Goal: Transaction & Acquisition: Book appointment/travel/reservation

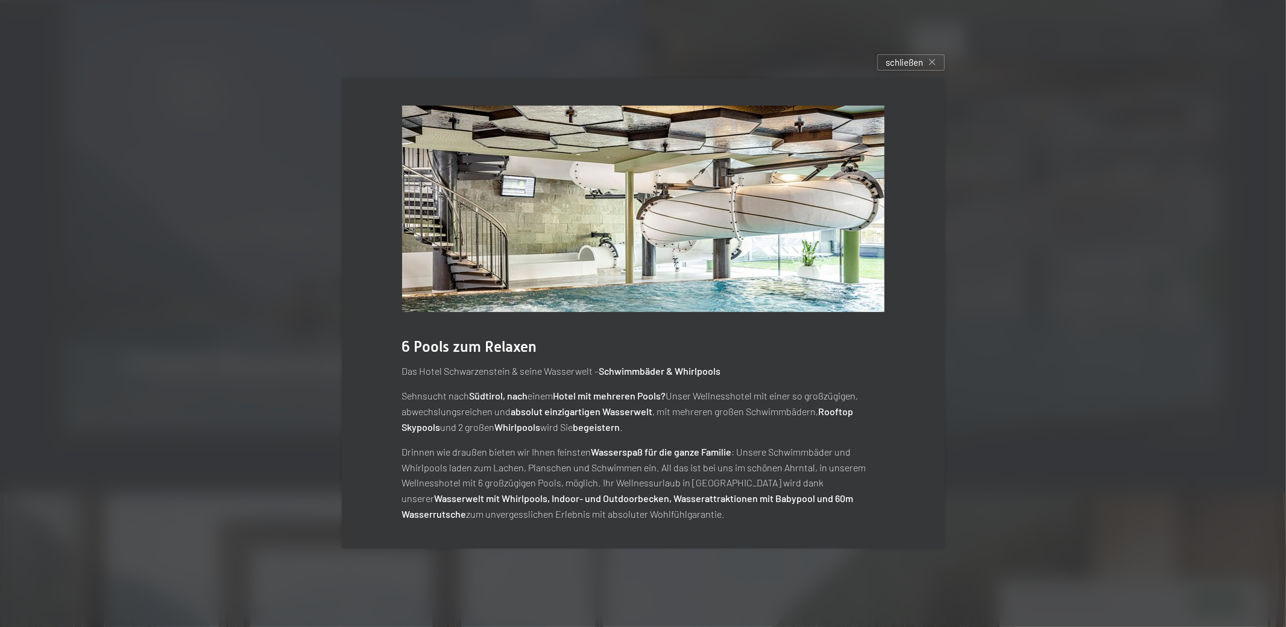
scroll to position [3546, 0]
click at [1102, 216] on div at bounding box center [643, 313] width 1286 height 627
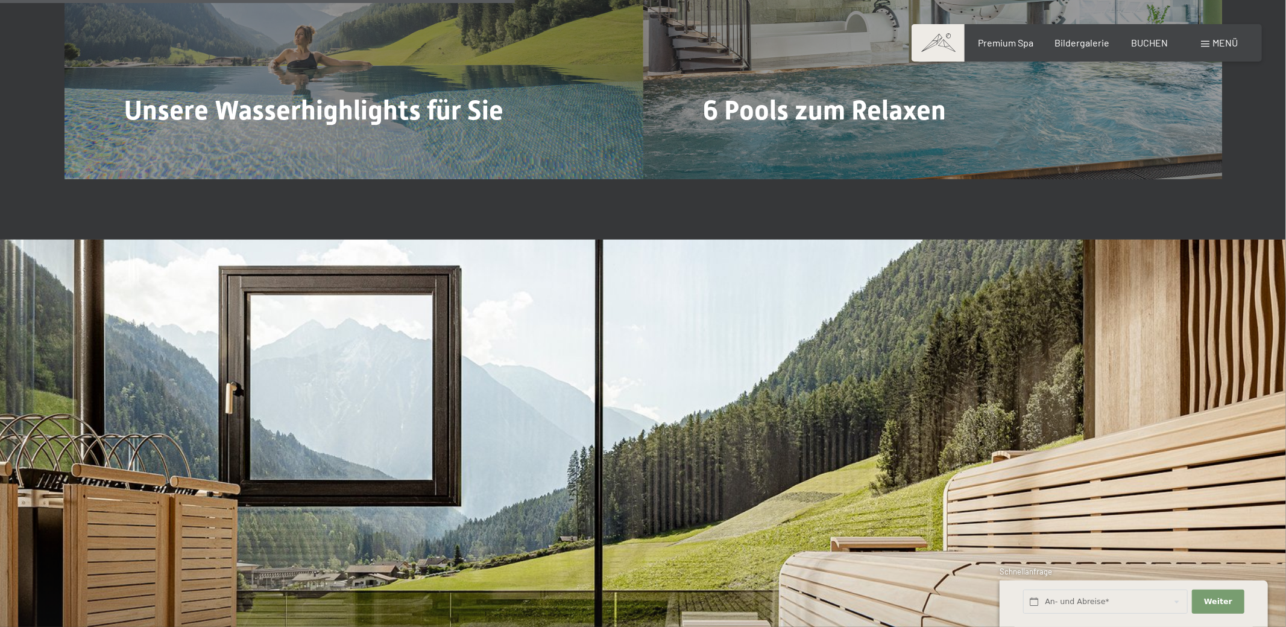
scroll to position [3989, 0]
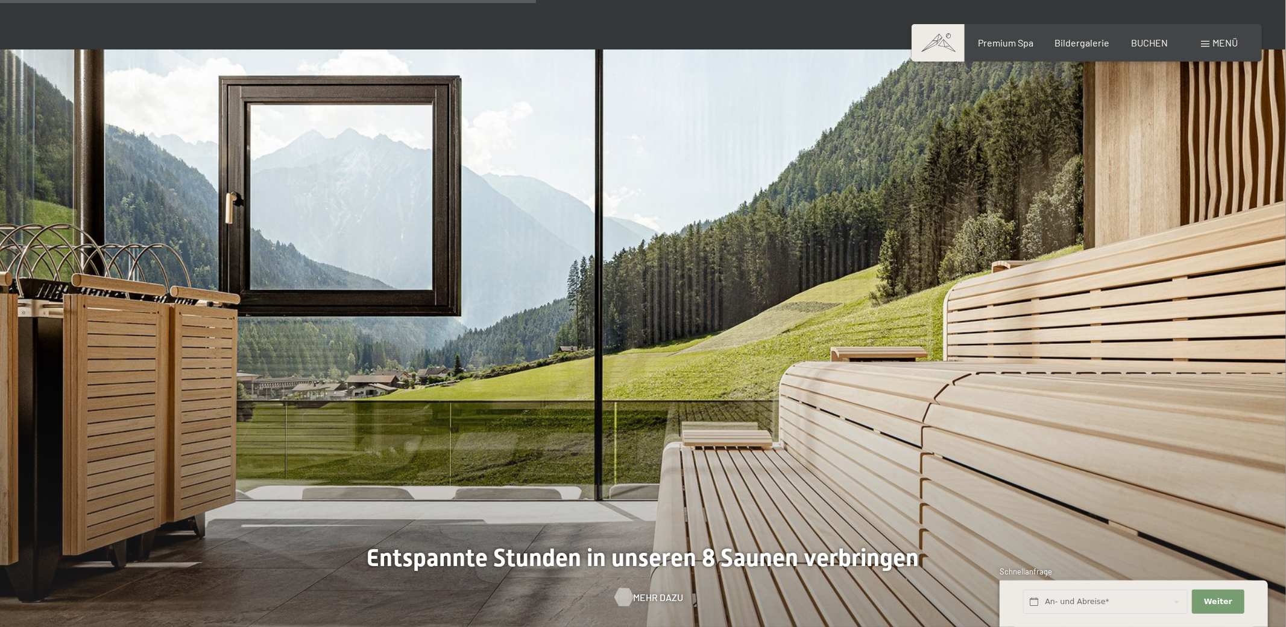
click at [629, 588] on div at bounding box center [624, 597] width 10 height 18
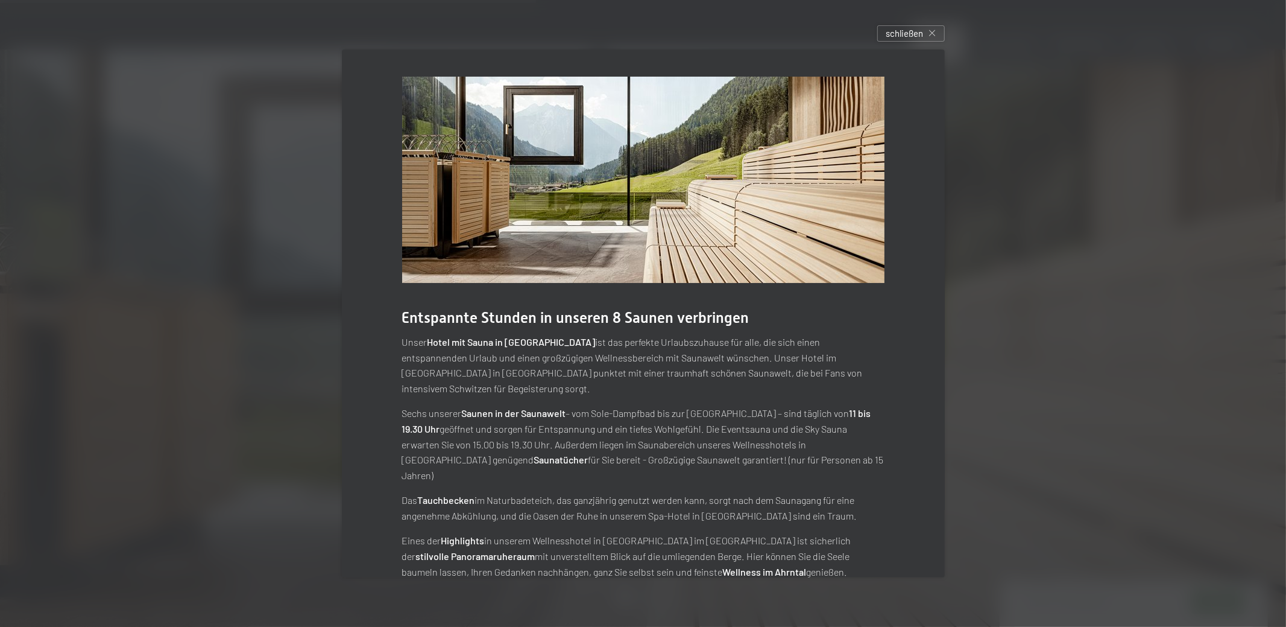
drag, startPoint x: 894, startPoint y: 35, endPoint x: 870, endPoint y: 76, distance: 47.6
click at [893, 35] on span "schließen" at bounding box center [905, 33] width 37 height 13
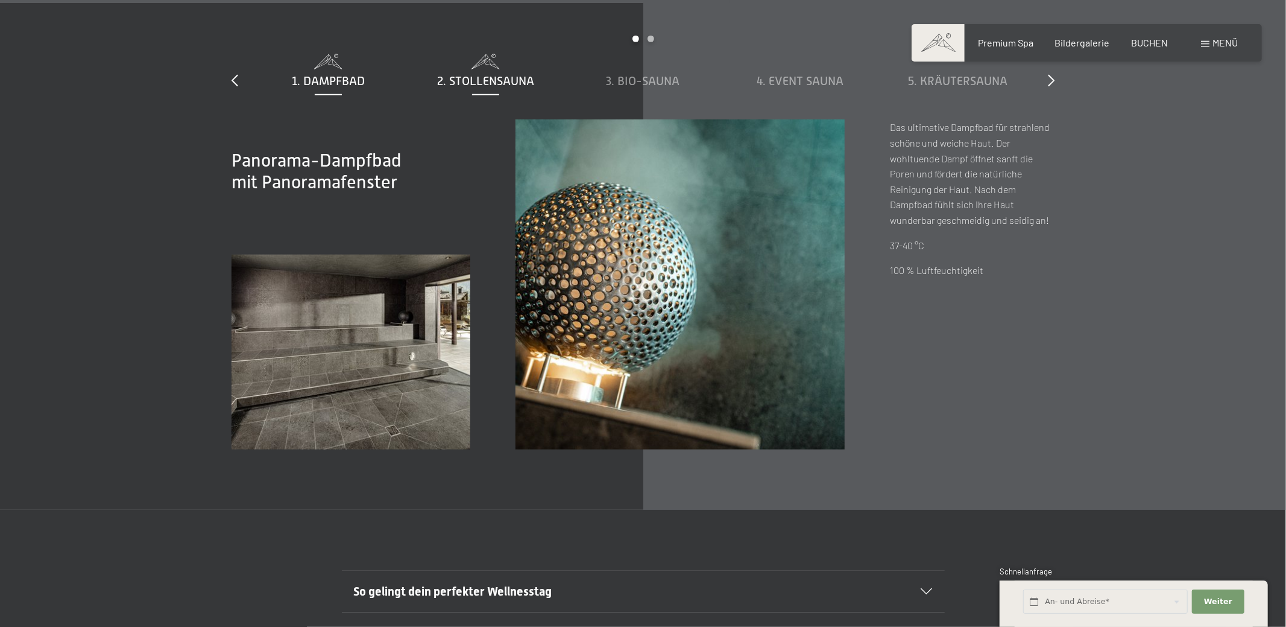
scroll to position [4623, 0]
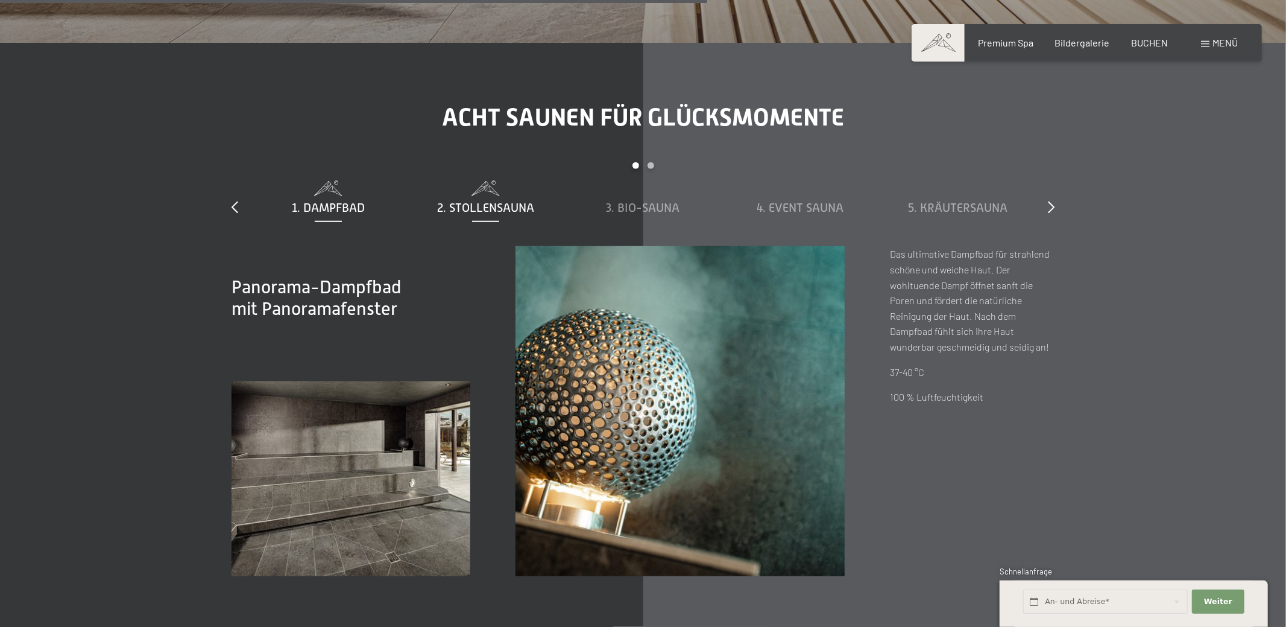
click at [491, 201] on span "2. Stollensauna" at bounding box center [485, 207] width 97 height 13
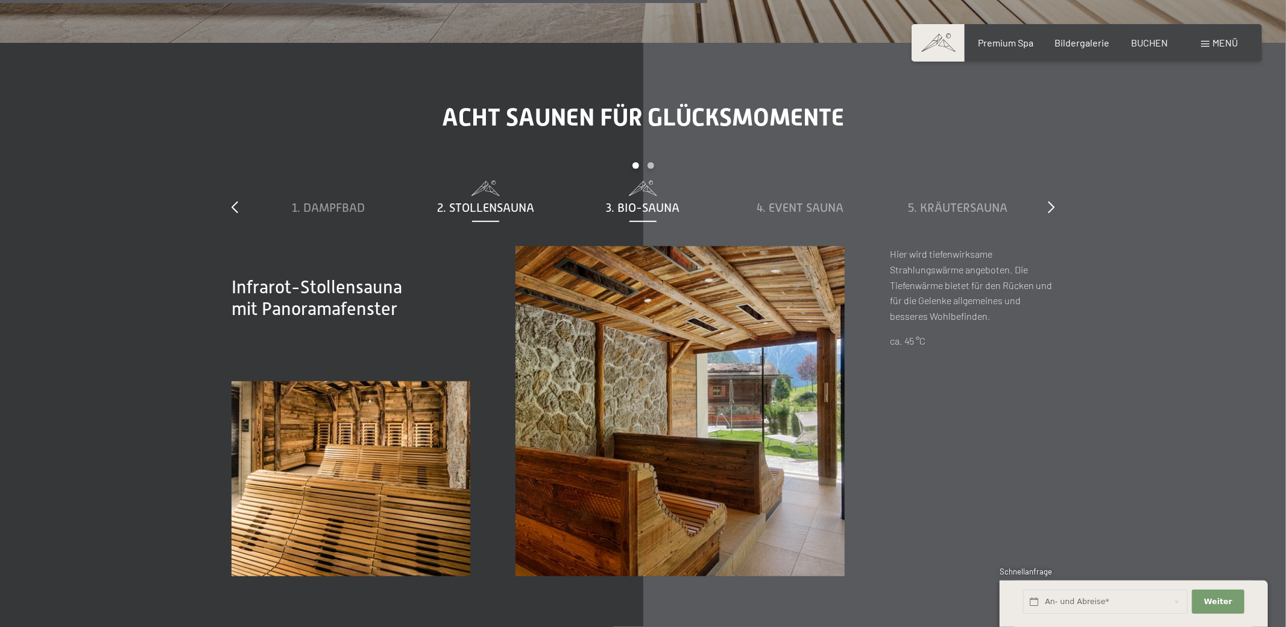
click at [641, 201] on span "3. Bio-Sauna" at bounding box center [644, 207] width 74 height 13
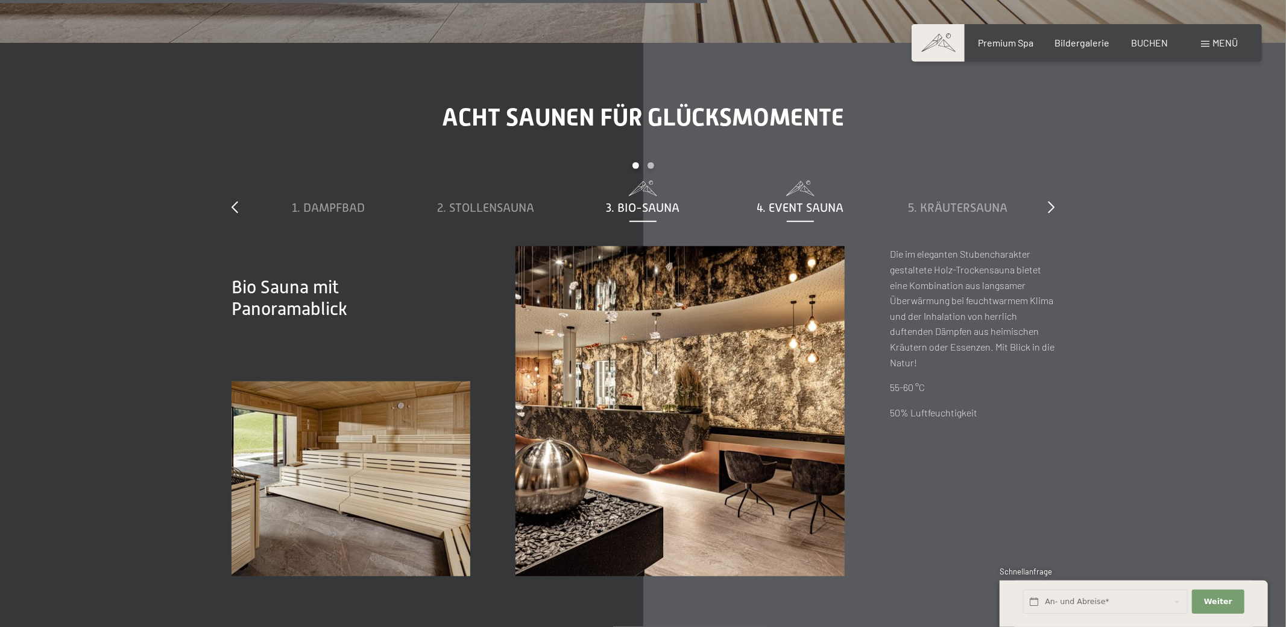
click at [788, 201] on span "4. Event Sauna" at bounding box center [800, 207] width 87 height 13
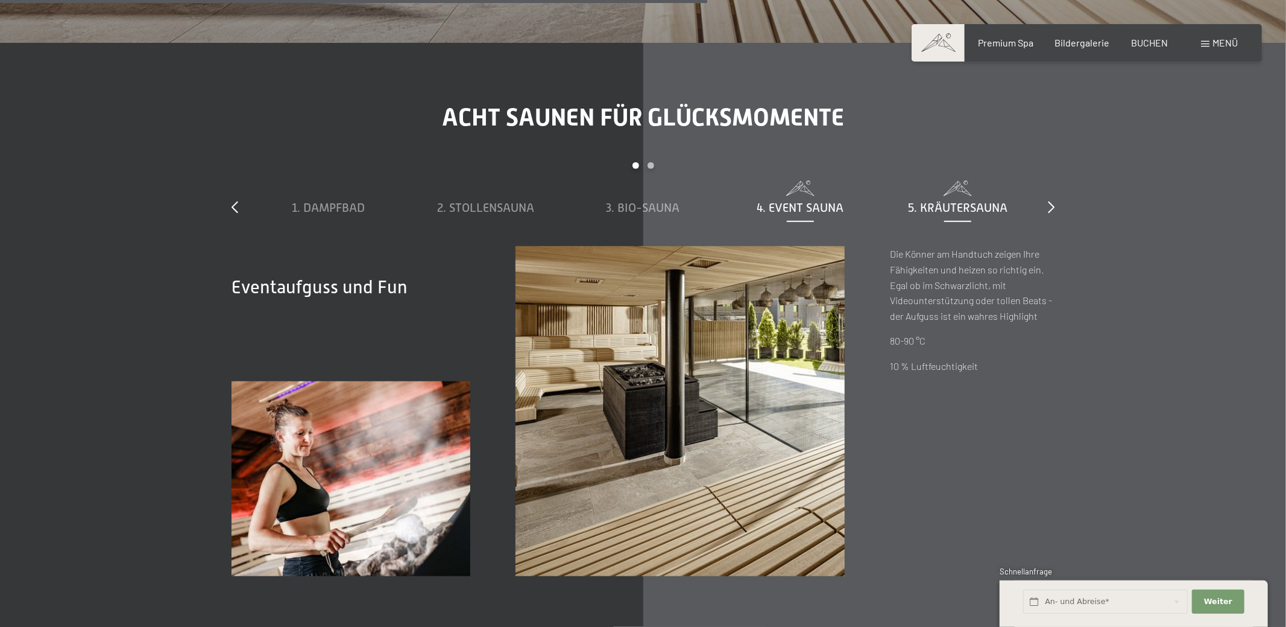
click at [929, 201] on span "5. Kräutersauna" at bounding box center [958, 207] width 100 height 13
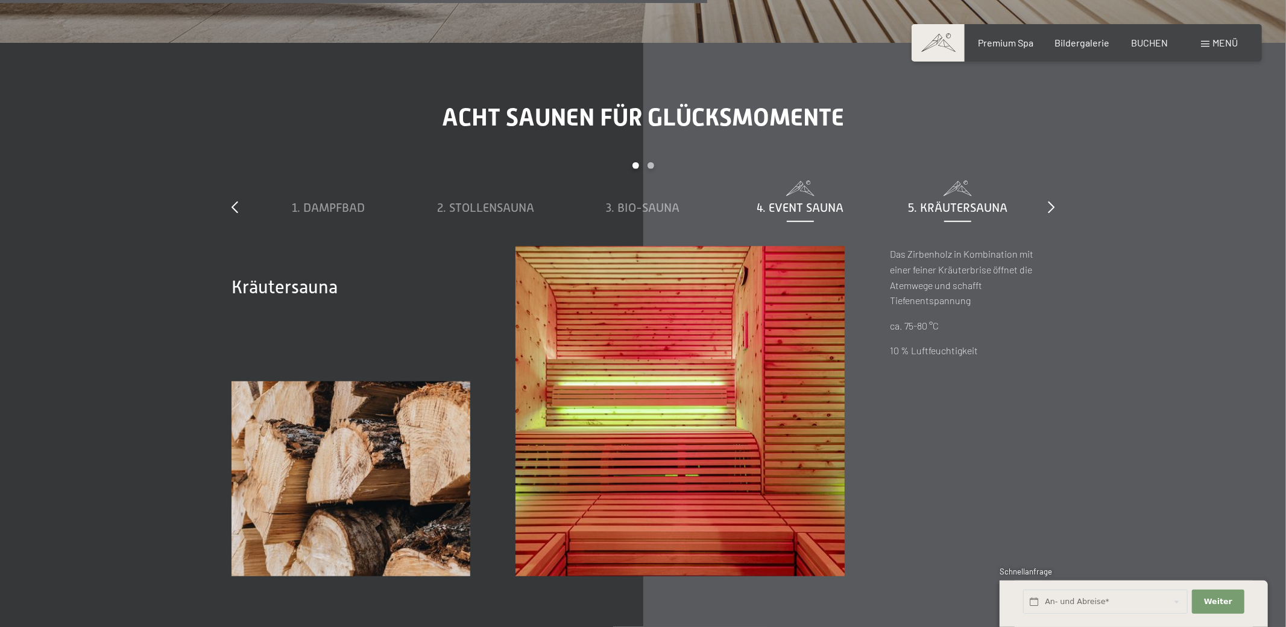
click at [783, 201] on span "4. Event Sauna" at bounding box center [800, 207] width 87 height 13
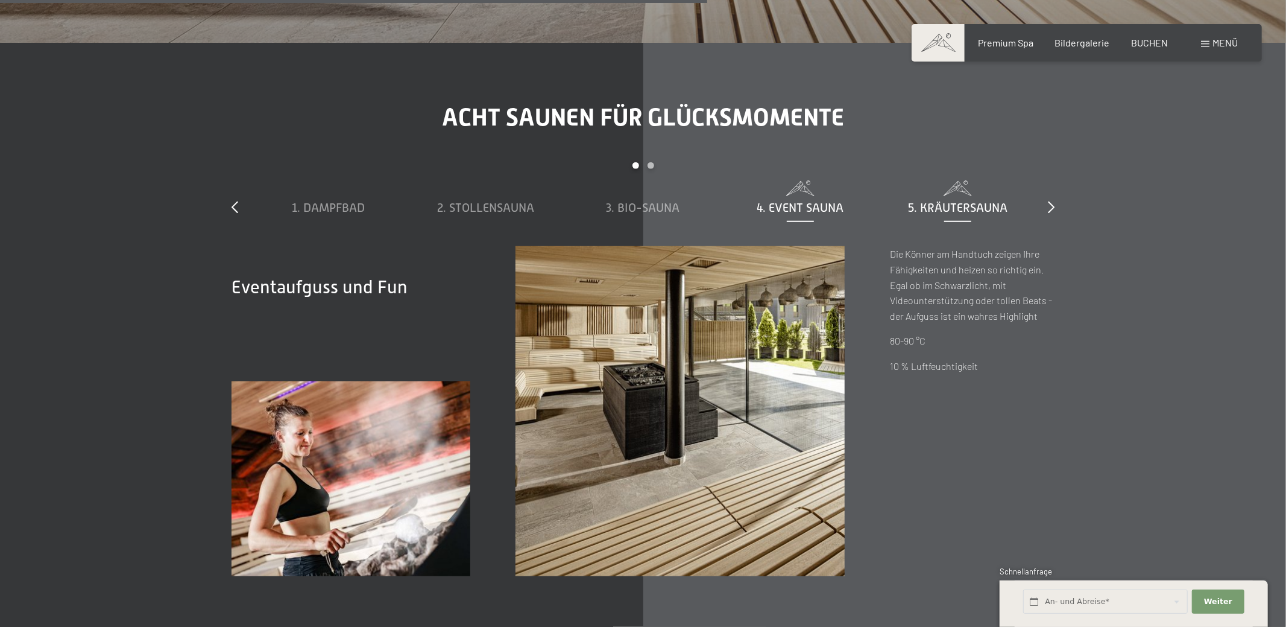
click at [970, 201] on span "5. Kräutersauna" at bounding box center [958, 207] width 100 height 13
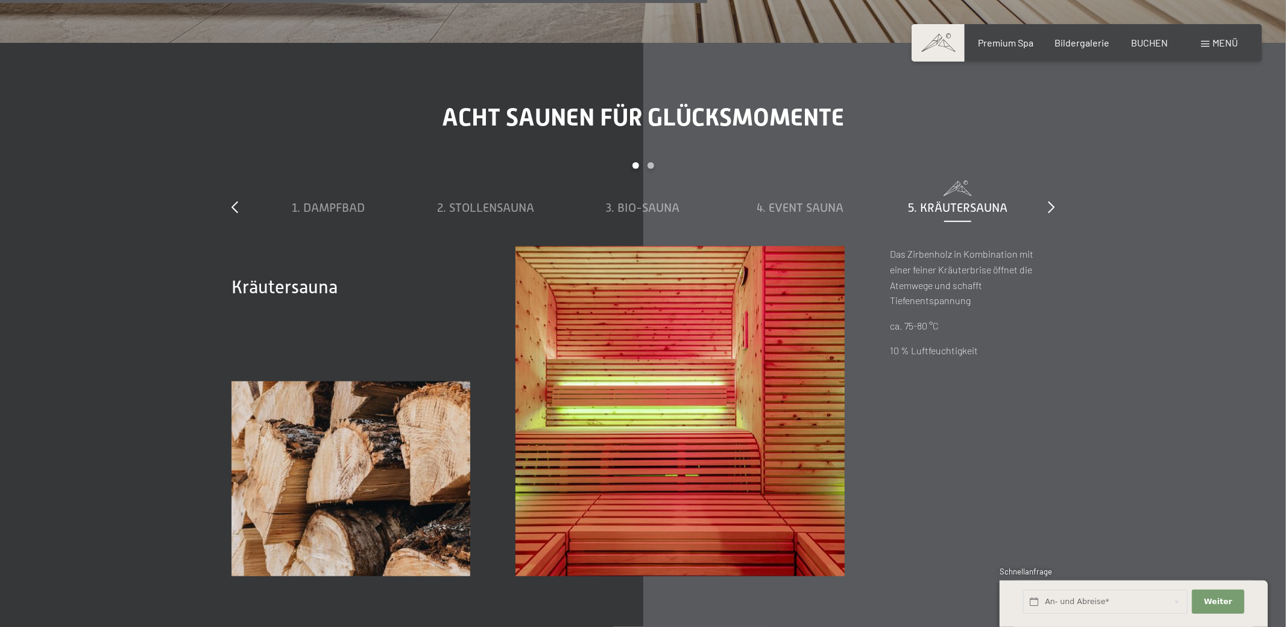
click at [1037, 166] on div "slide 1 to 5 of 8 1. Dampfbad 2. Stollensauna 3. Bio-Sauna 4. Event Sauna 5. Kr…" at bounding box center [643, 204] width 823 height 84
click at [1049, 163] on div "slide 1 to 5 of 8 1. Dampfbad 2. Stollensauna 3. Bio-Sauna 4. Event Sauna 5. Kr…" at bounding box center [643, 204] width 823 height 84
click at [1054, 201] on icon at bounding box center [1051, 207] width 7 height 12
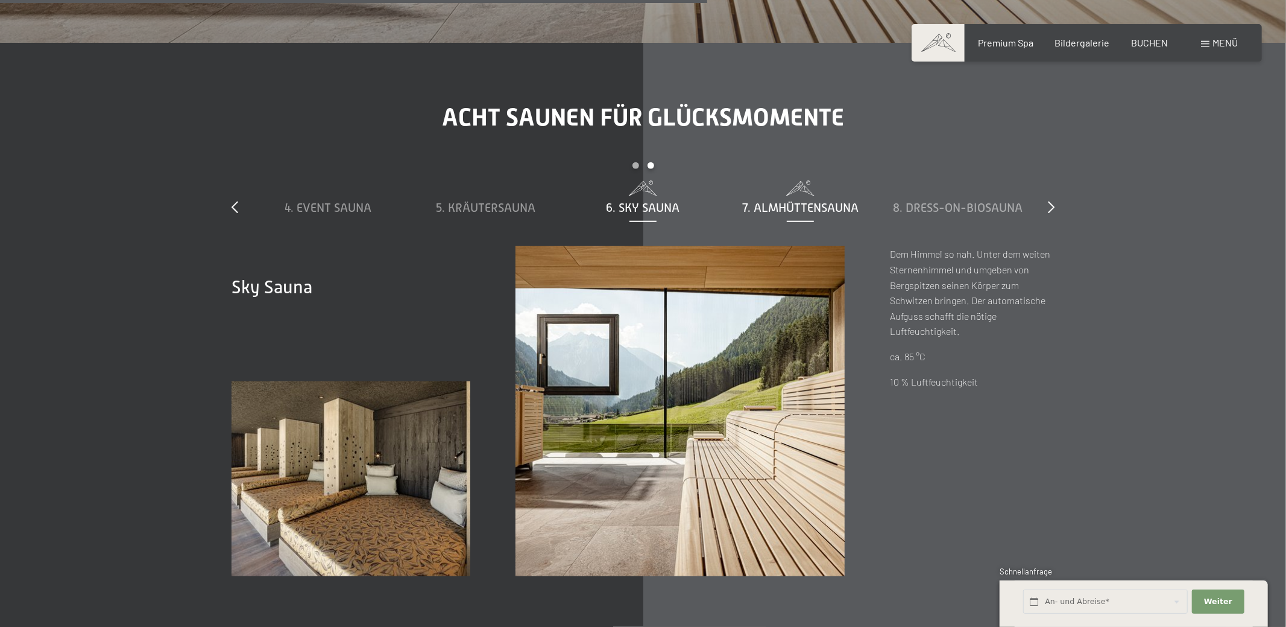
click at [811, 201] on span "7. Almhüttensauna" at bounding box center [800, 207] width 116 height 13
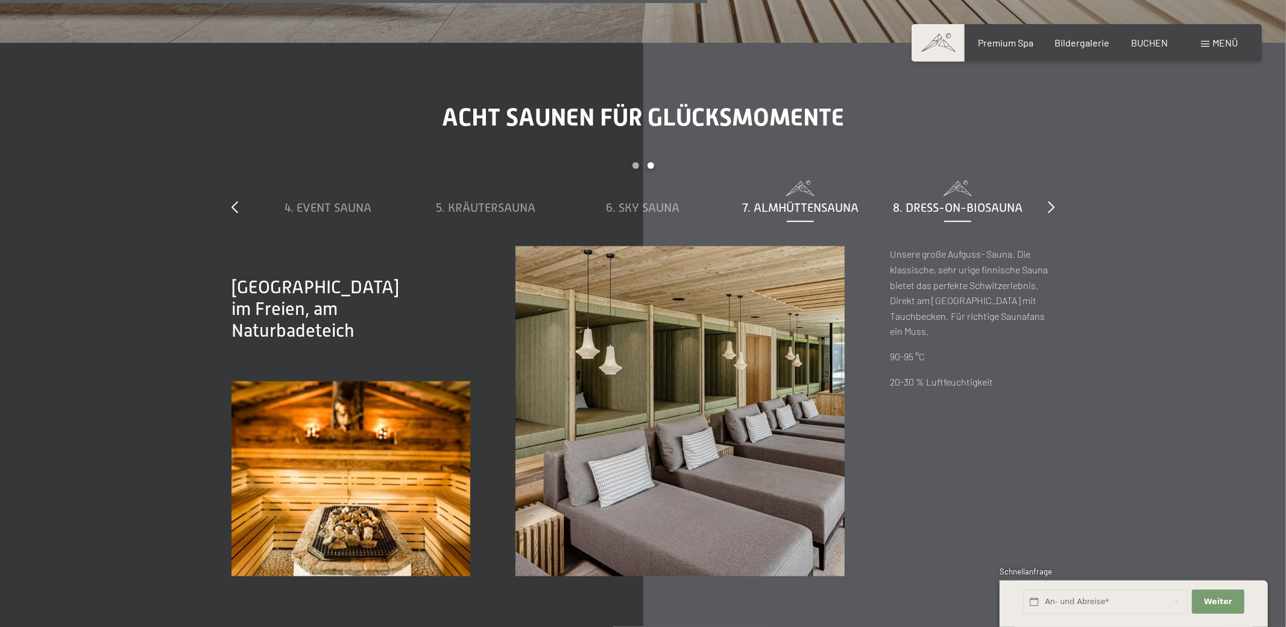
click at [918, 201] on span "8. Dress-on-Biosauna" at bounding box center [958, 207] width 130 height 13
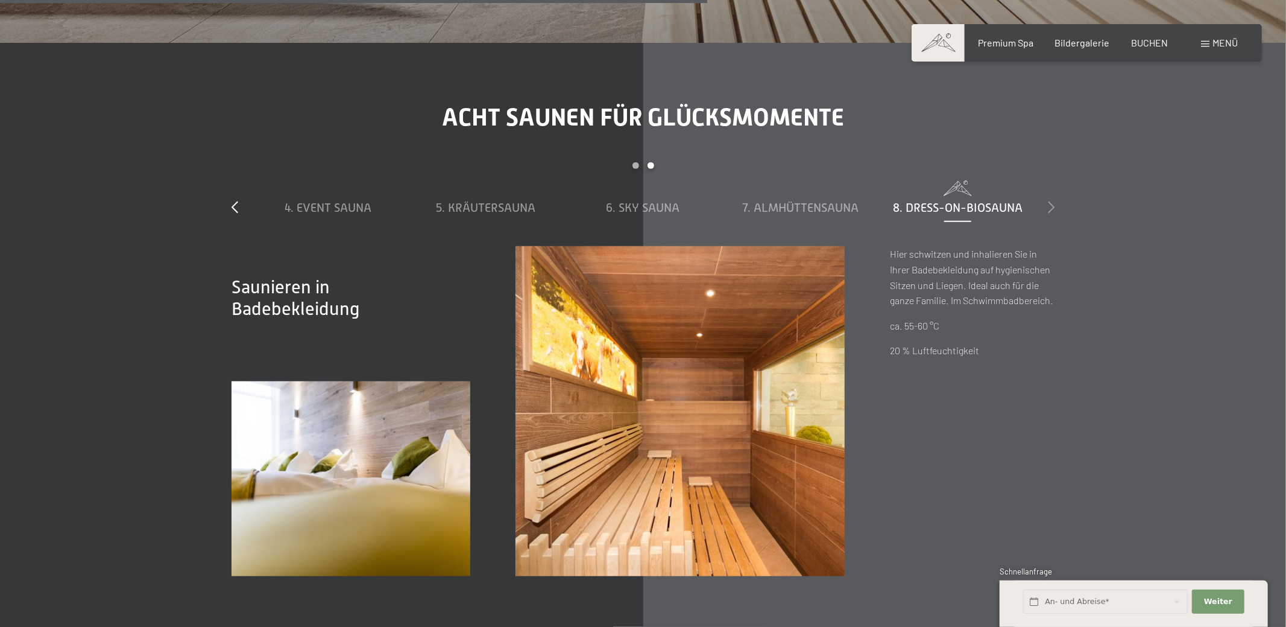
click at [1050, 201] on icon at bounding box center [1051, 207] width 7 height 12
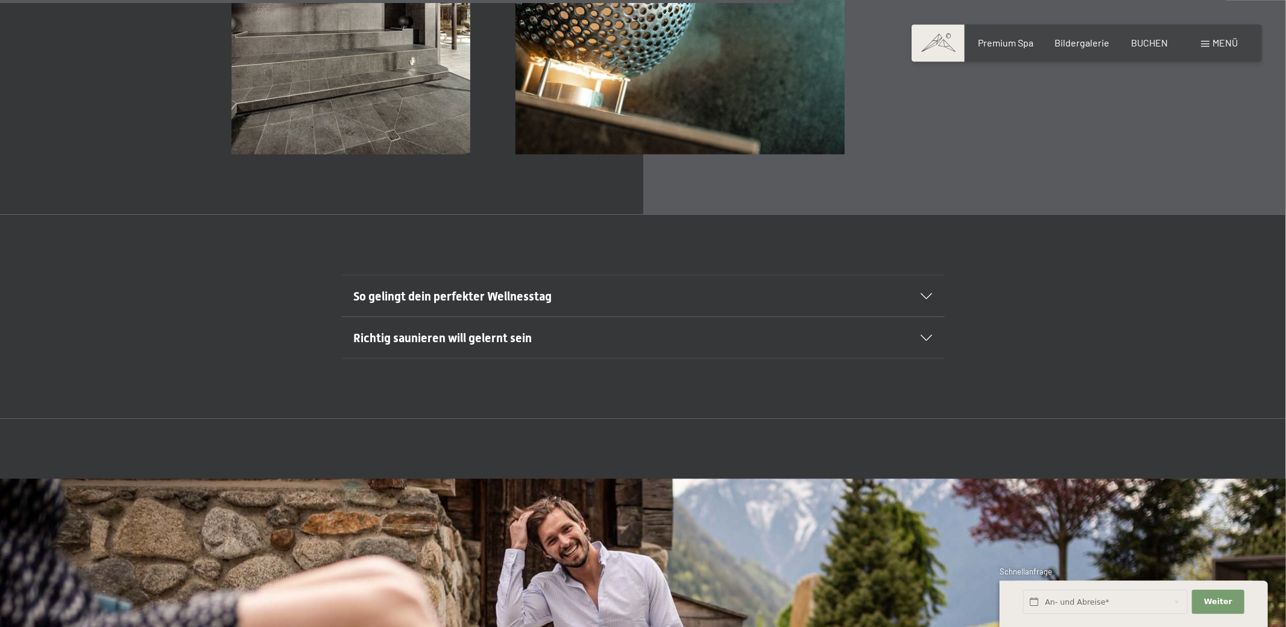
scroll to position [5192, 0]
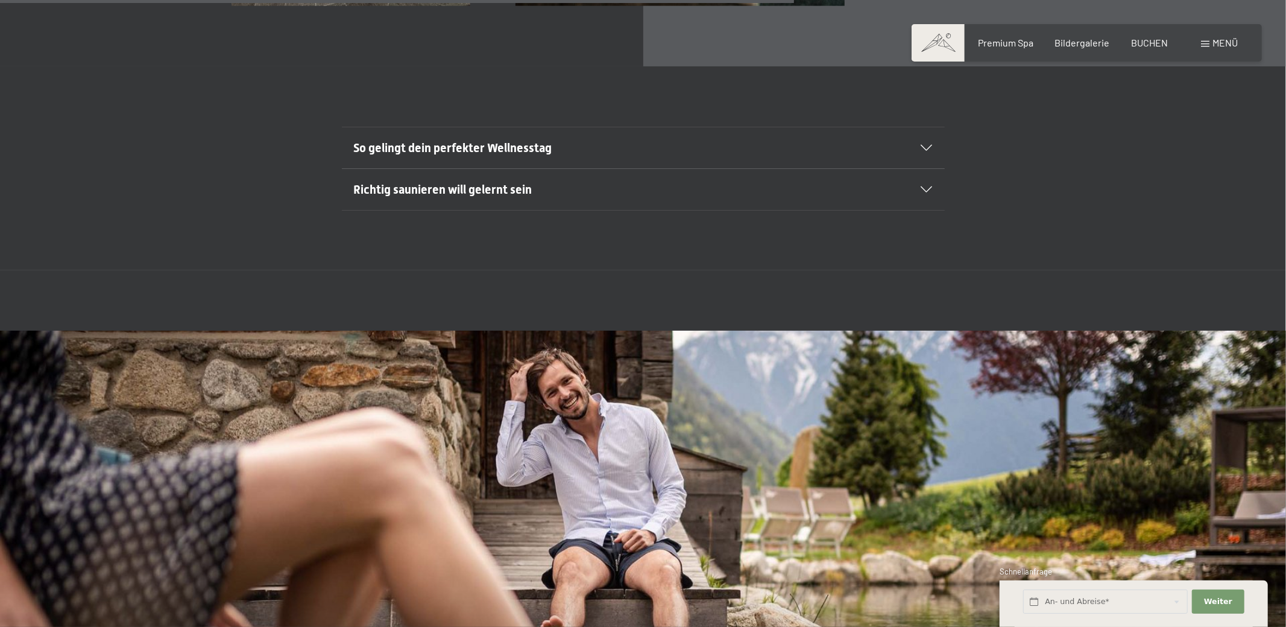
click at [926, 127] on div "So gelingt dein perfekter Wellnesstag" at bounding box center [643, 147] width 579 height 41
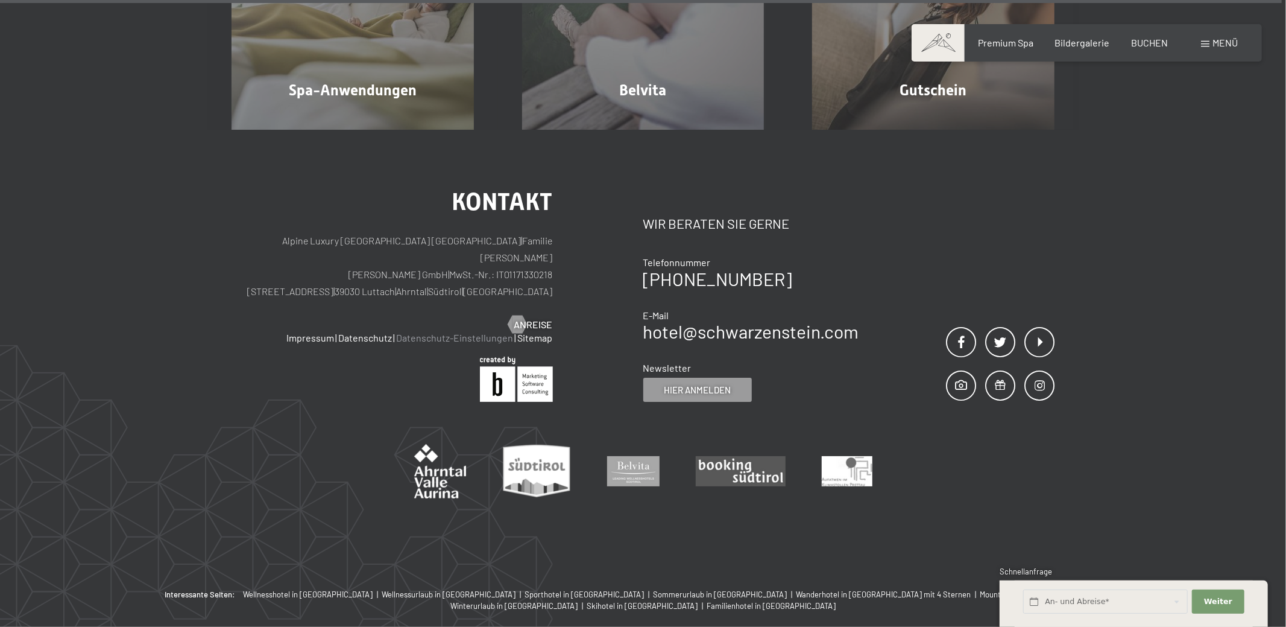
scroll to position [8612, 0]
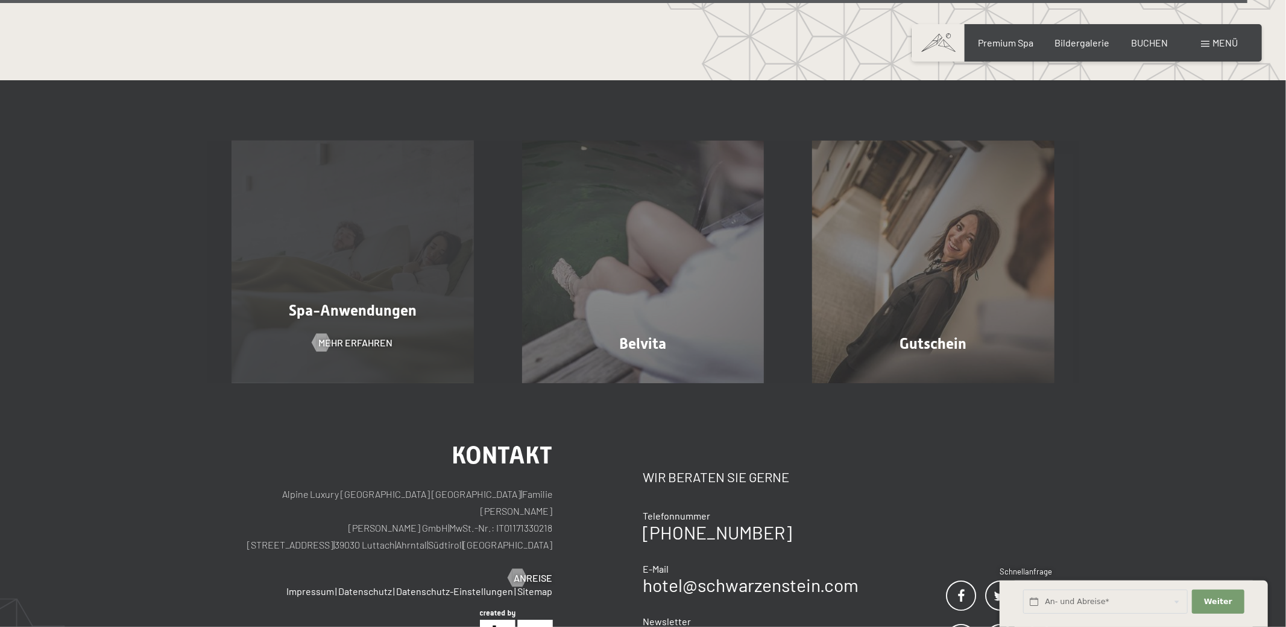
click at [398, 275] on div "Spa-Anwendungen Mehr erfahren" at bounding box center [352, 262] width 291 height 242
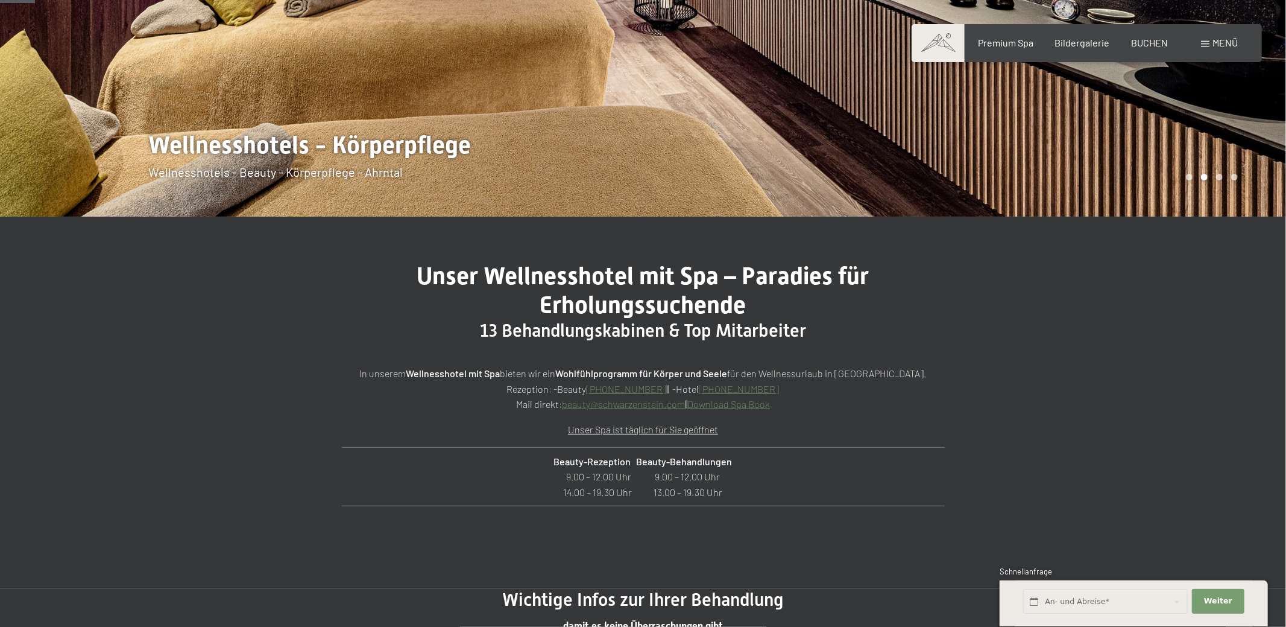
scroll to position [633, 0]
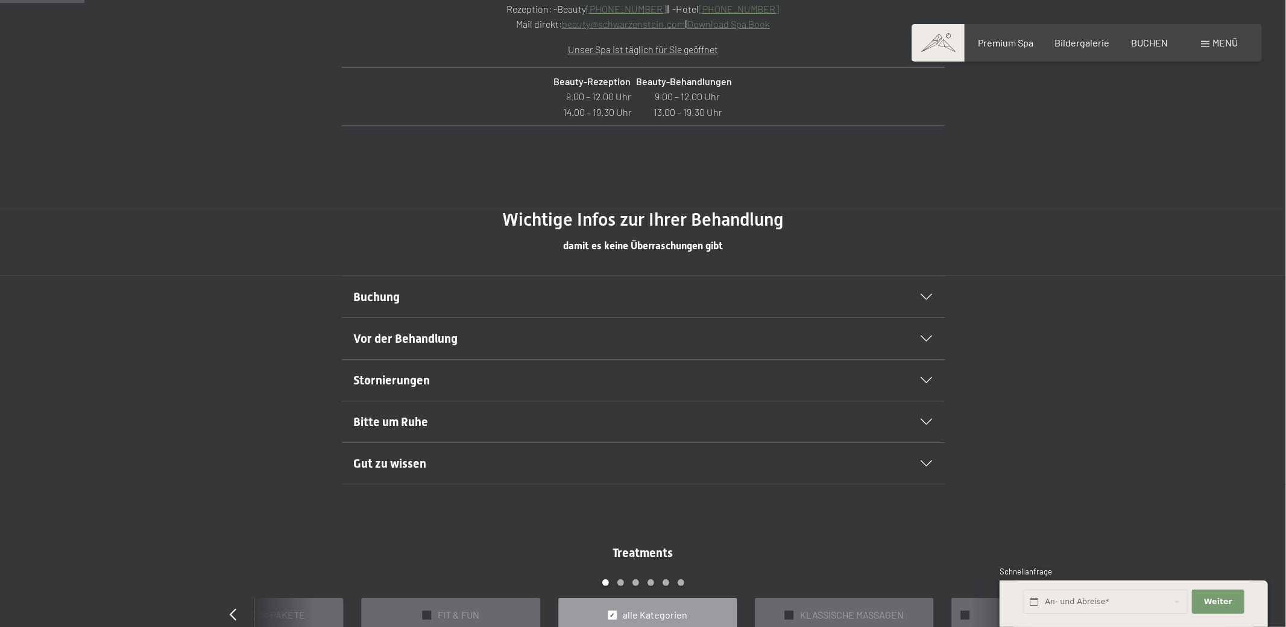
click at [925, 294] on div "Buchung" at bounding box center [643, 296] width 579 height 41
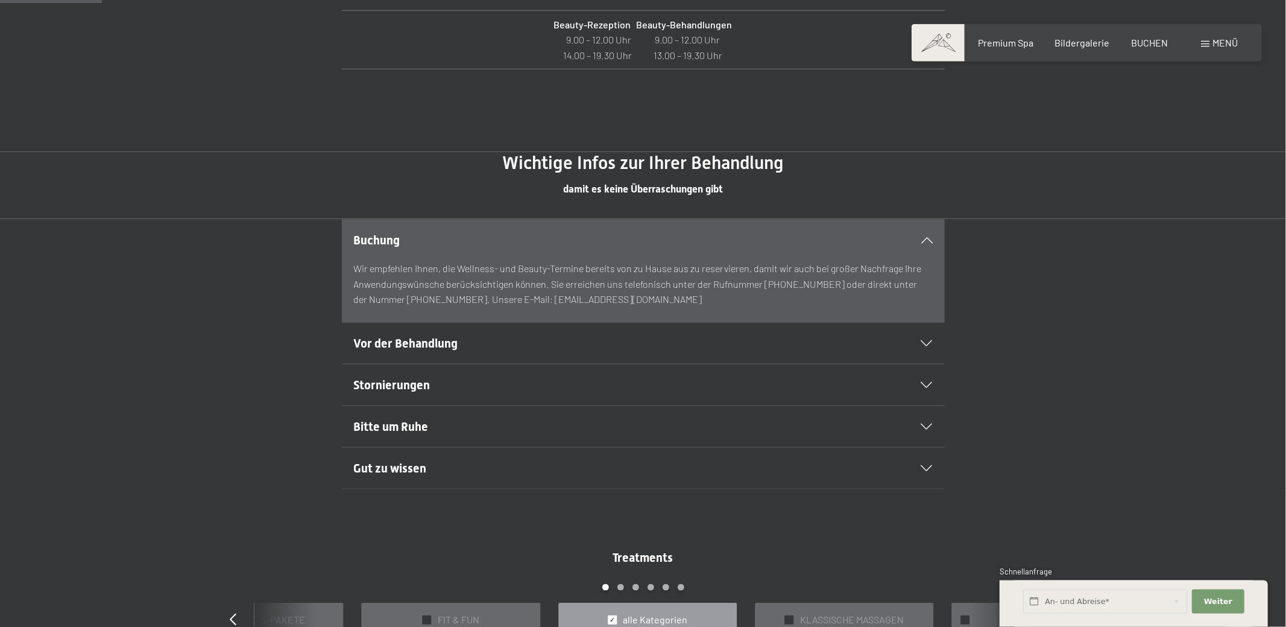
scroll to position [823, 0]
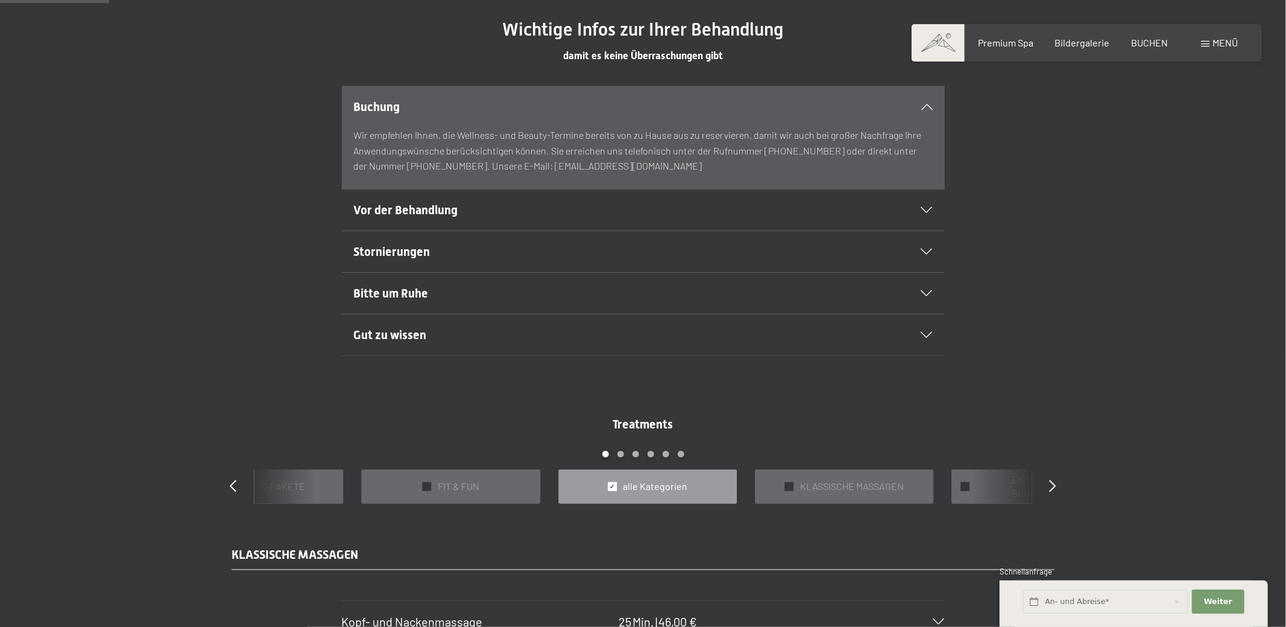
click at [931, 212] on icon at bounding box center [926, 210] width 11 height 6
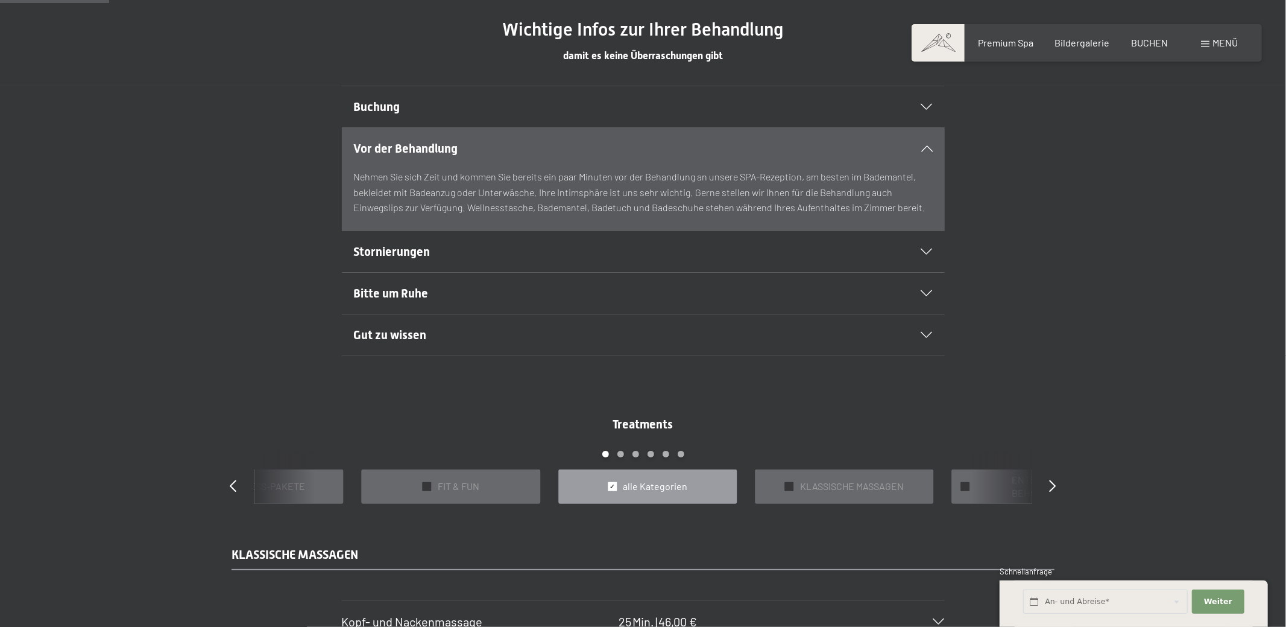
click at [922, 290] on icon at bounding box center [926, 293] width 11 height 6
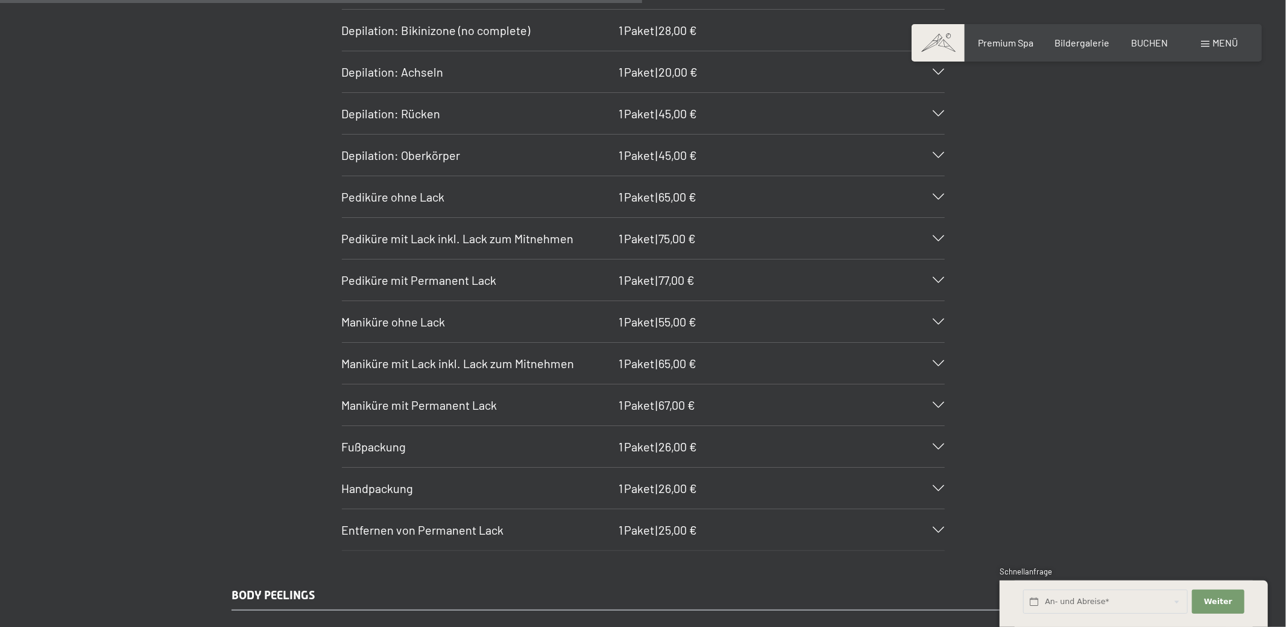
scroll to position [4623, 0]
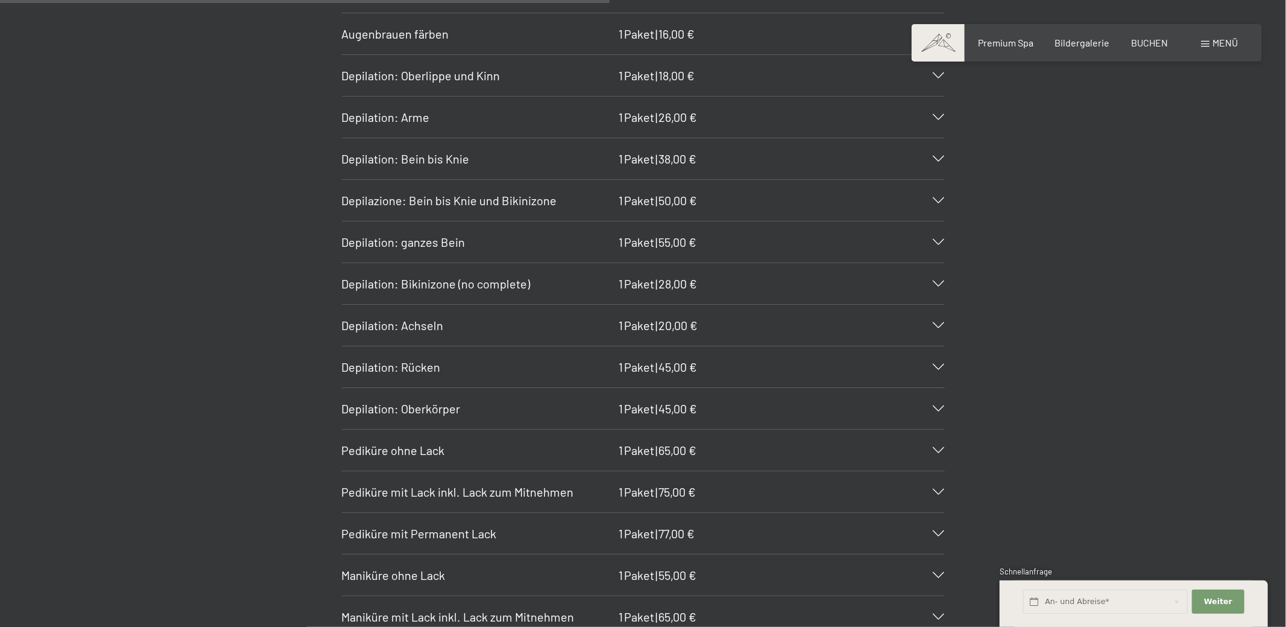
click at [937, 181] on div "Depilazione: Bein bis Knie und Bikinizone 1 Paket | 50,00 €" at bounding box center [643, 200] width 603 height 41
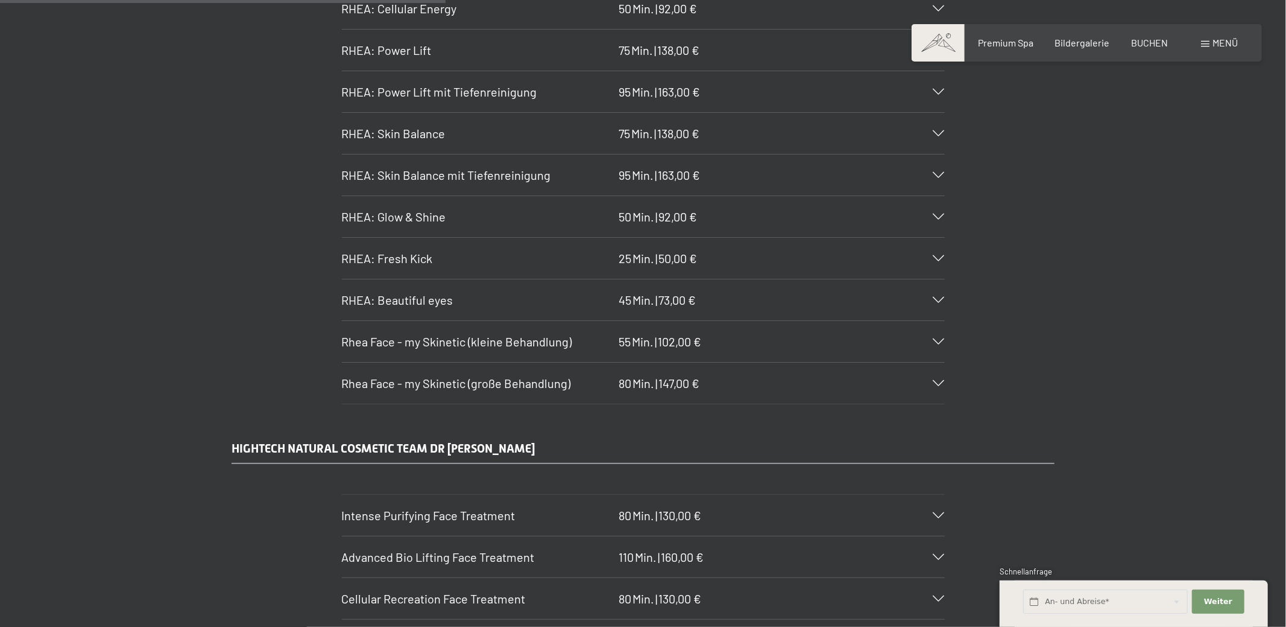
scroll to position [3166, 0]
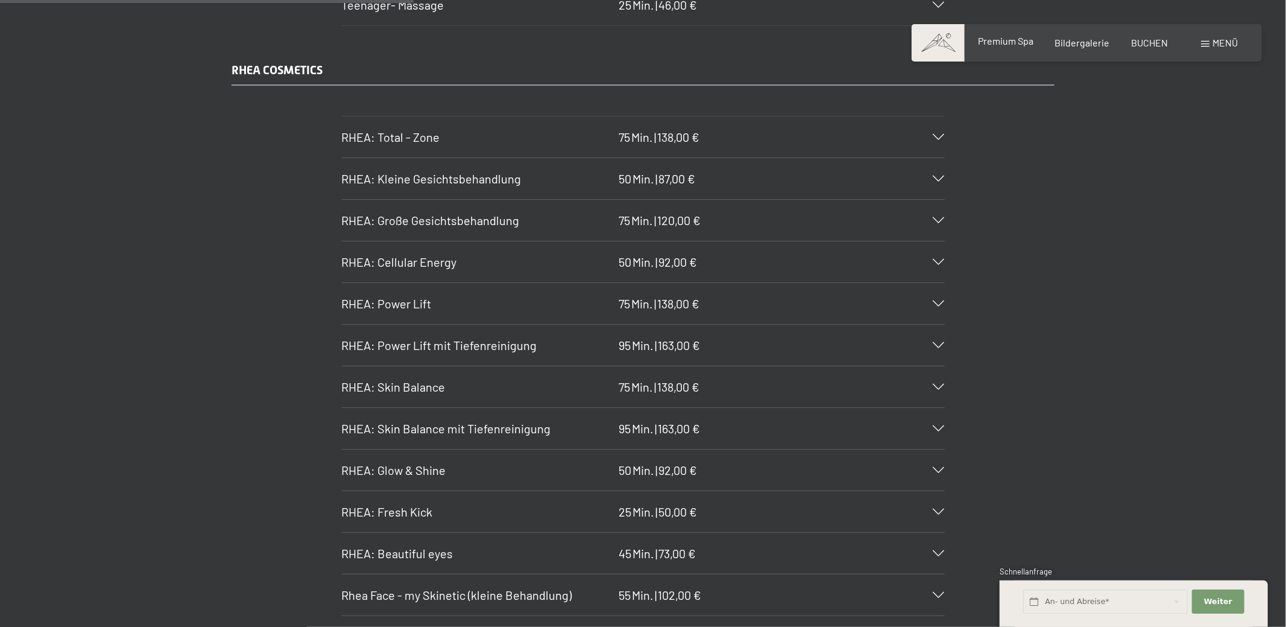
click at [1003, 45] on span "Premium Spa" at bounding box center [1005, 40] width 55 height 11
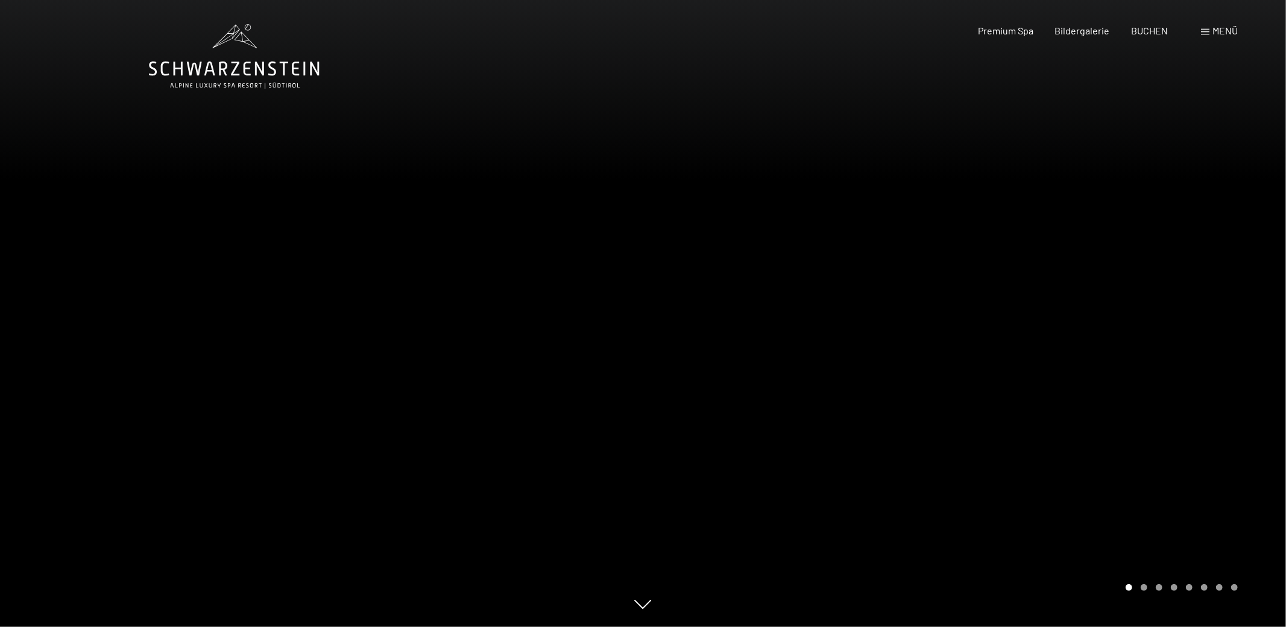
click at [1100, 37] on div "Buchen Anfragen Premium Spa Bildergalerie BUCHEN Menü DE IT EN Gutschein Bilder…" at bounding box center [1087, 30] width 302 height 13
click at [1081, 30] on span "Bildergalerie" at bounding box center [1082, 28] width 55 height 11
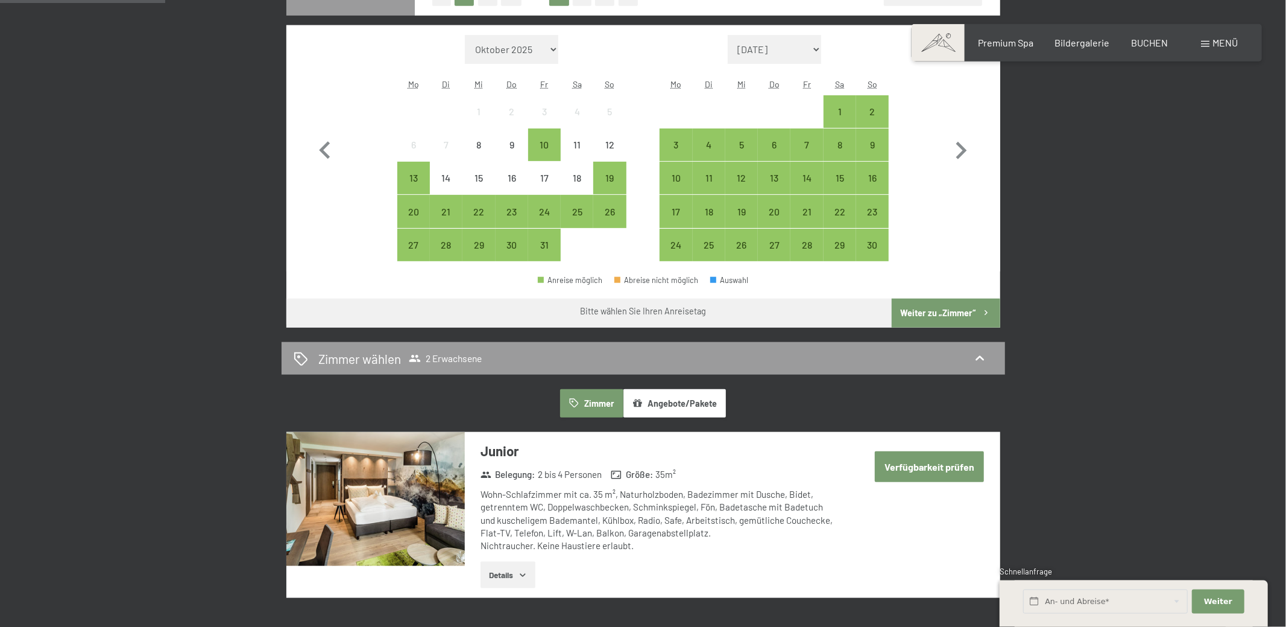
scroll to position [127, 0]
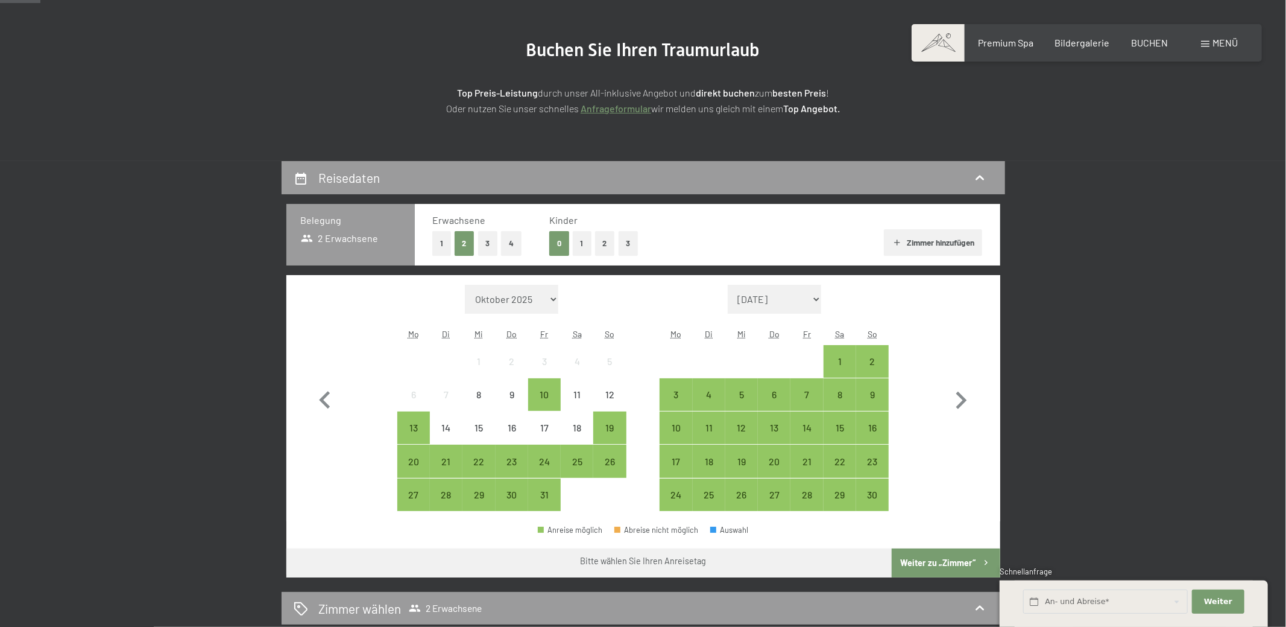
click at [583, 246] on button "1" at bounding box center [582, 243] width 19 height 25
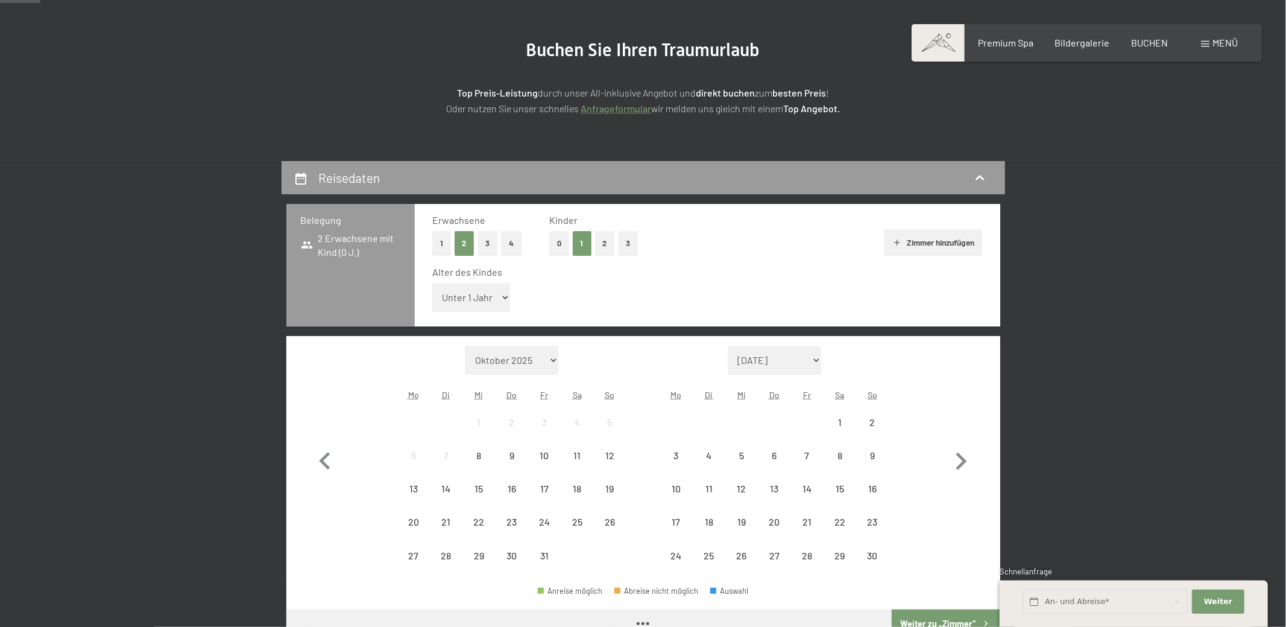
click at [432, 283] on select "Unter 1 Jahr 1 Jahr 2 Jahre 3 Jahre 4 Jahre 5 Jahre 6 Jahre 7 Jahre 8 Jahre 9 J…" at bounding box center [471, 297] width 78 height 29
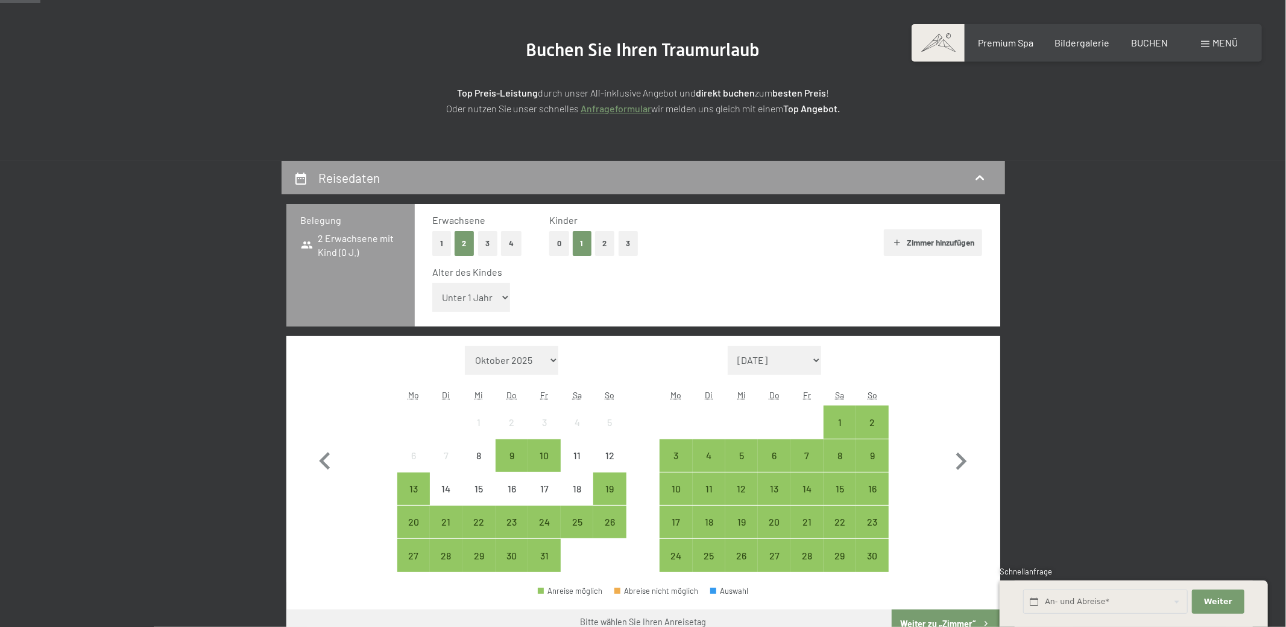
select select "6"
click option "6 Jahre" at bounding box center [0, 0] width 0 height 0
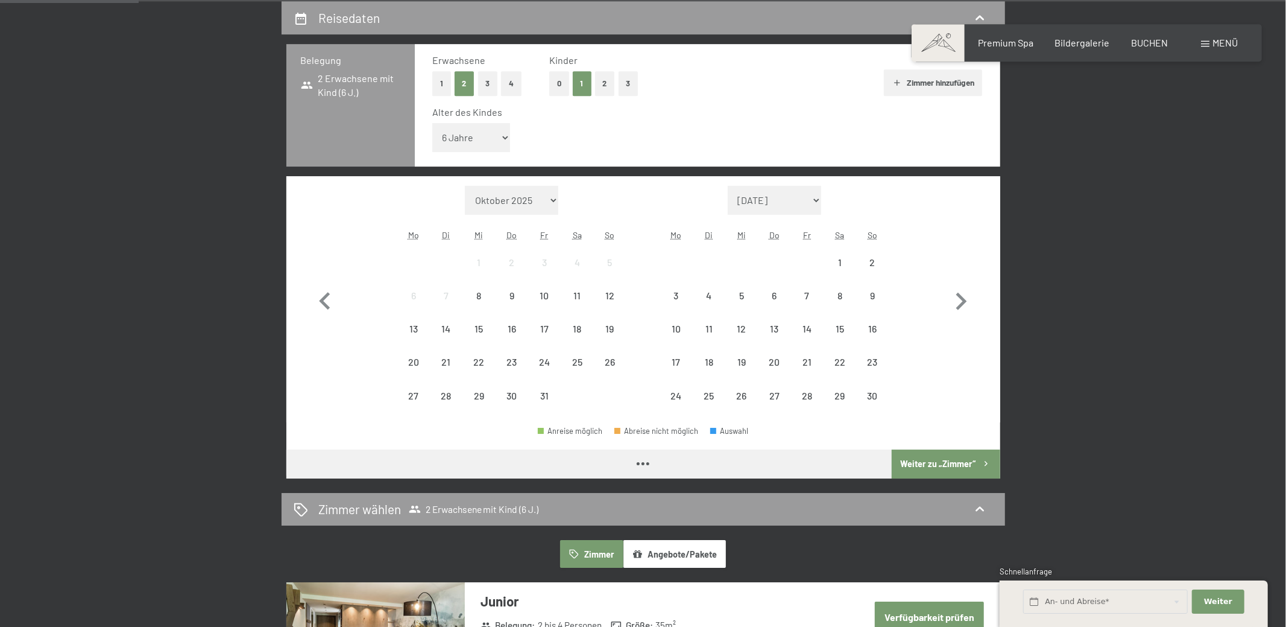
scroll to position [443, 0]
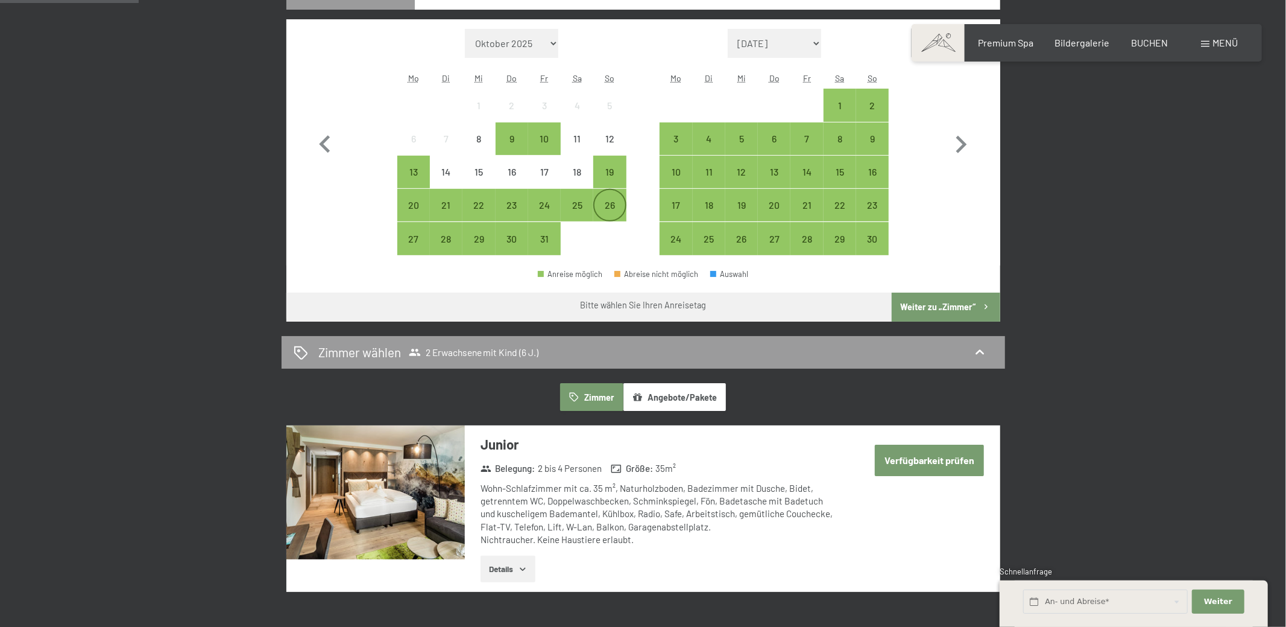
click at [611, 211] on div "26" at bounding box center [610, 215] width 30 height 30
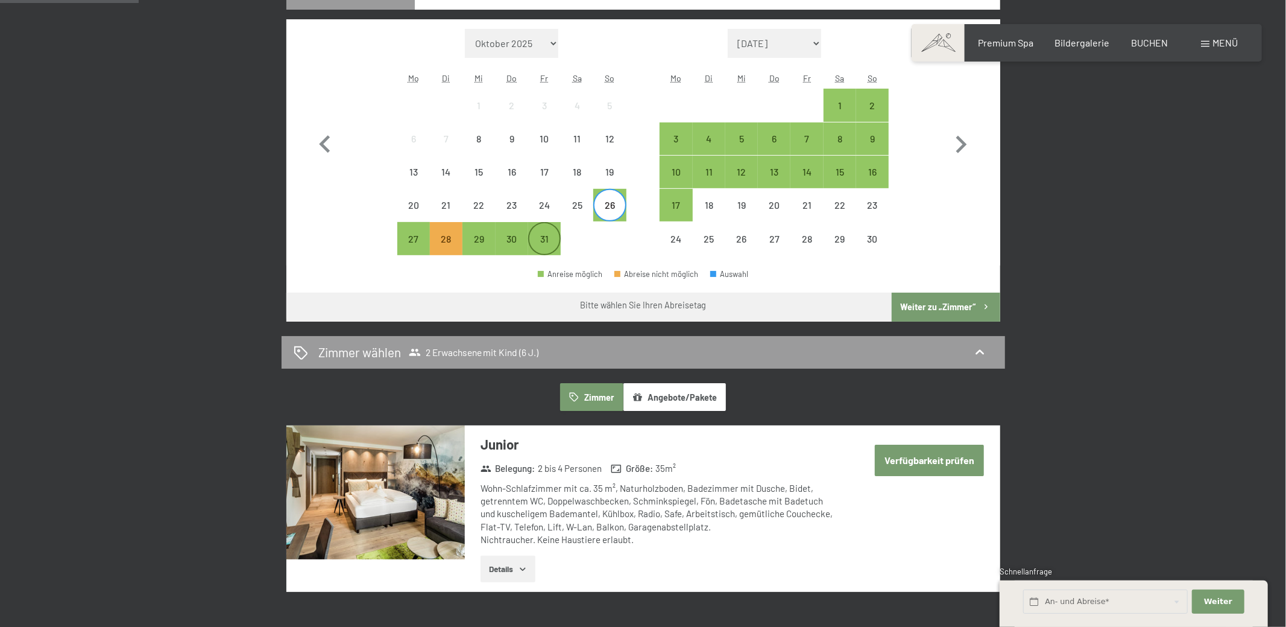
click at [551, 238] on div "31" at bounding box center [544, 249] width 30 height 30
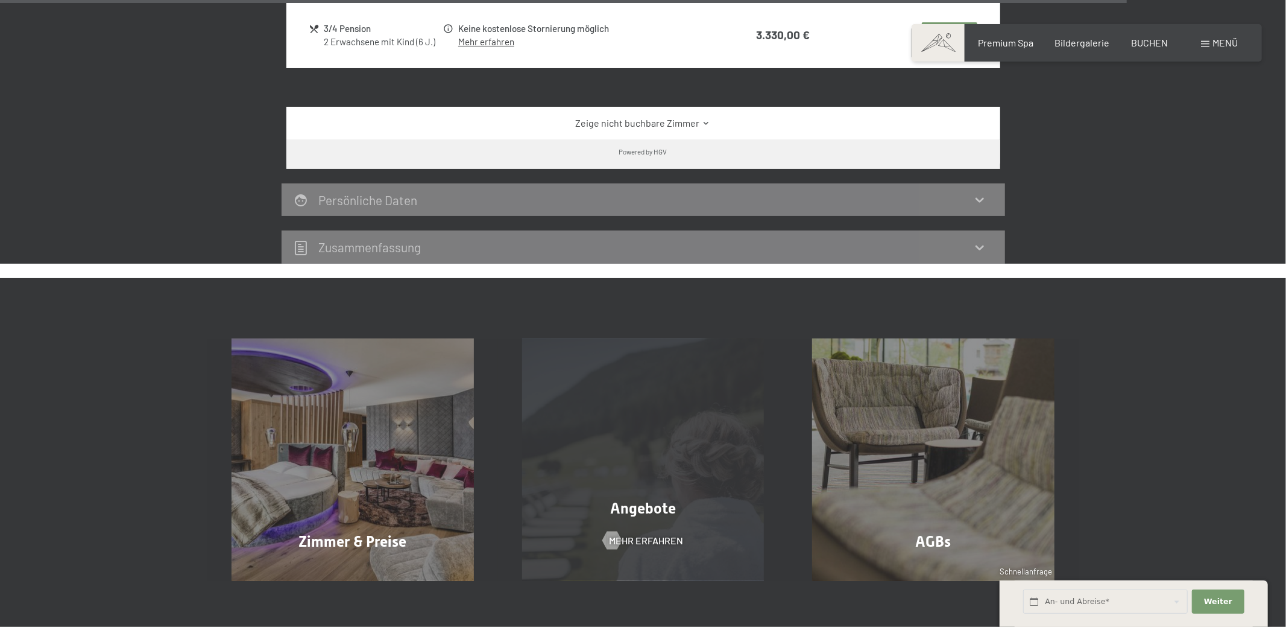
scroll to position [4053, 0]
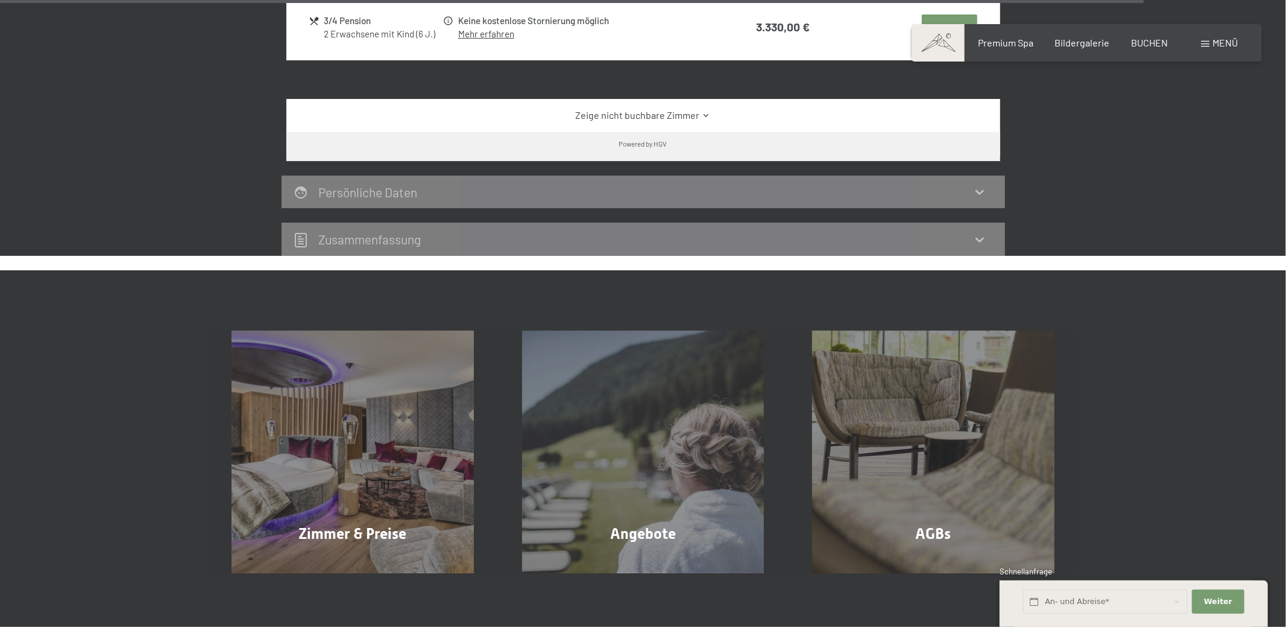
click at [1219, 48] on span "Menü" at bounding box center [1225, 42] width 25 height 11
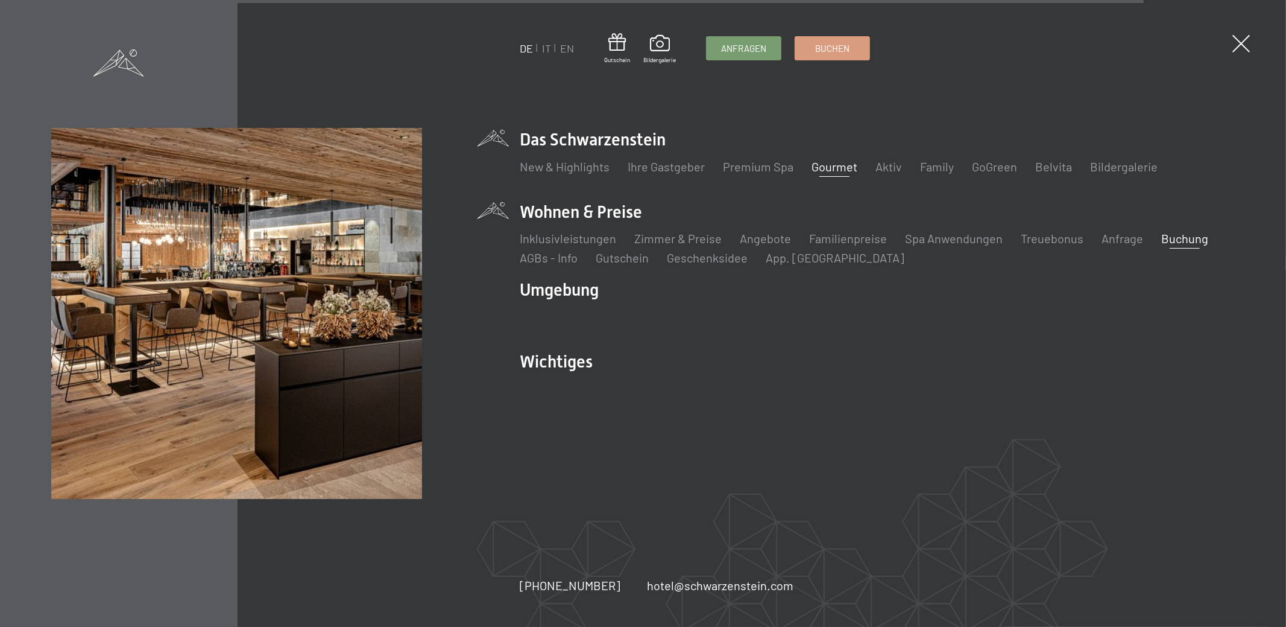
click at [814, 163] on link "Gourmet" at bounding box center [835, 166] width 46 height 14
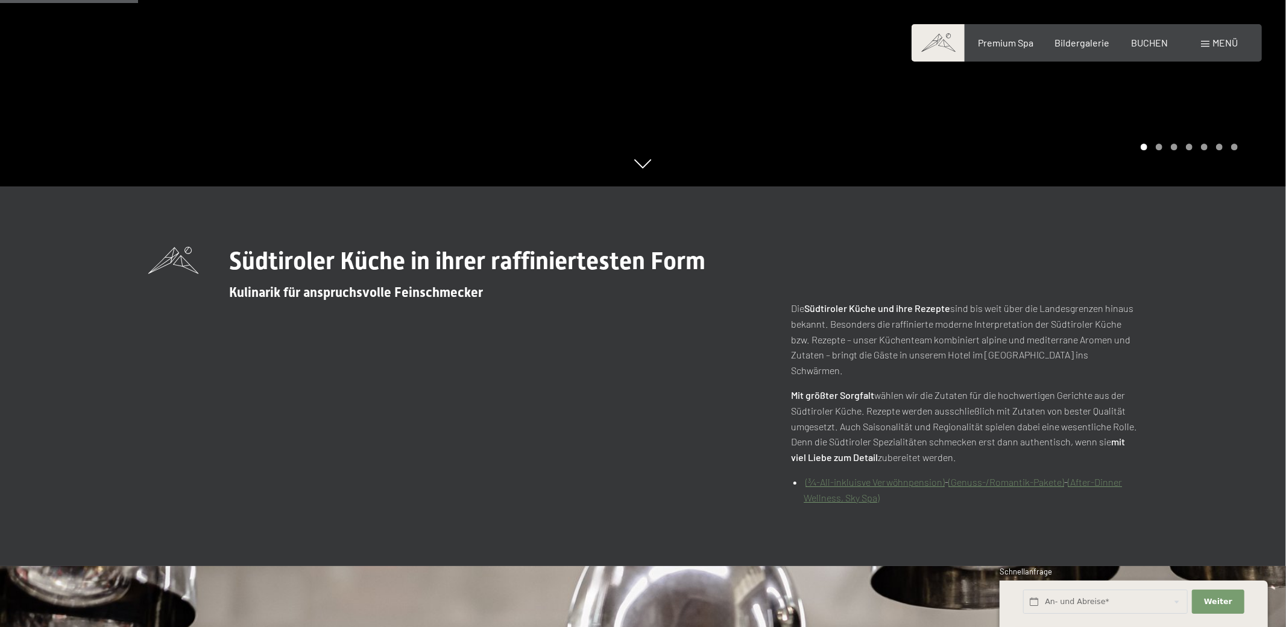
scroll to position [570, 0]
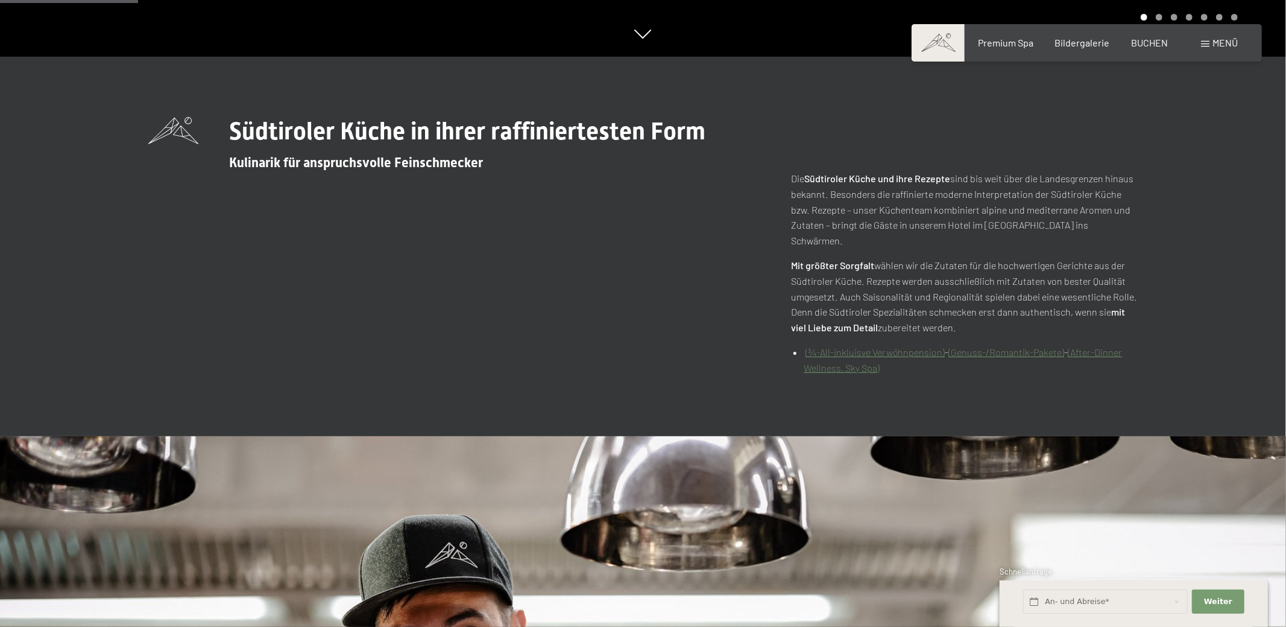
click at [830, 346] on link "(¾-All-inkluisve Verwöhnpension)" at bounding box center [875, 351] width 139 height 11
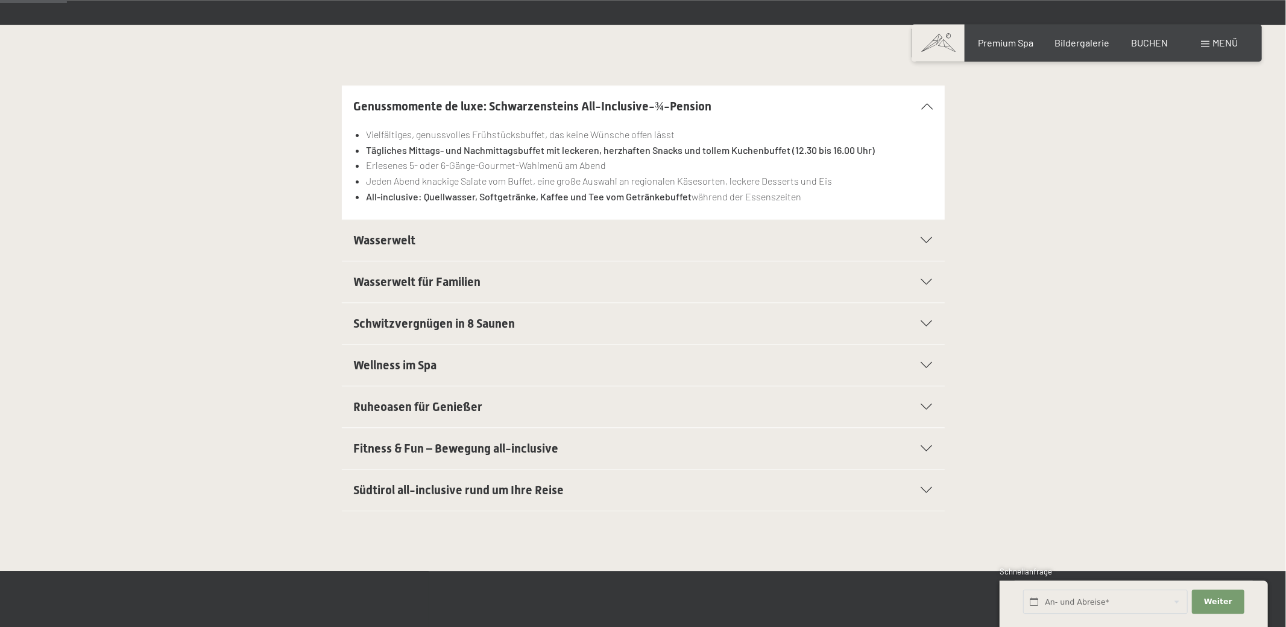
scroll to position [317, 0]
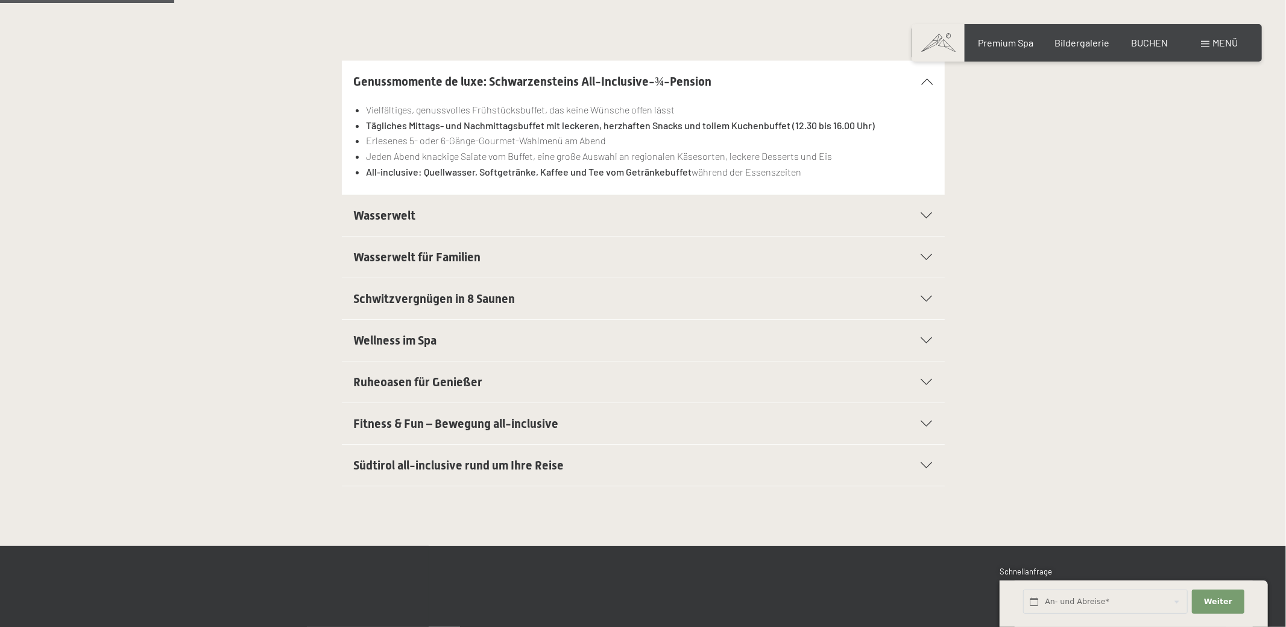
click at [925, 218] on div at bounding box center [919, 215] width 27 height 6
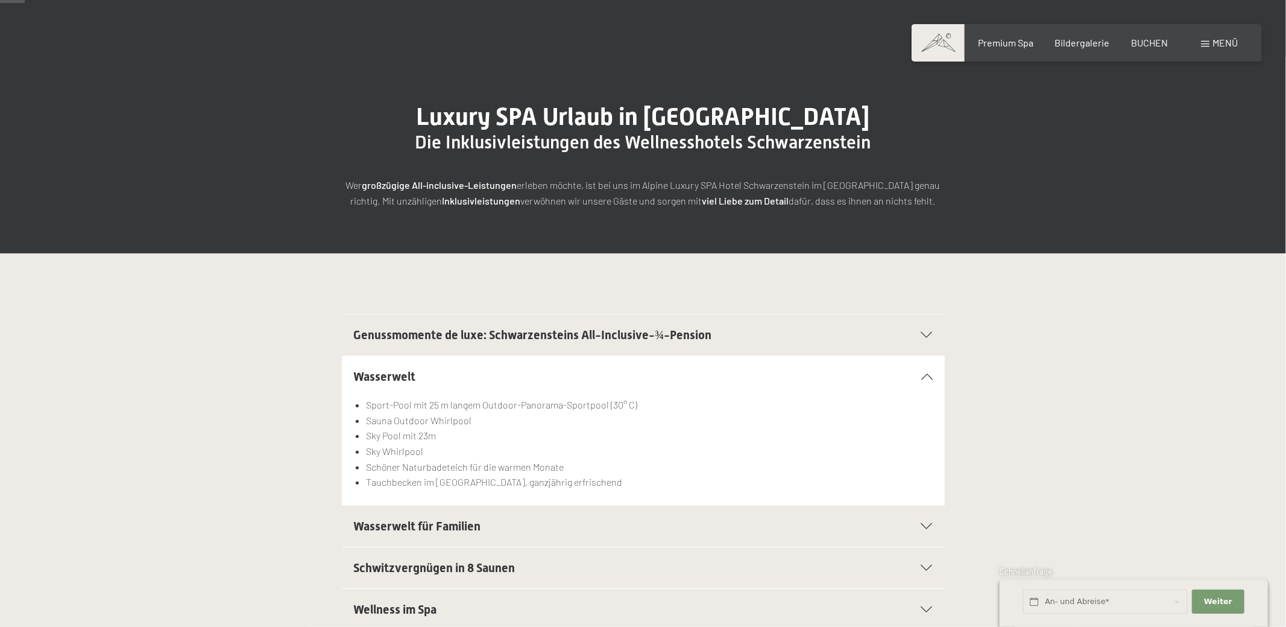
scroll to position [0, 0]
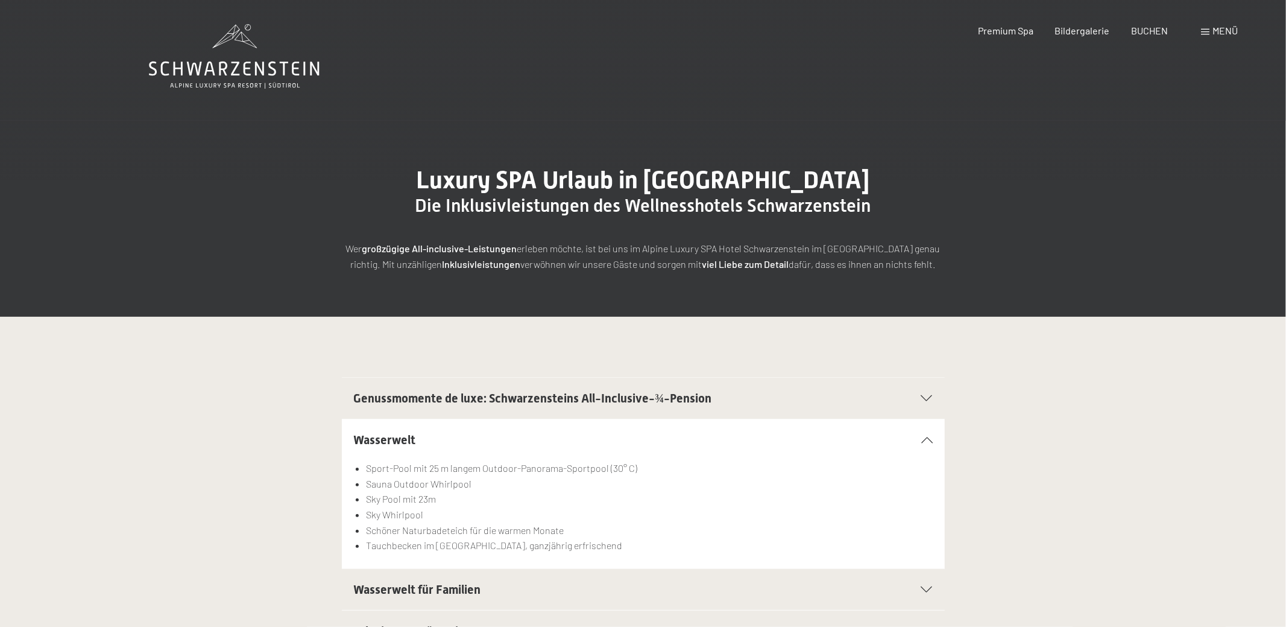
click at [1217, 28] on span "Menü" at bounding box center [1225, 30] width 25 height 11
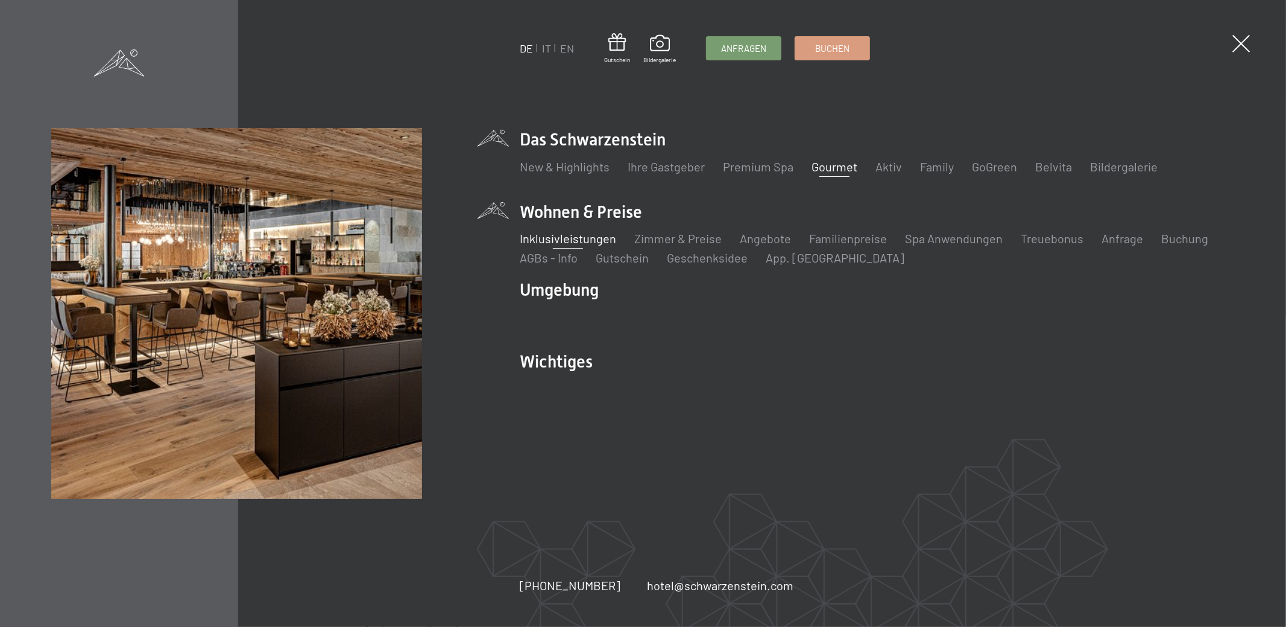
click at [847, 167] on link "Gourmet" at bounding box center [835, 166] width 46 height 14
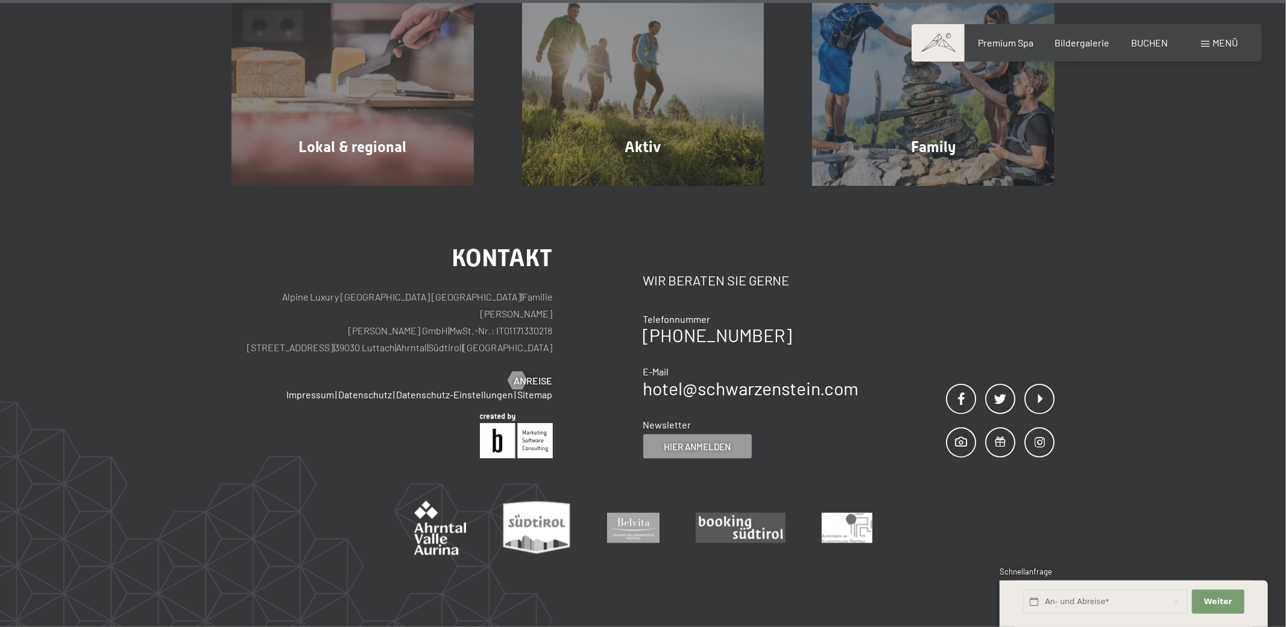
scroll to position [4972, 0]
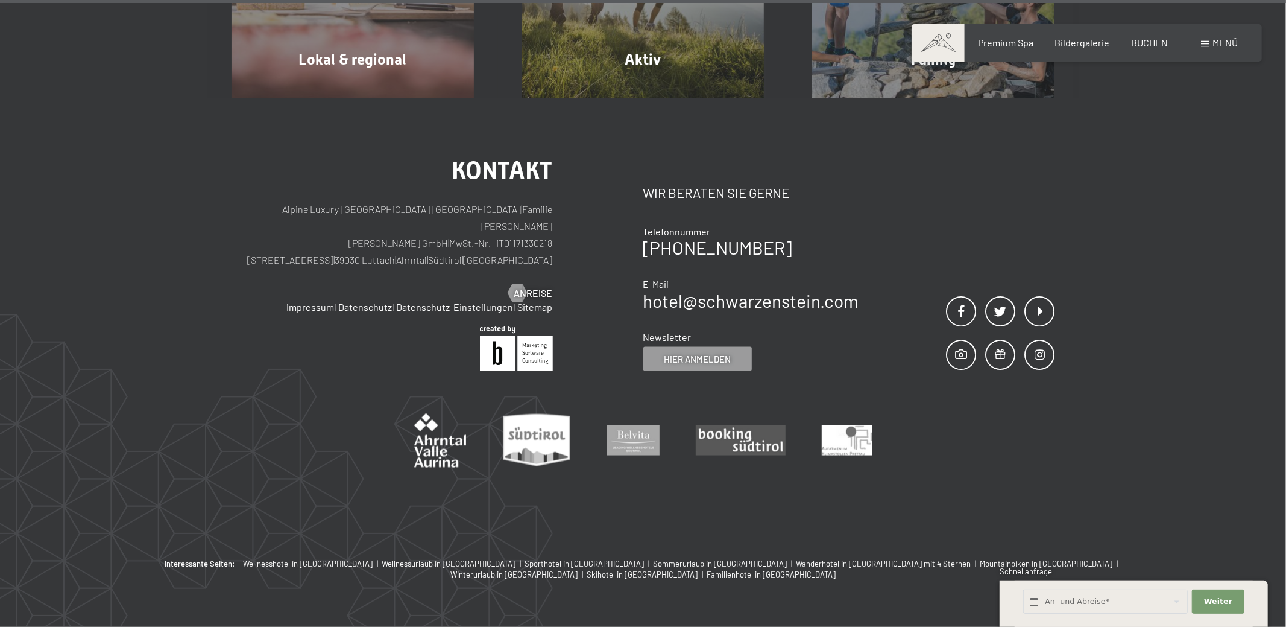
click at [1198, 42] on div "Buchen Anfragen Premium Spa Bildergalerie BUCHEN Menü DE IT EN Gutschein Bilder…" at bounding box center [1087, 42] width 302 height 13
click at [1214, 45] on span "Menü" at bounding box center [1225, 42] width 25 height 11
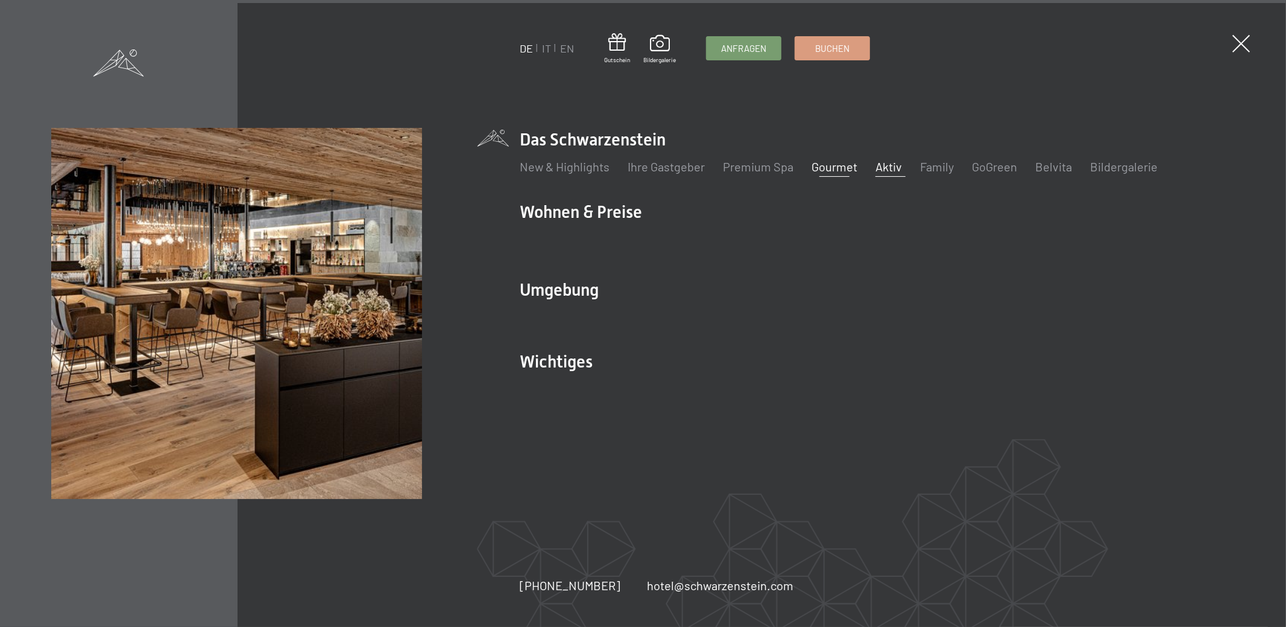
click at [891, 166] on link "Aktiv" at bounding box center [889, 166] width 27 height 14
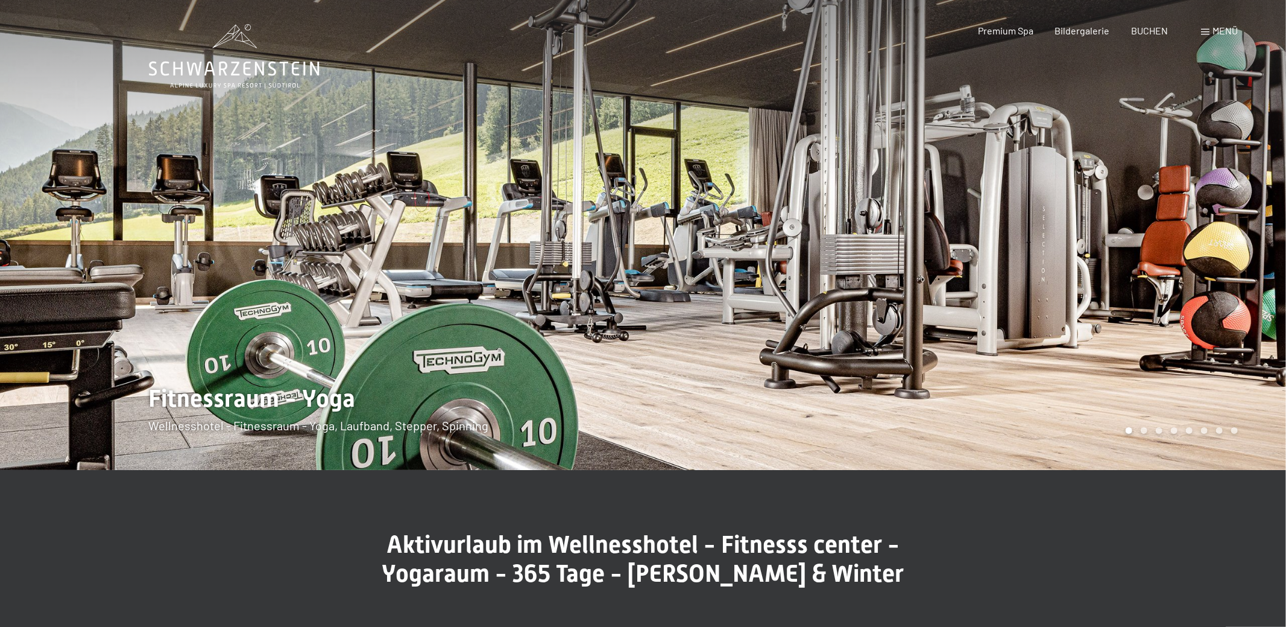
click at [1221, 37] on div "Menü" at bounding box center [1219, 30] width 37 height 13
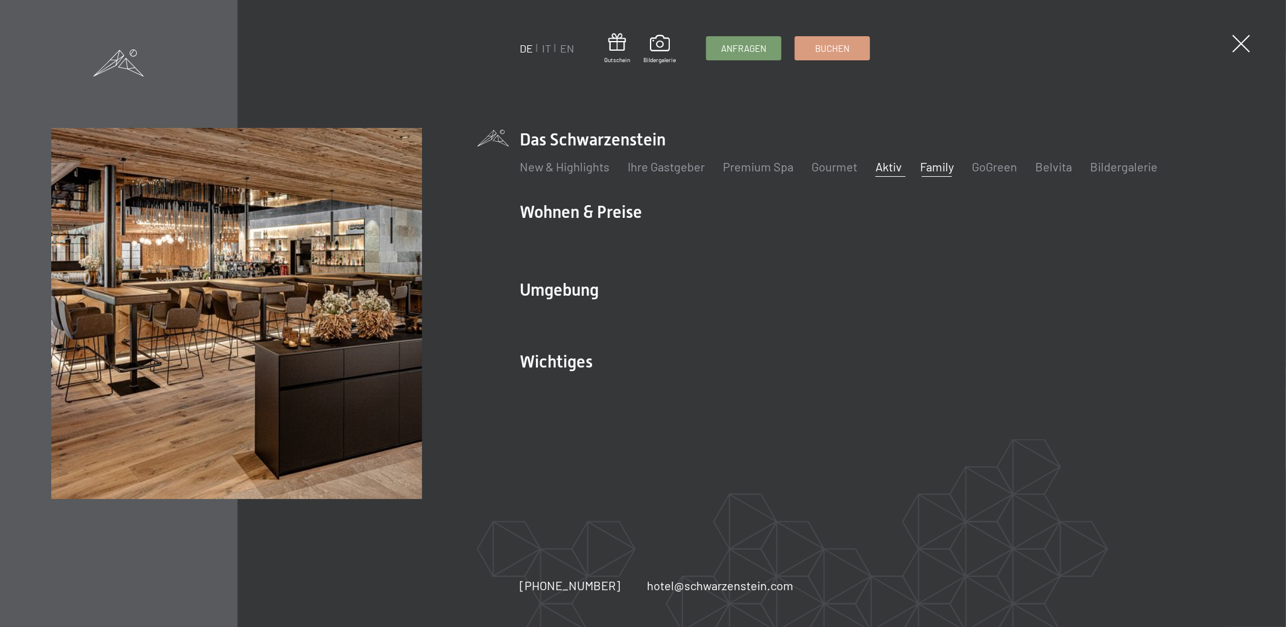
click at [925, 163] on link "Family" at bounding box center [937, 166] width 34 height 14
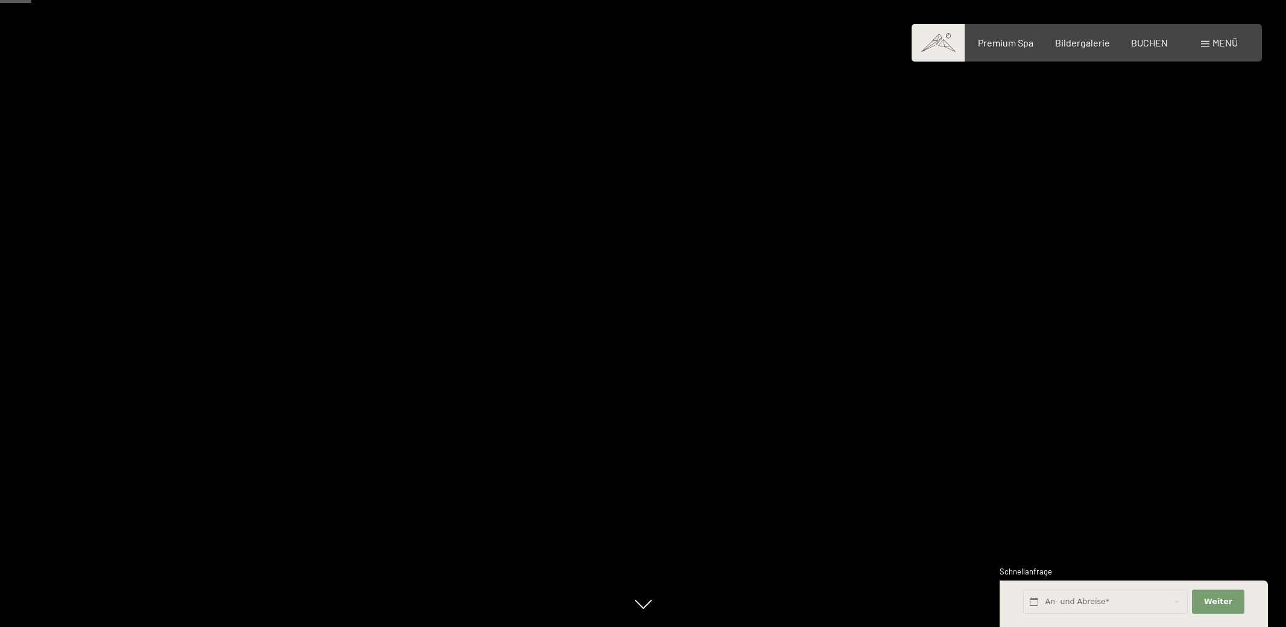
scroll to position [253, 0]
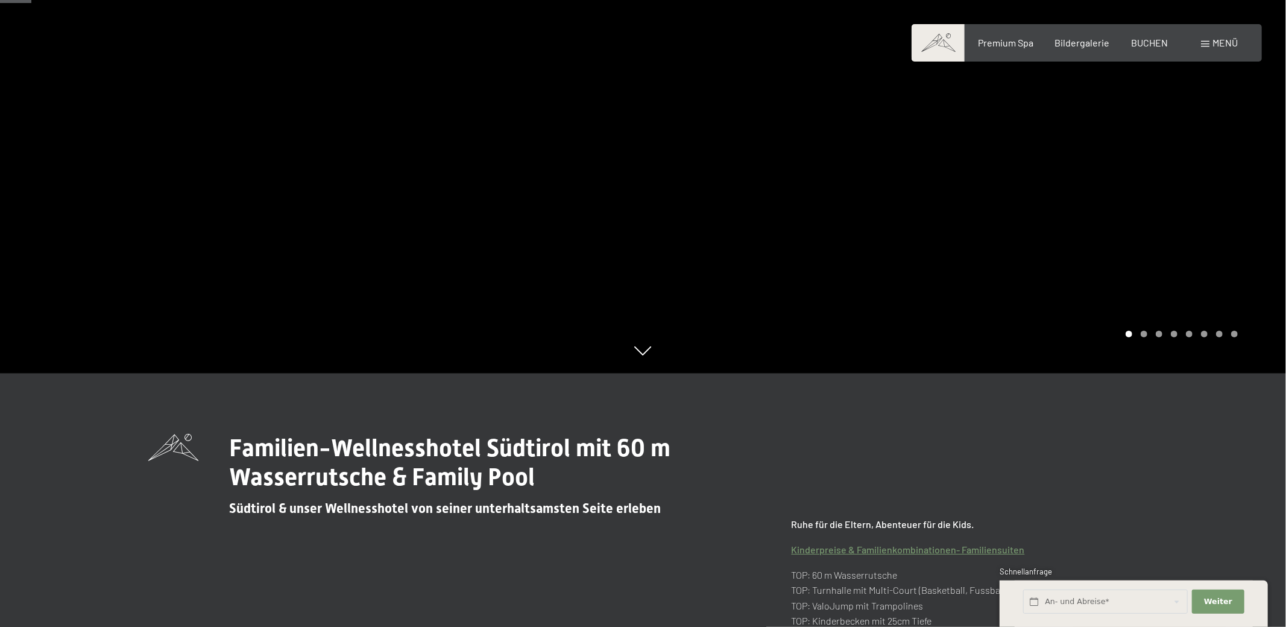
click at [1214, 189] on div at bounding box center [964, 60] width 643 height 627
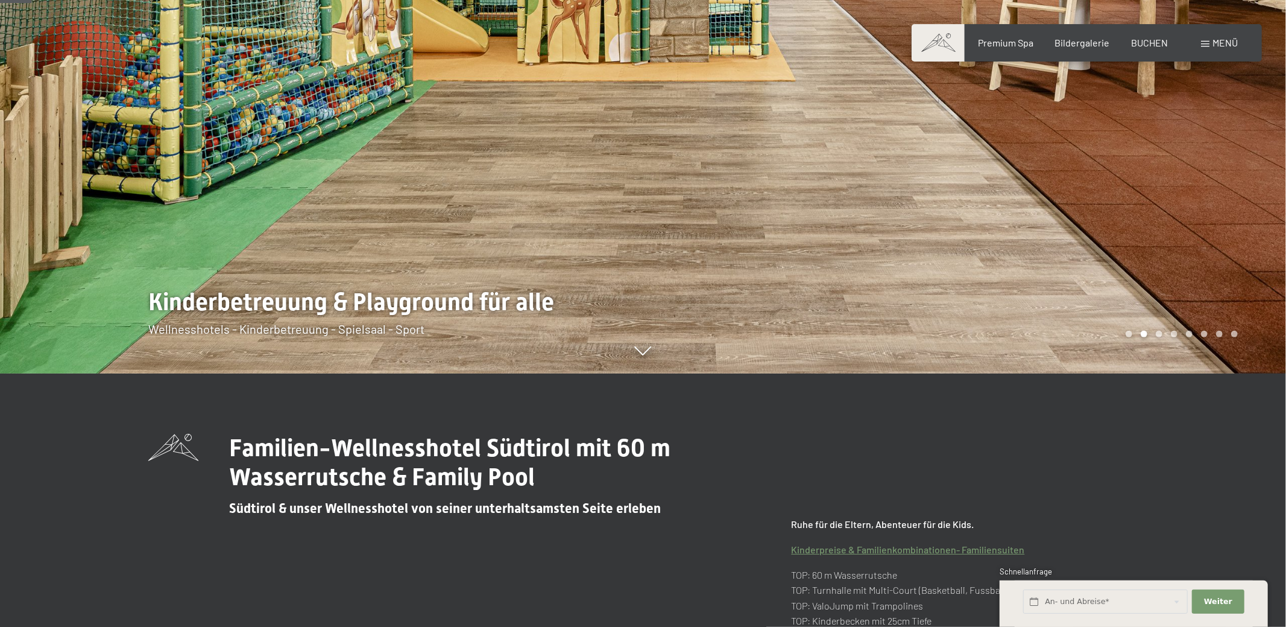
click at [1204, 189] on div at bounding box center [964, 60] width 643 height 627
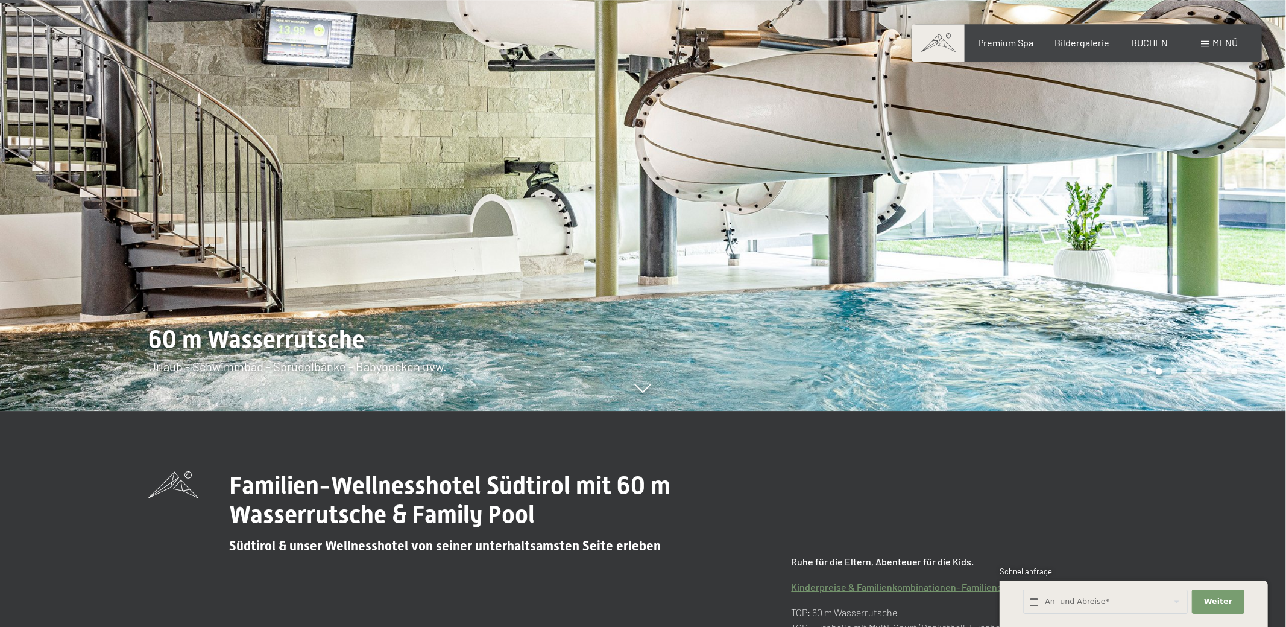
scroll to position [190, 0]
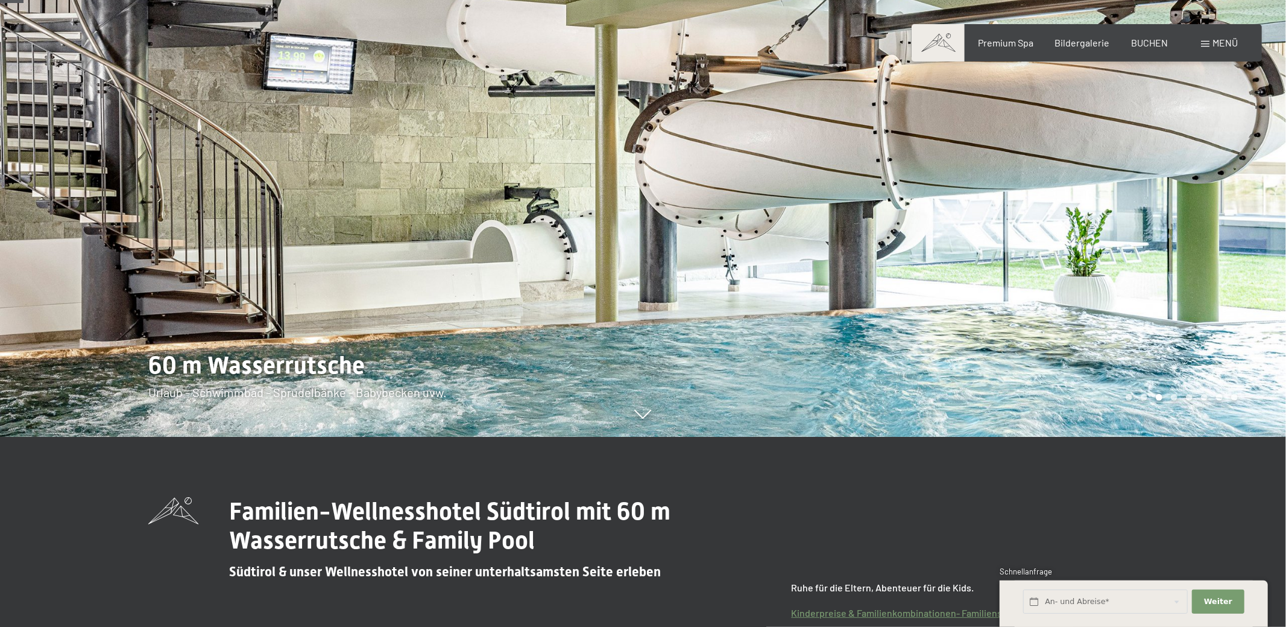
click at [1199, 191] on div at bounding box center [964, 123] width 643 height 627
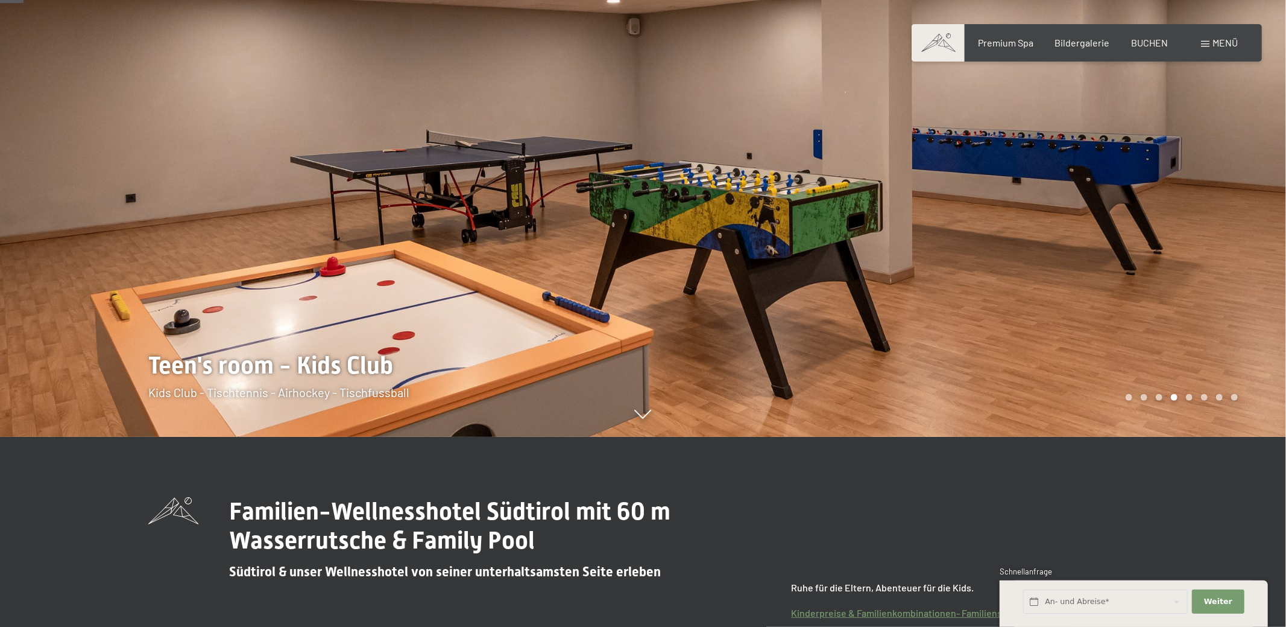
click at [1199, 191] on div at bounding box center [964, 123] width 643 height 627
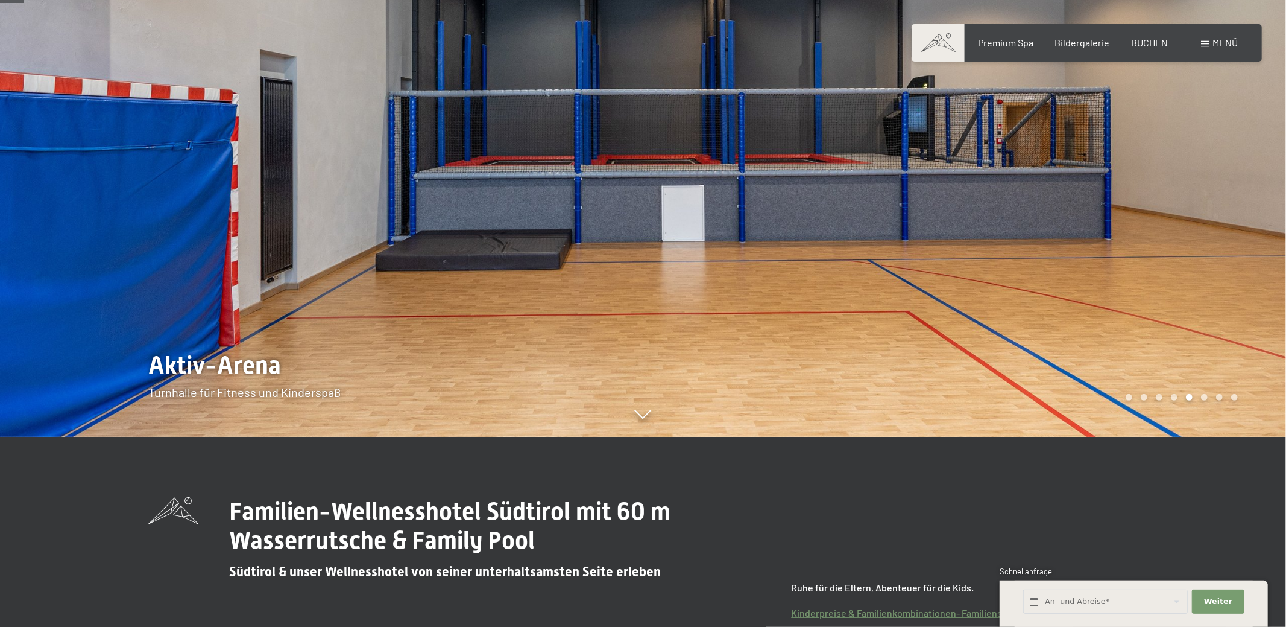
click at [1199, 191] on div at bounding box center [964, 123] width 643 height 627
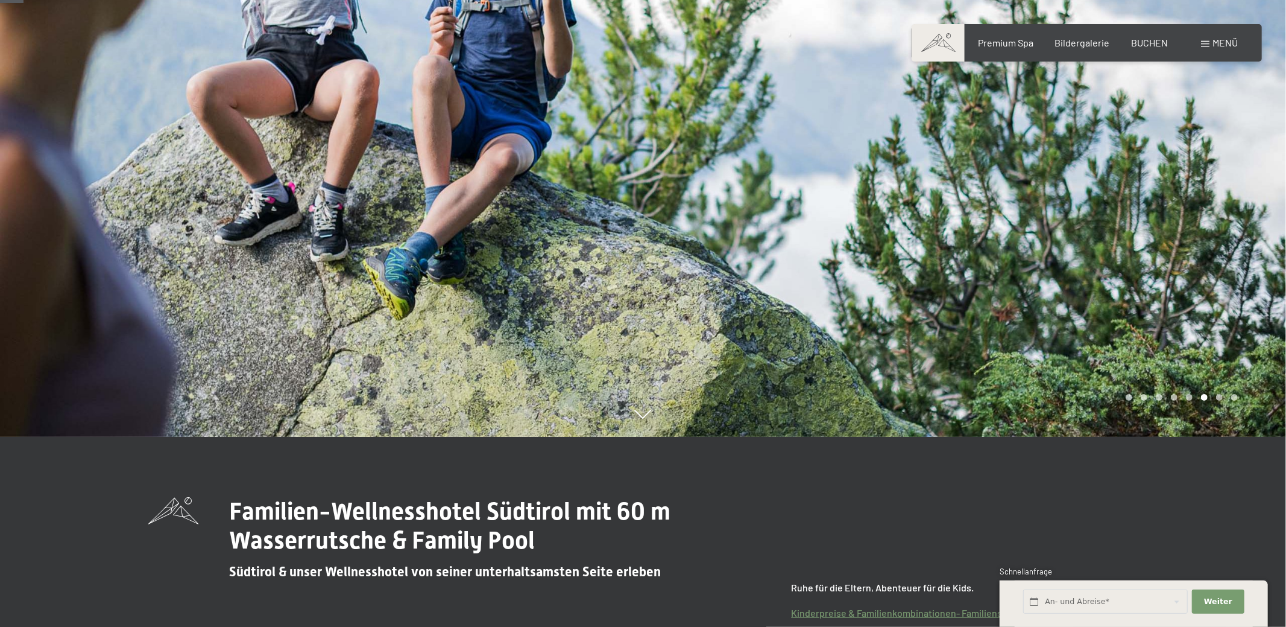
click at [1199, 191] on div at bounding box center [964, 123] width 643 height 627
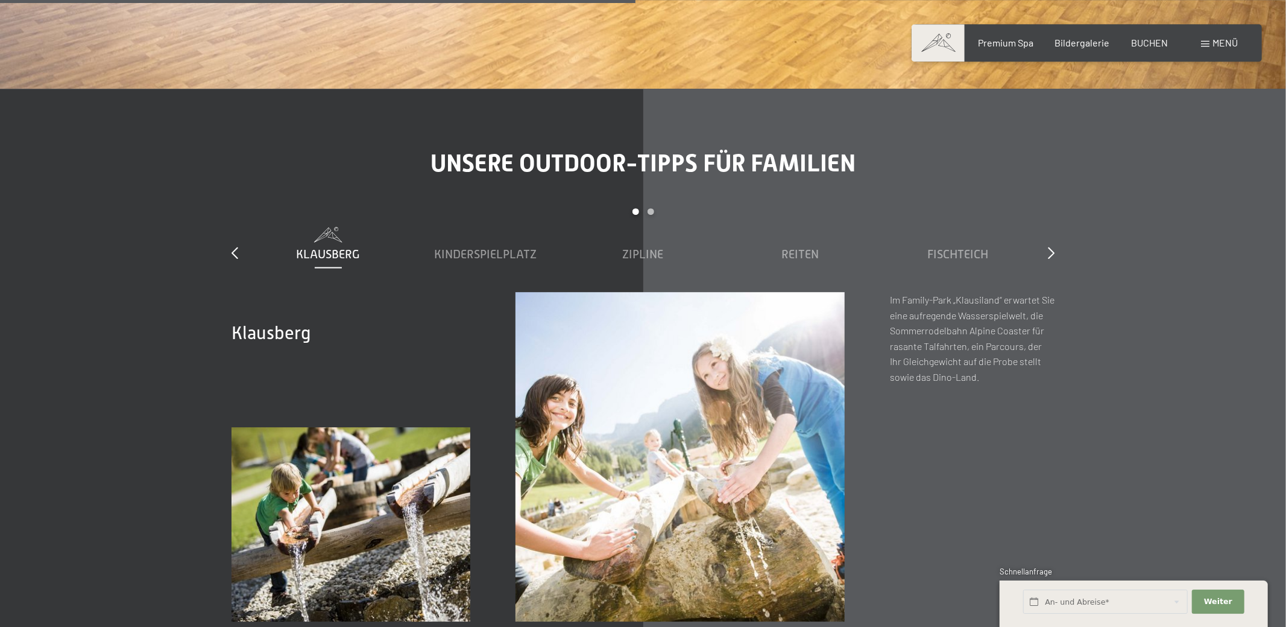
scroll to position [5129, 0]
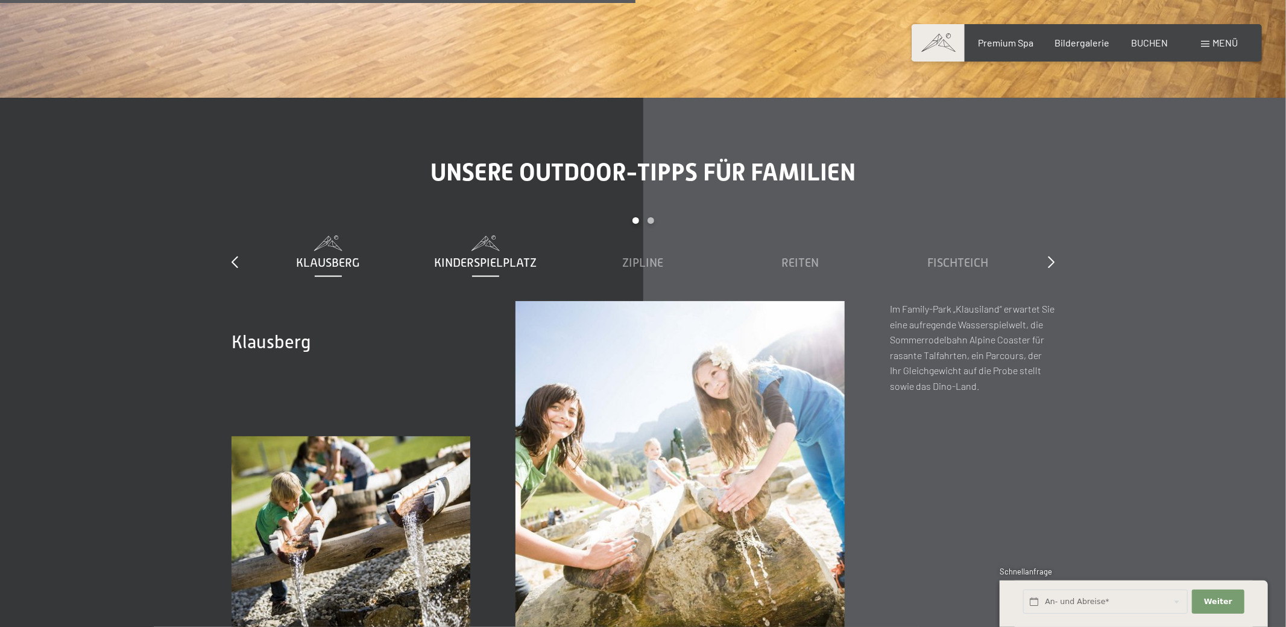
click at [469, 256] on span "Kinderspielplatz" at bounding box center [486, 262] width 103 height 13
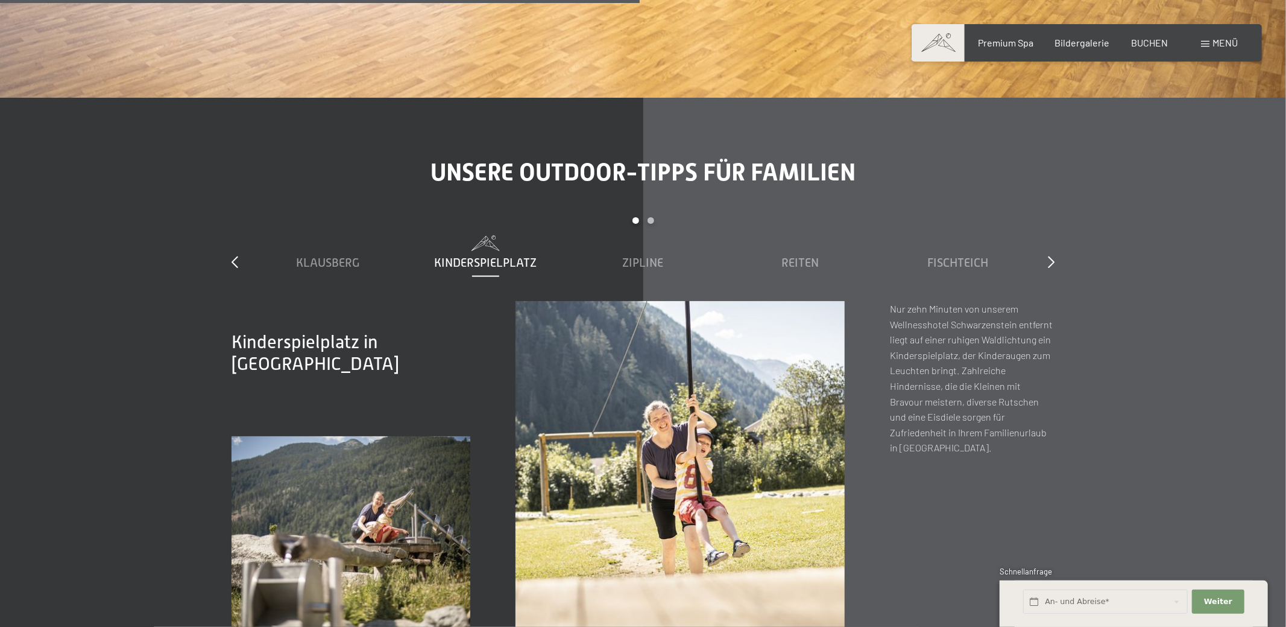
scroll to position [5256, 0]
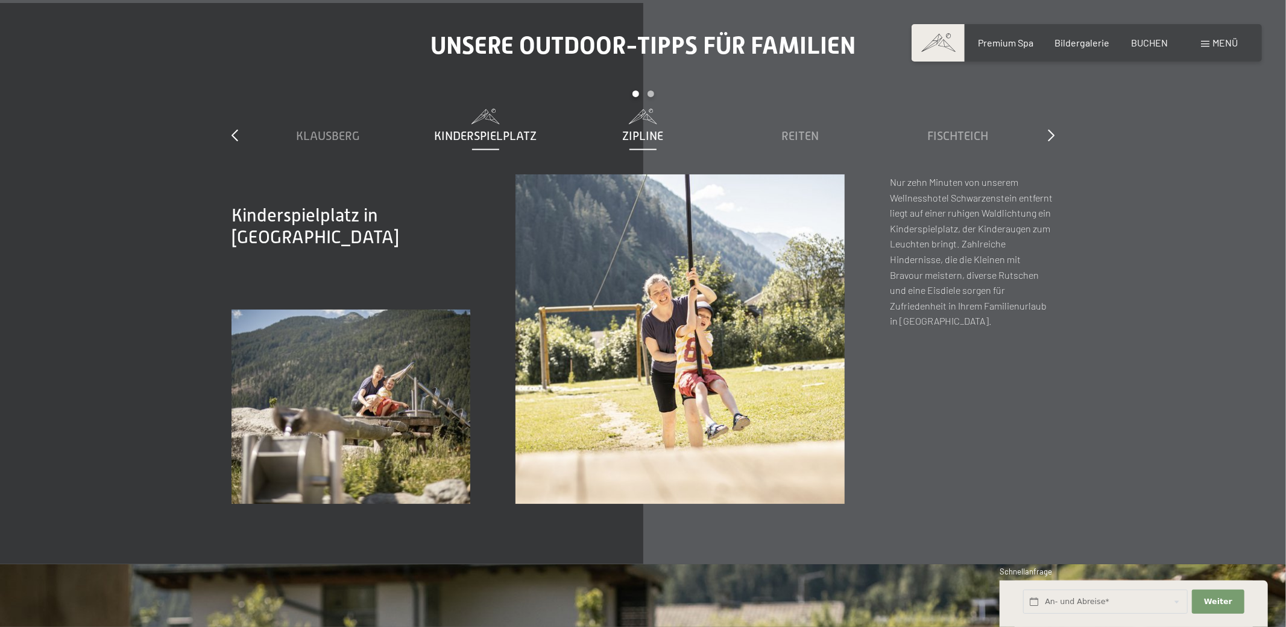
click at [634, 129] on span "Zipline" at bounding box center [643, 135] width 41 height 13
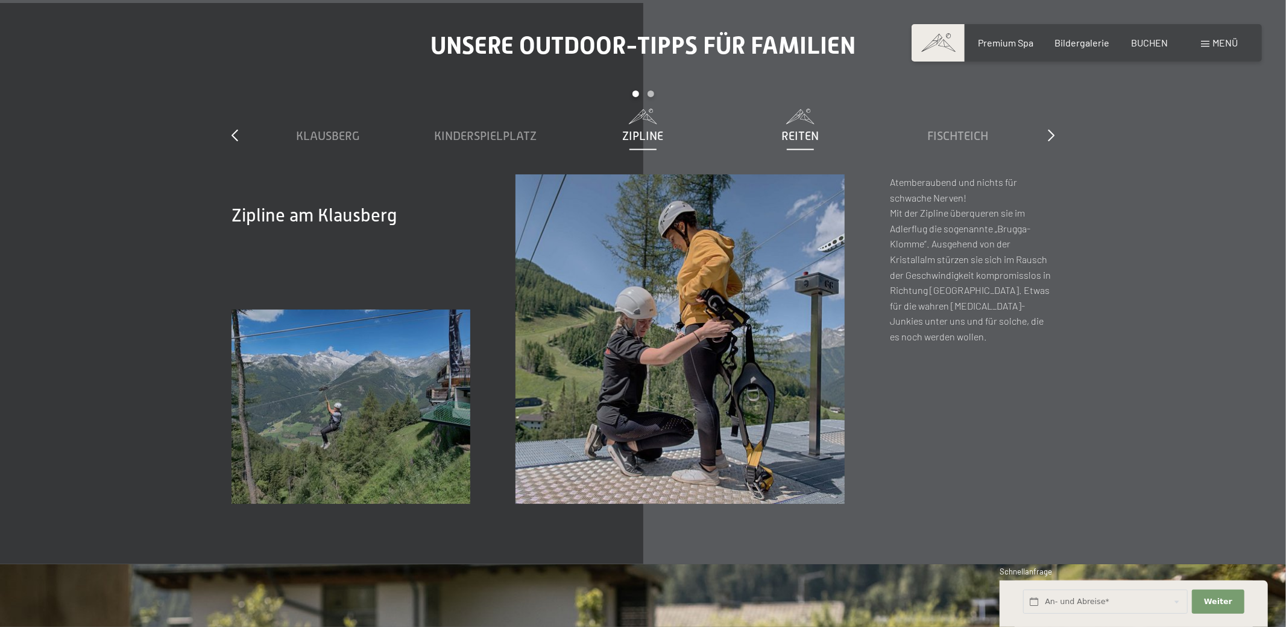
click at [785, 129] on span "Reiten" at bounding box center [800, 135] width 37 height 13
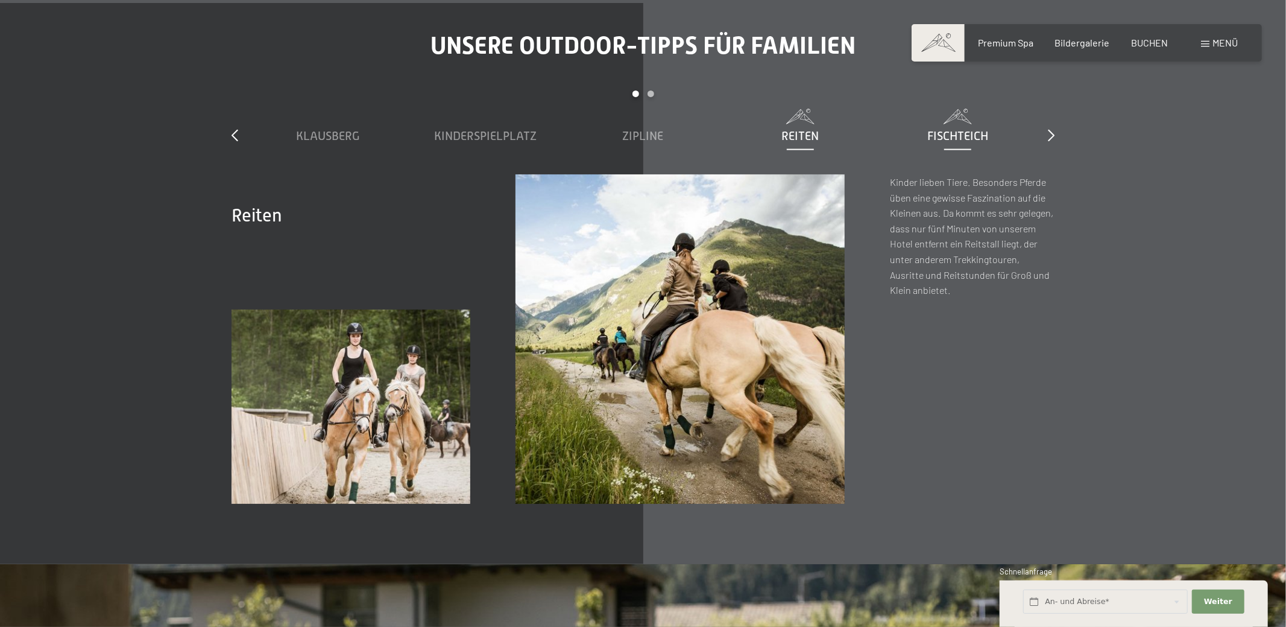
click at [959, 129] on span "Fischteich" at bounding box center [958, 135] width 61 height 13
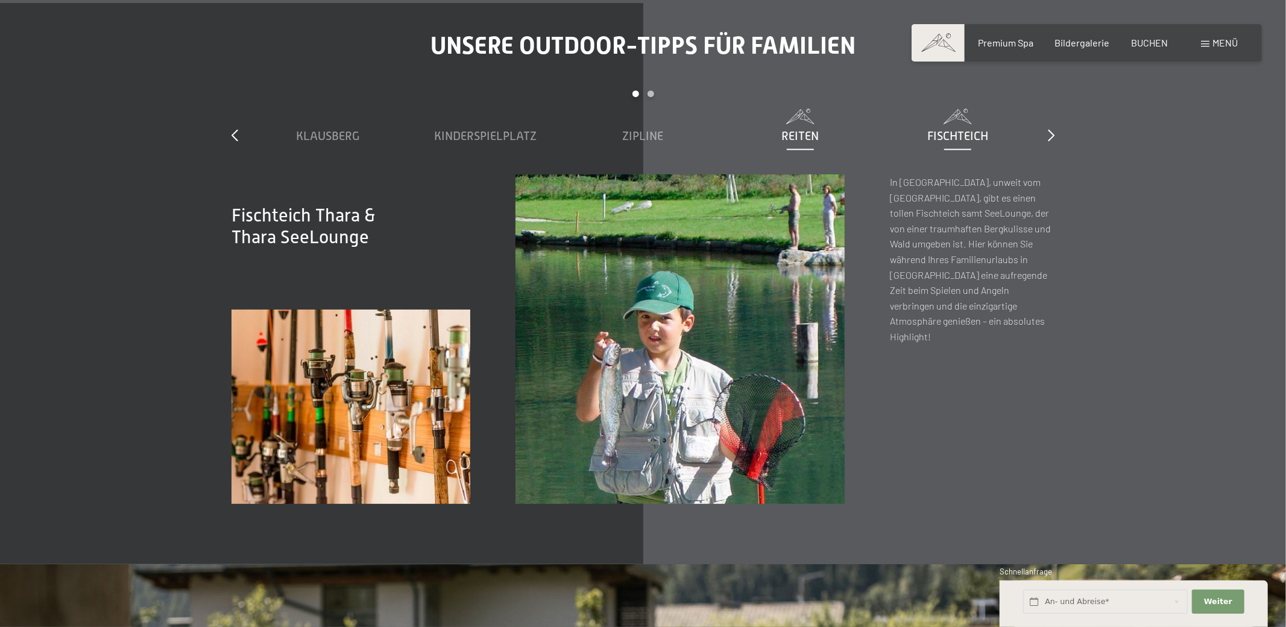
click at [800, 129] on span "Reiten" at bounding box center [800, 135] width 37 height 13
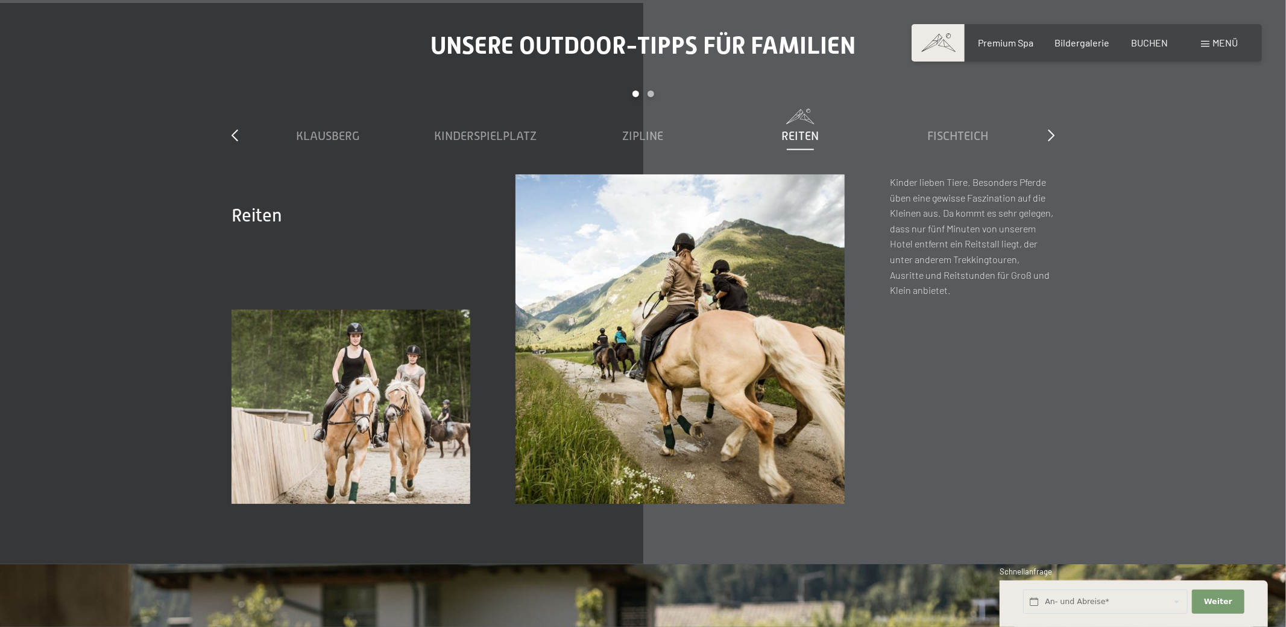
click at [1048, 118] on div "slide 1 to 5 of 7 Klausberg Kinderspielplatz Zipline Reiten Fischteich Family-F…" at bounding box center [643, 132] width 823 height 84
click at [1051, 129] on icon at bounding box center [1051, 135] width 7 height 12
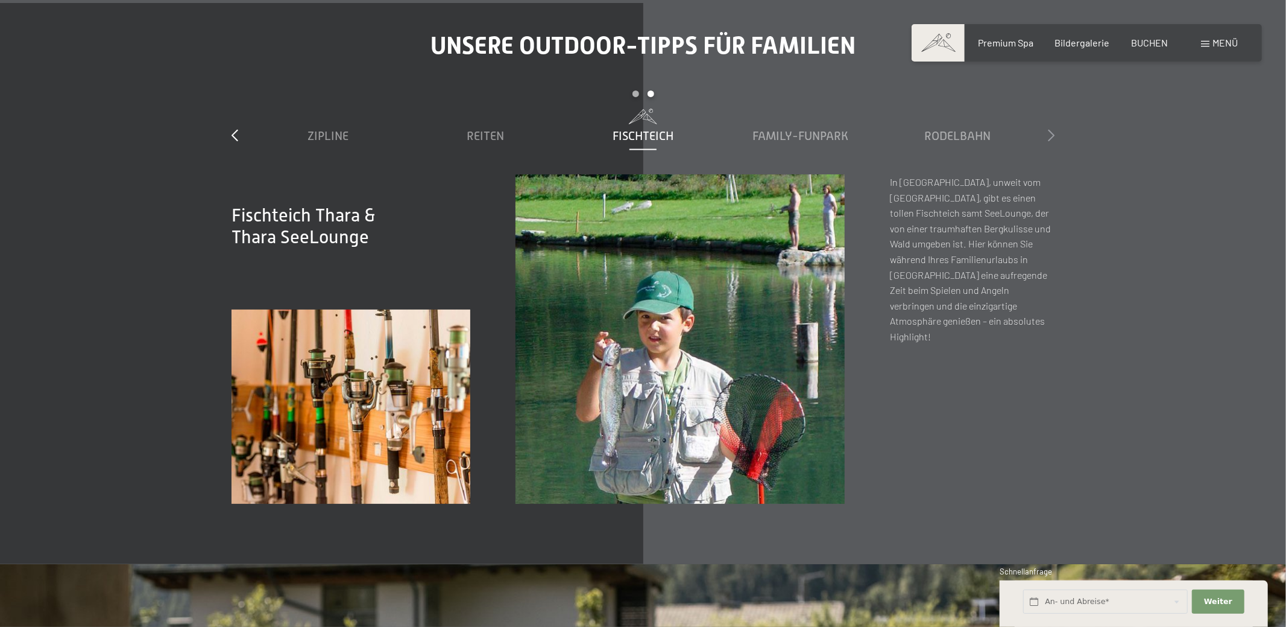
click at [1051, 129] on icon at bounding box center [1051, 135] width 7 height 12
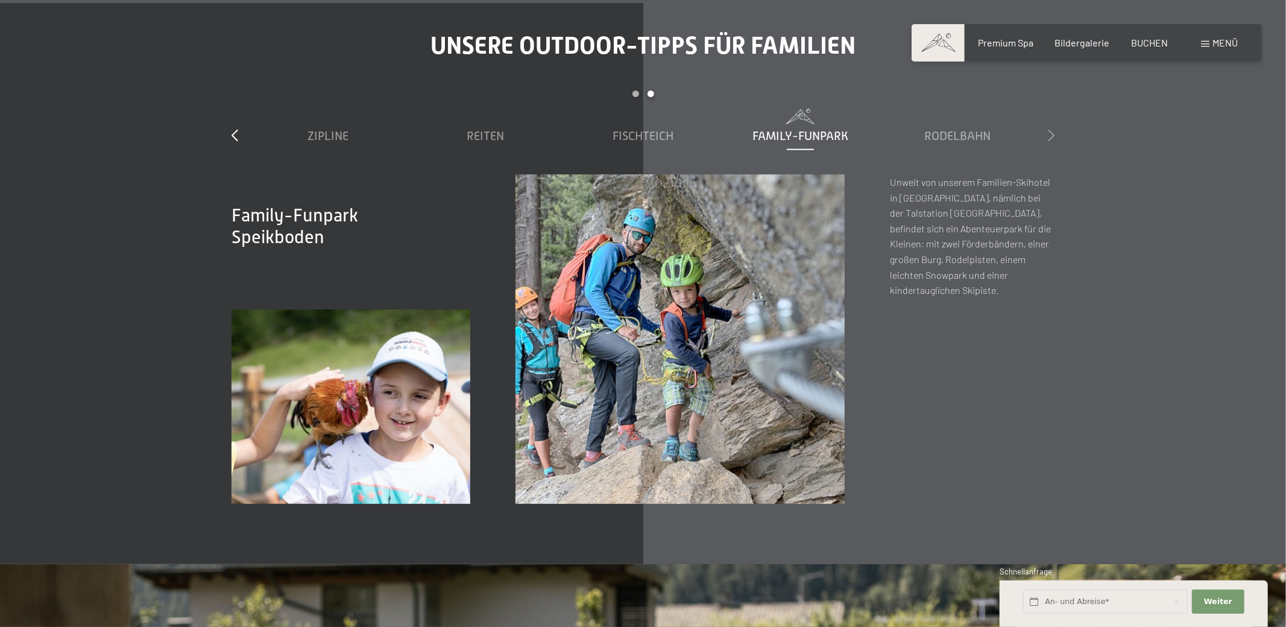
click at [1051, 129] on icon at bounding box center [1051, 135] width 7 height 12
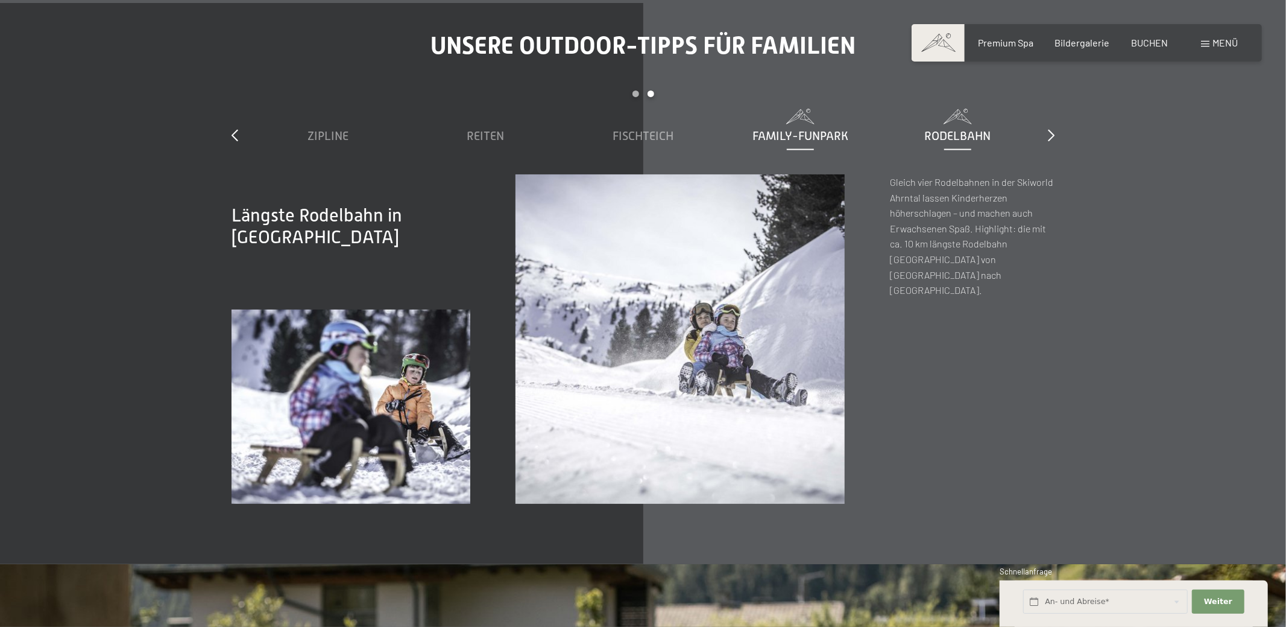
click at [781, 129] on span "Family-Funpark" at bounding box center [801, 135] width 96 height 13
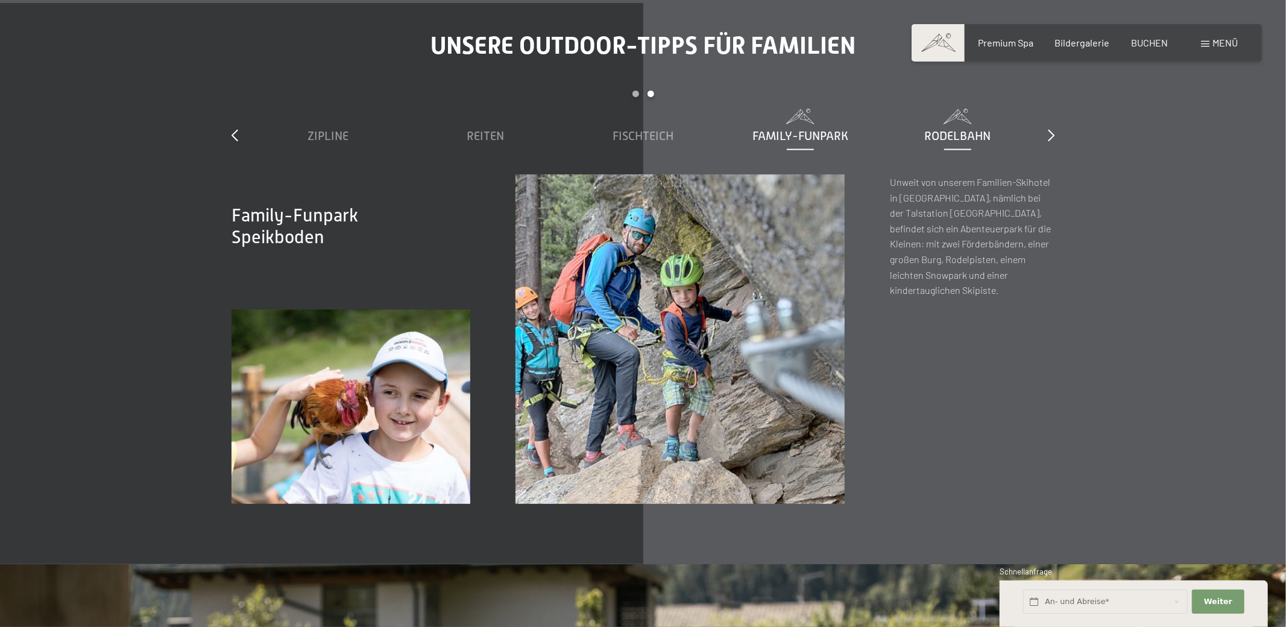
click at [945, 129] on span "Rodelbahn" at bounding box center [958, 135] width 66 height 13
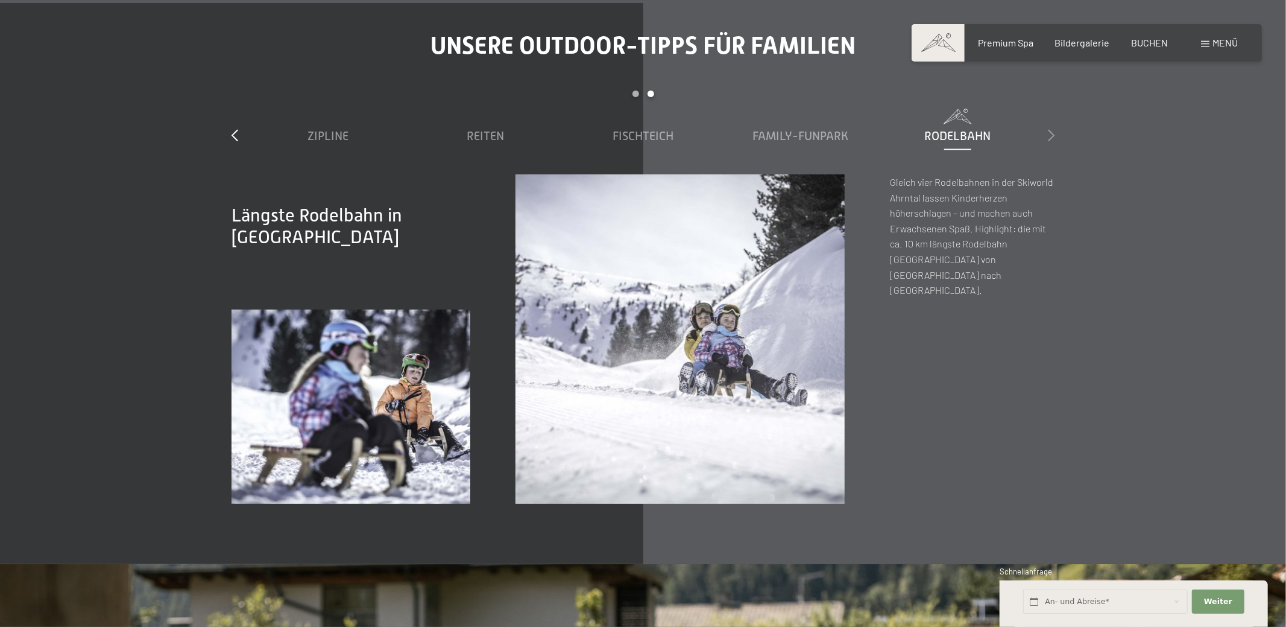
click at [1051, 129] on icon at bounding box center [1051, 135] width 7 height 12
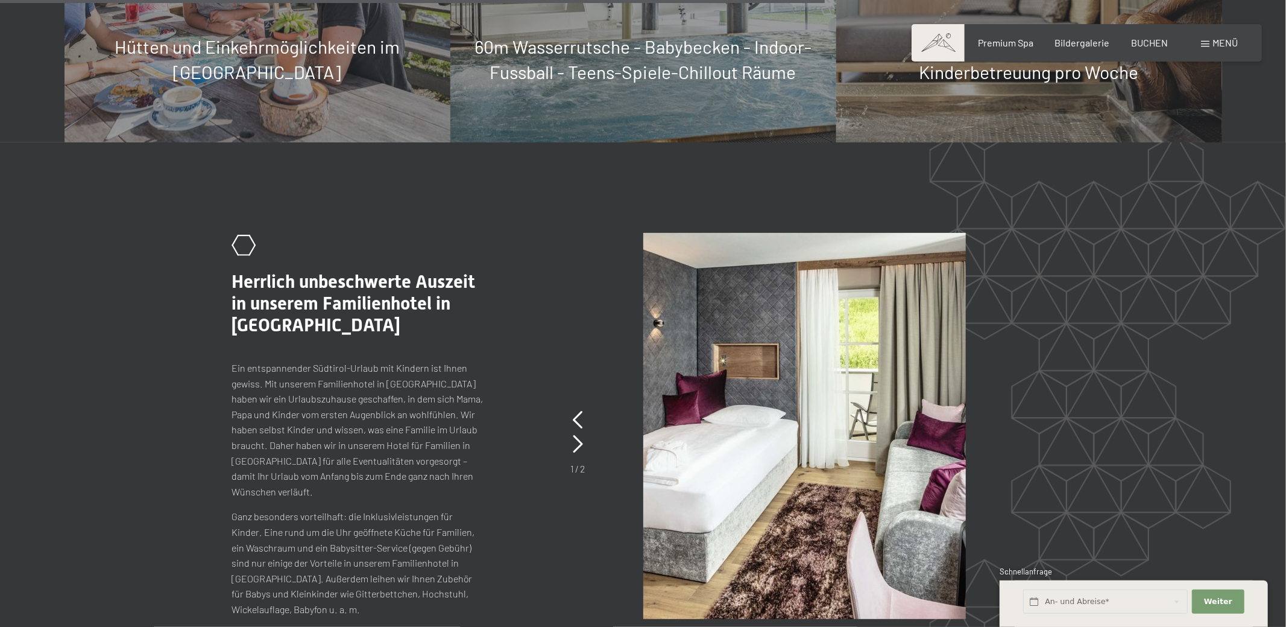
scroll to position [6965, 0]
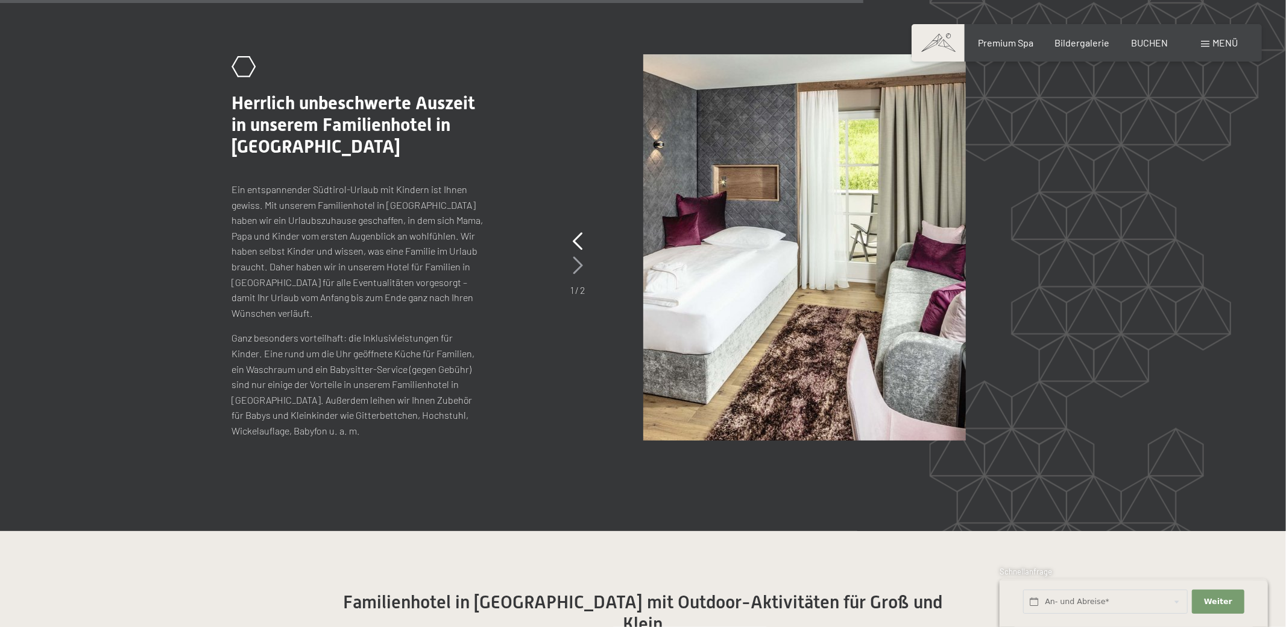
click at [577, 256] on icon at bounding box center [578, 265] width 10 height 18
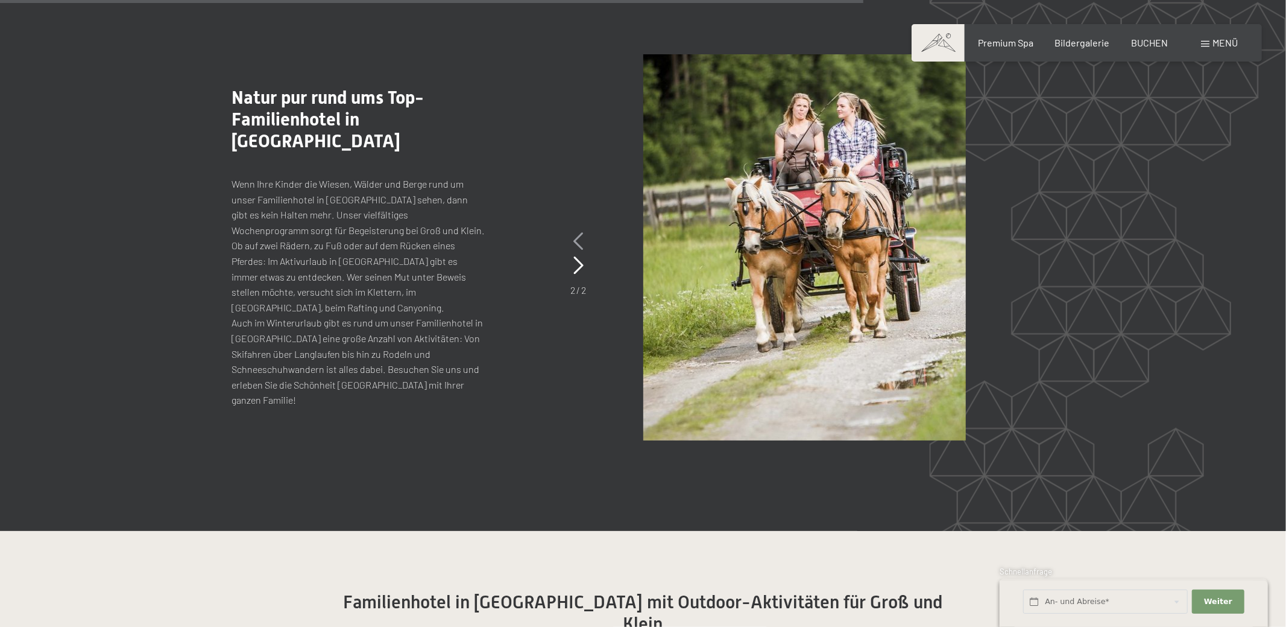
click at [576, 232] on icon at bounding box center [579, 241] width 10 height 18
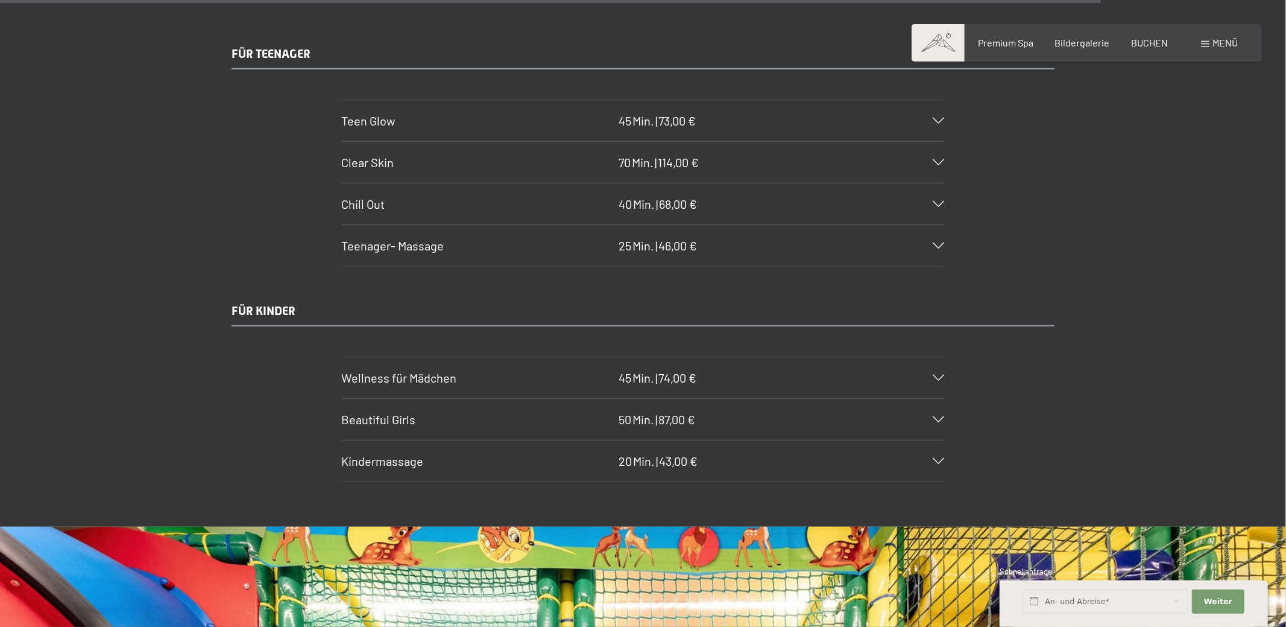
scroll to position [9118, 0]
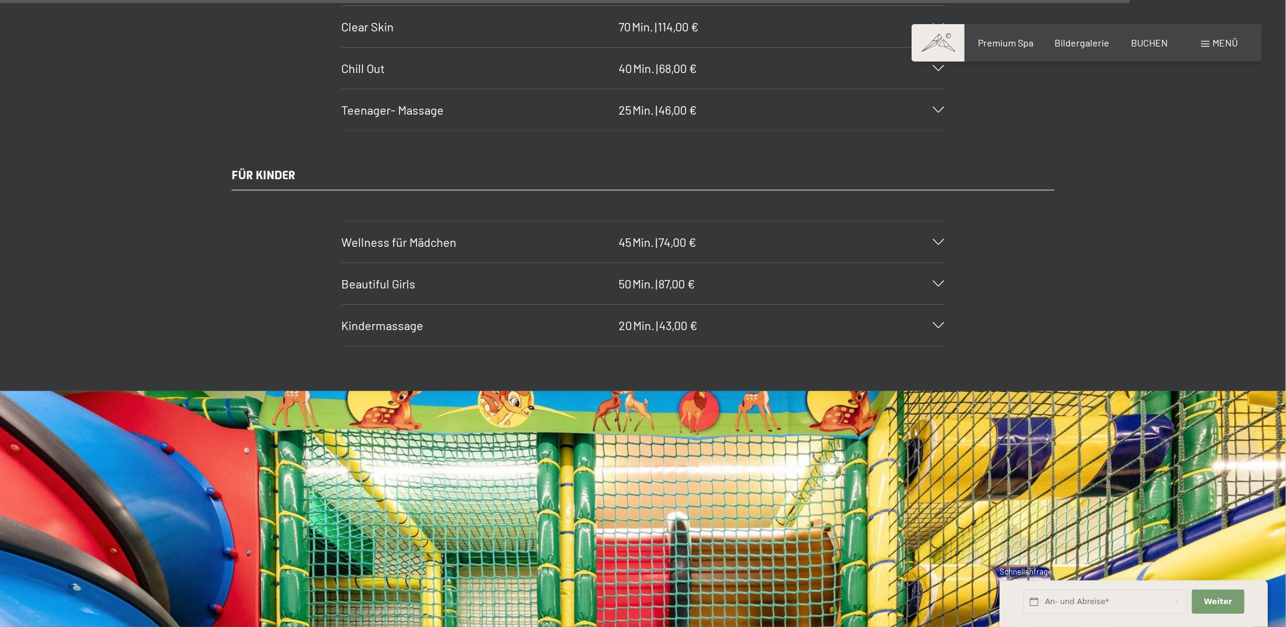
click at [938, 263] on div "Beautiful Girls 50 Min. | 87,00 €" at bounding box center [643, 283] width 603 height 41
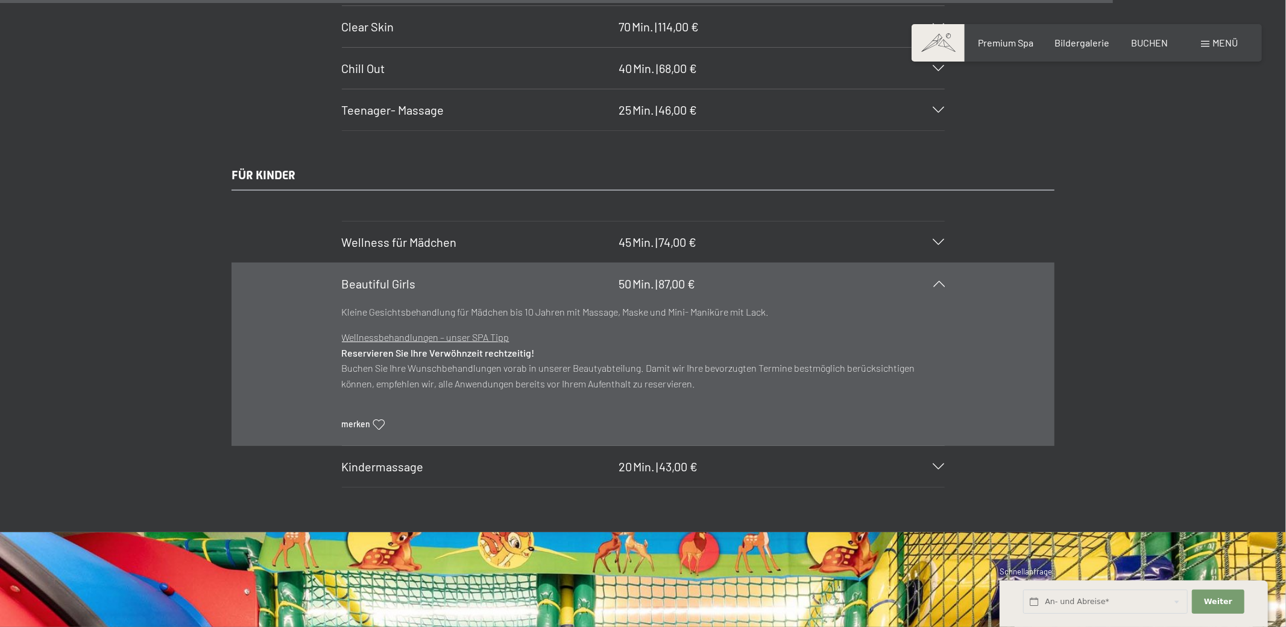
click at [1208, 48] on div "Menü" at bounding box center [1219, 42] width 37 height 13
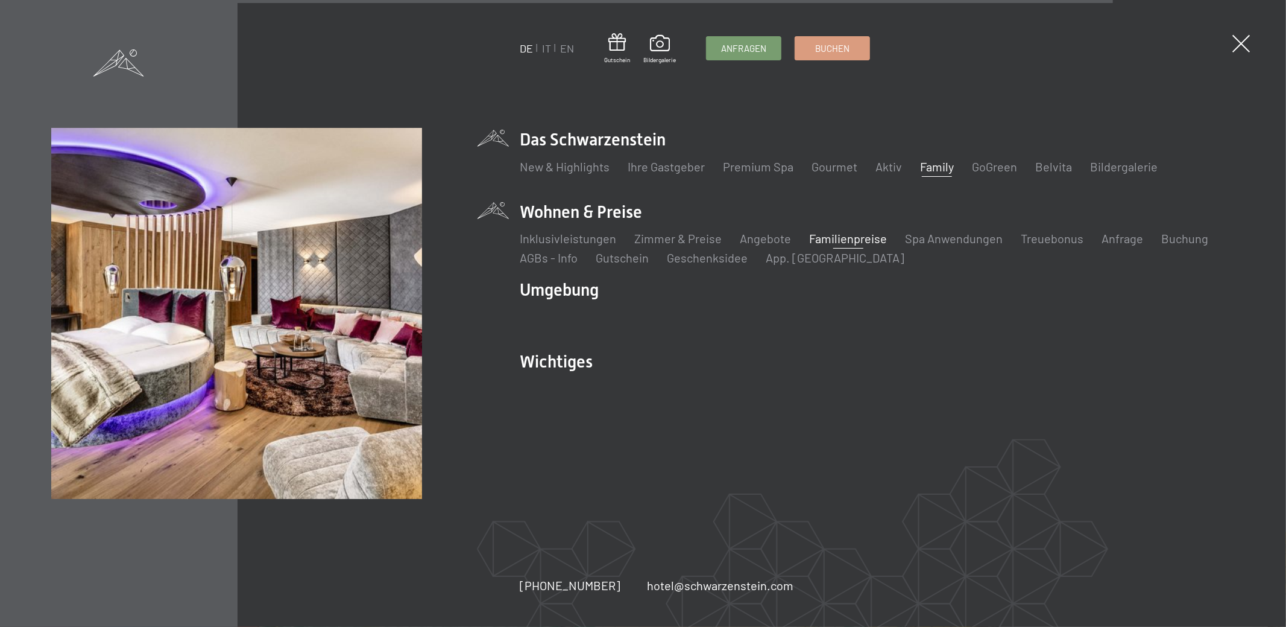
click at [850, 238] on link "Familienpreise" at bounding box center [848, 238] width 78 height 14
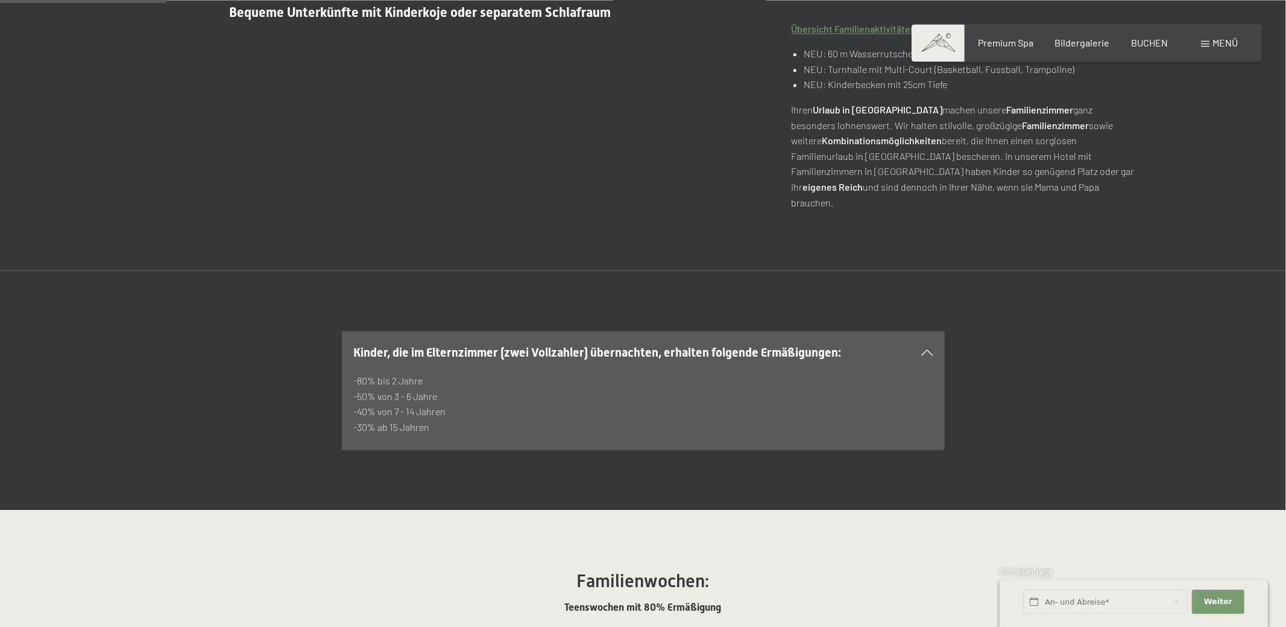
scroll to position [697, 0]
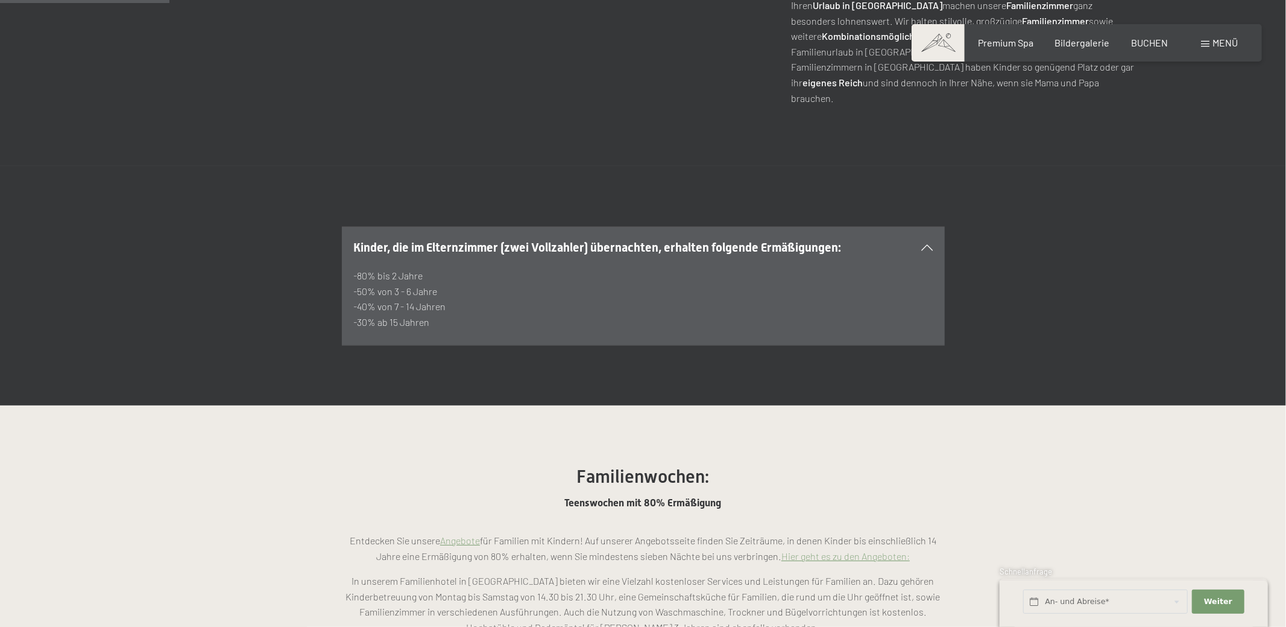
click at [1220, 43] on span "Menü" at bounding box center [1225, 42] width 25 height 11
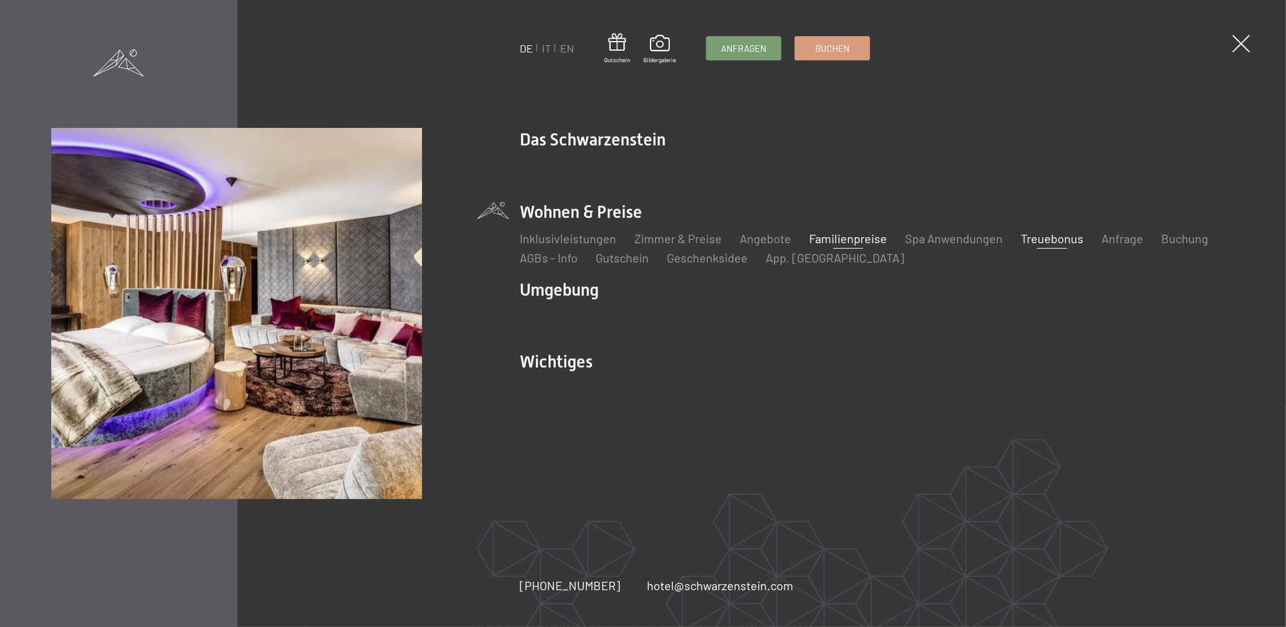
click at [1026, 240] on link "Treuebonus" at bounding box center [1052, 238] width 63 height 14
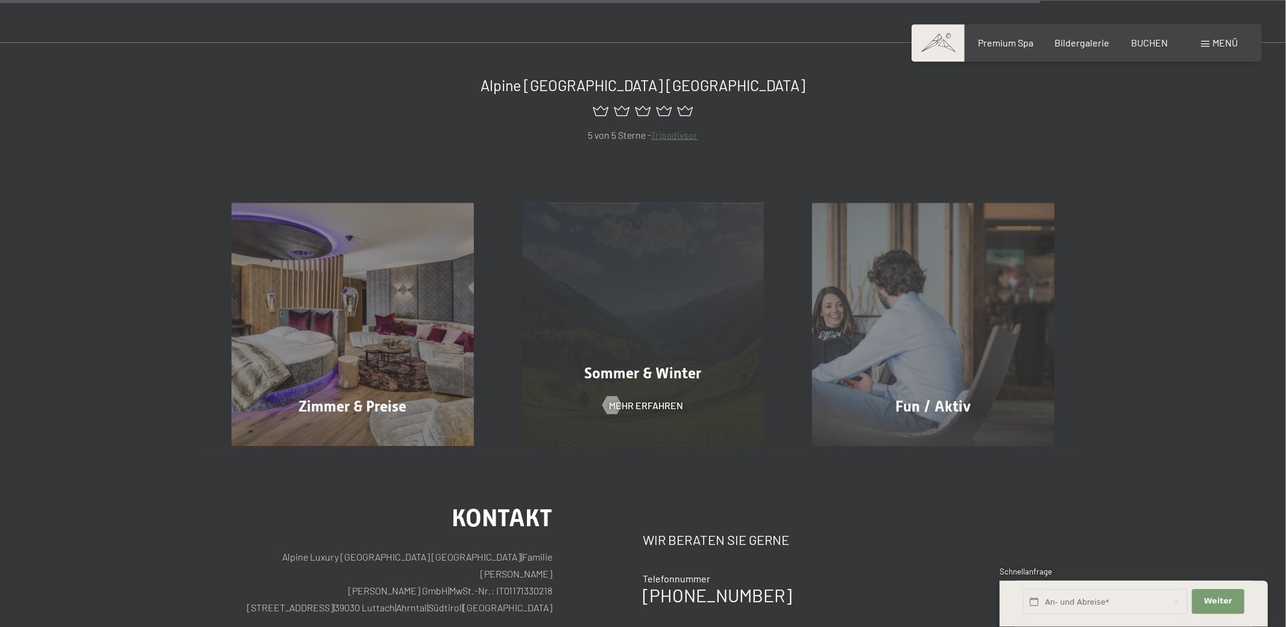
scroll to position [1013, 0]
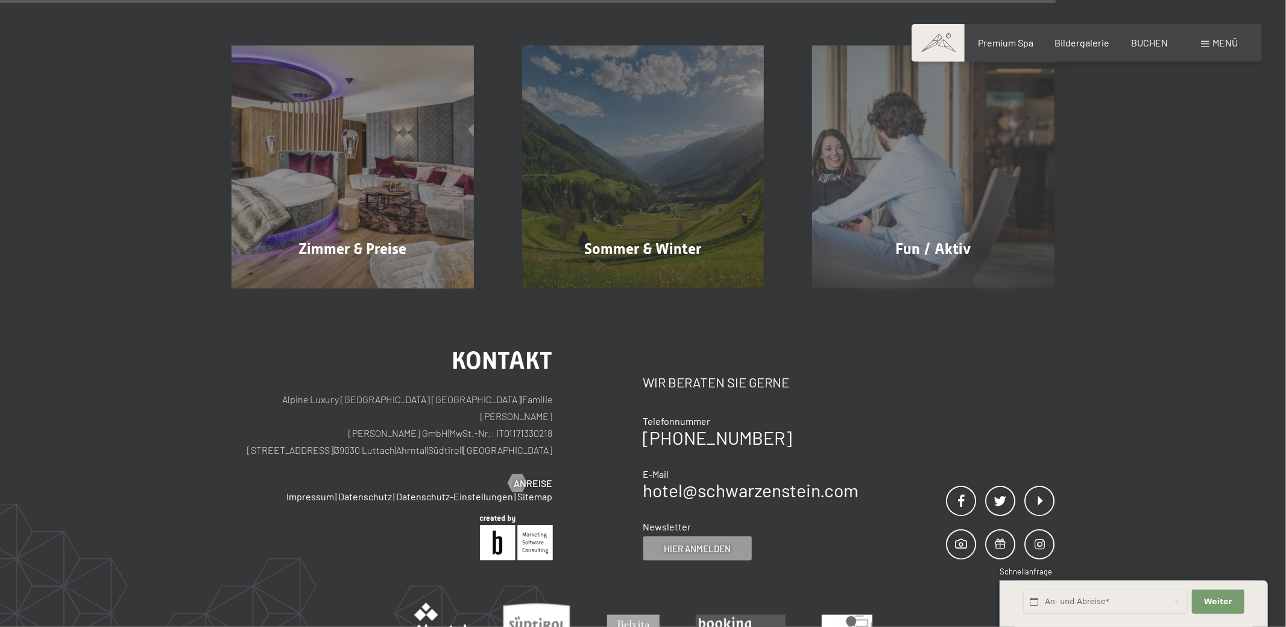
click at [1200, 46] on div "Buchen Anfragen Premium Spa Bildergalerie BUCHEN Menü DE IT EN Gutschein Bilder…" at bounding box center [1087, 42] width 302 height 13
click at [1208, 46] on span at bounding box center [1205, 44] width 8 height 6
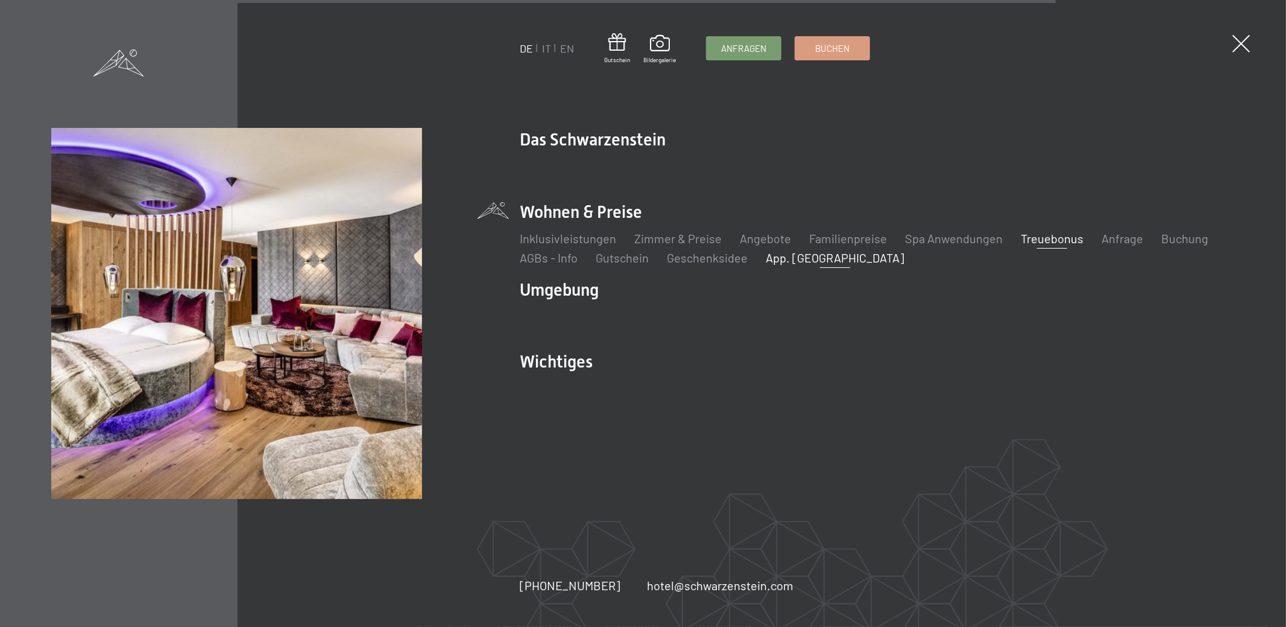
click at [806, 255] on link "App. [GEOGRAPHIC_DATA]" at bounding box center [835, 257] width 139 height 14
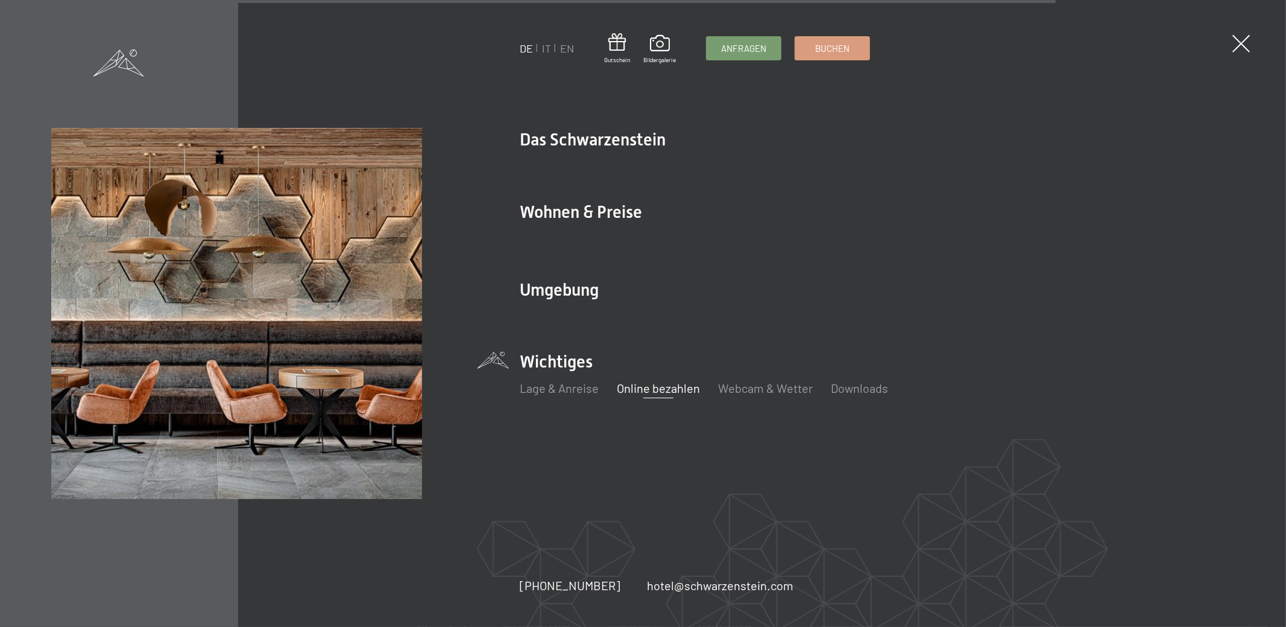
click at [668, 387] on link "Online bezahlen" at bounding box center [658, 388] width 83 height 14
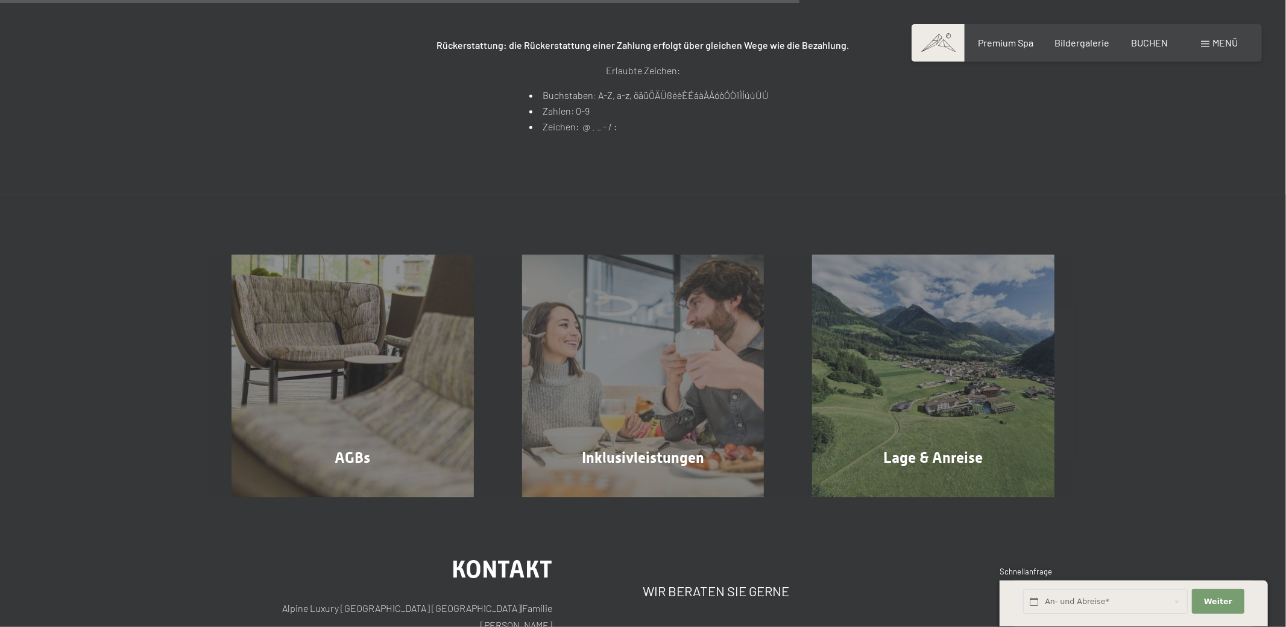
scroll to position [443, 0]
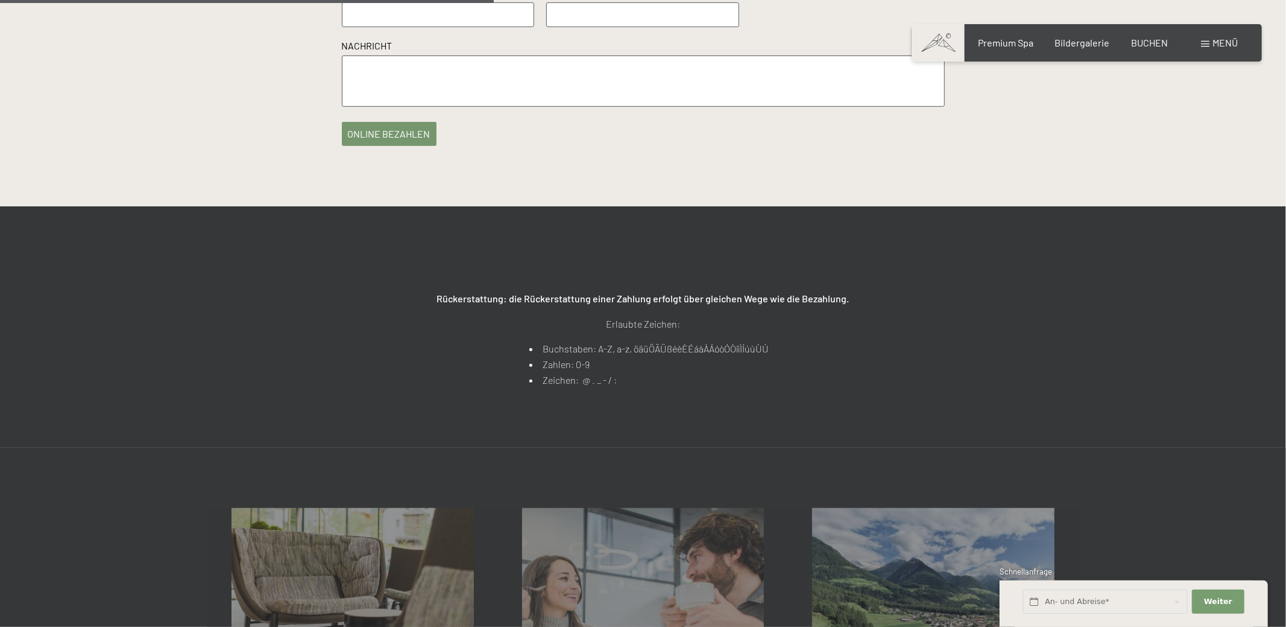
click at [1198, 43] on div "Buchen Anfragen Premium Spa Bildergalerie BUCHEN Menü DE IT EN Gutschein Bilder…" at bounding box center [1087, 42] width 302 height 13
click at [1215, 43] on span "Menü" at bounding box center [1225, 42] width 25 height 11
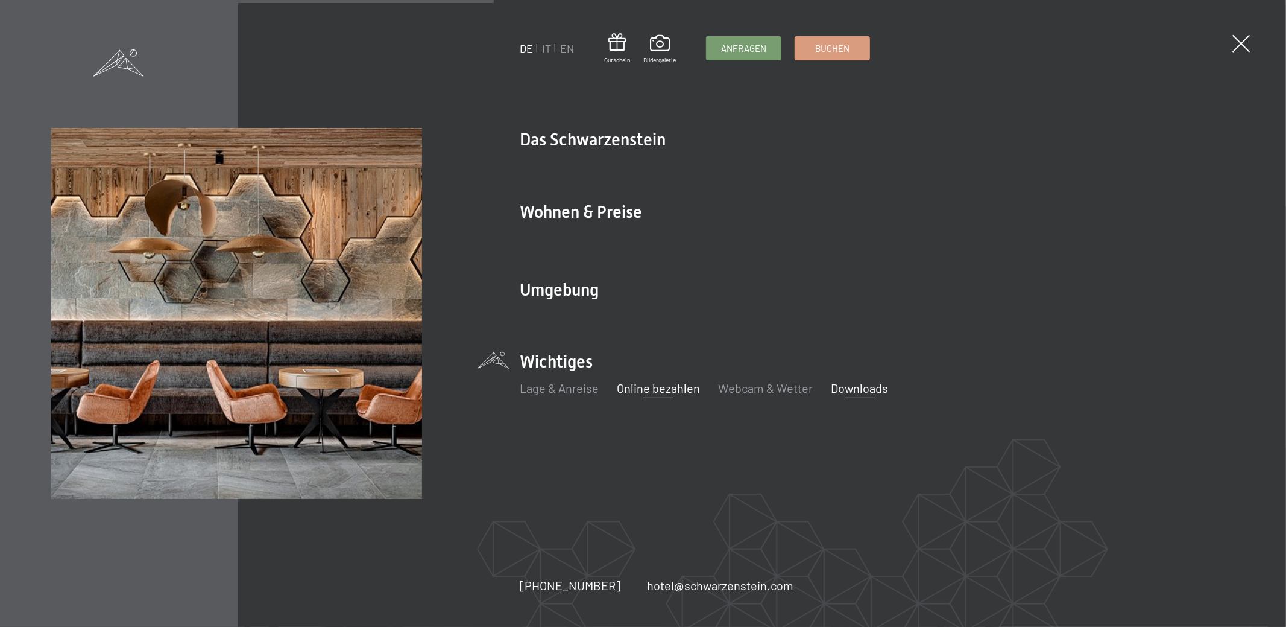
drag, startPoint x: 890, startPoint y: 384, endPoint x: 870, endPoint y: 385, distance: 19.3
click at [888, 384] on ul "Lage & Anreise Online bezahlen Webcam & Wetter Downloads" at bounding box center [877, 387] width 715 height 17
click at [859, 385] on link "Downloads" at bounding box center [859, 388] width 57 height 14
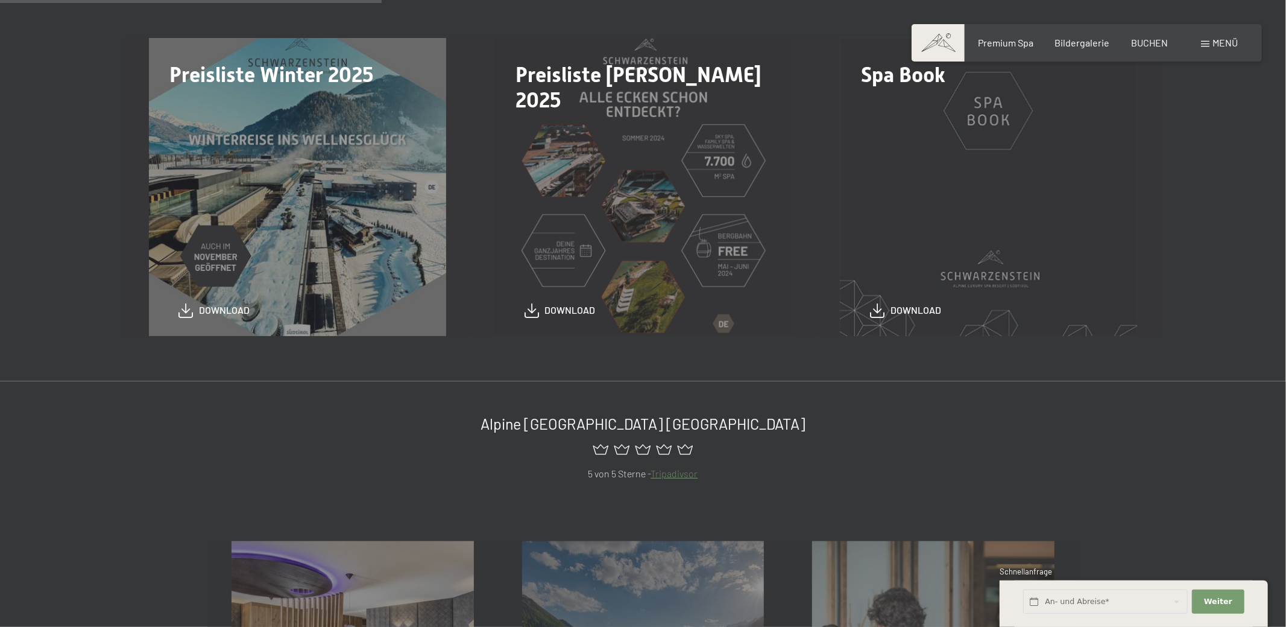
scroll to position [443, 0]
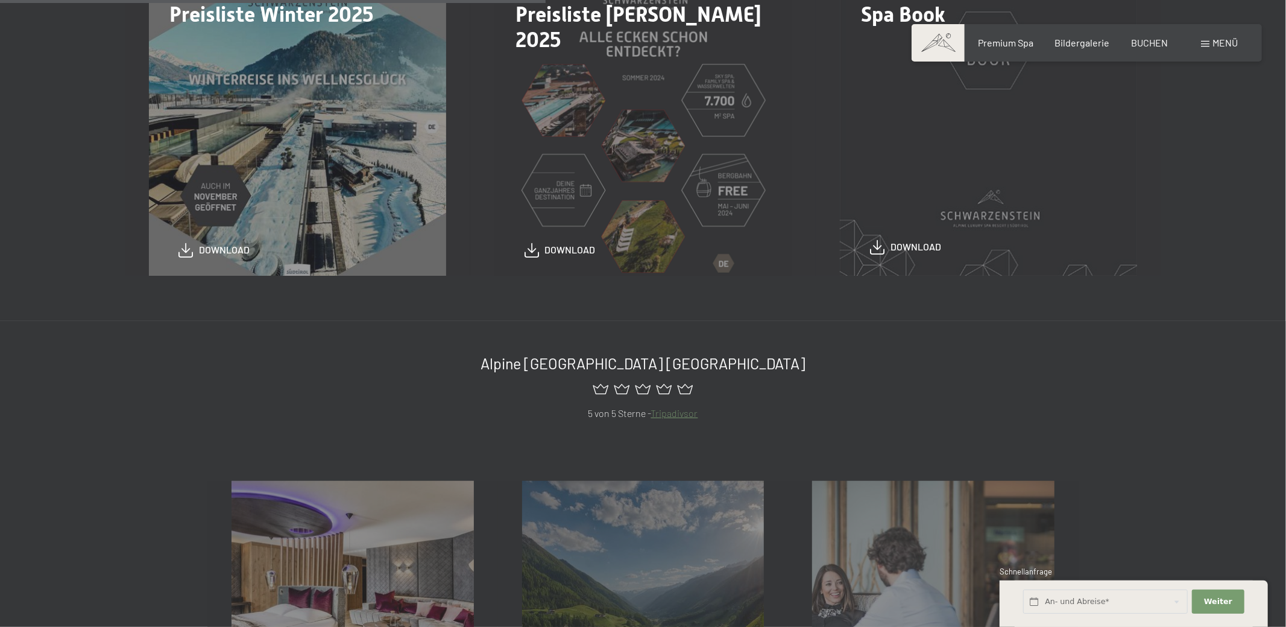
click at [913, 249] on span "download" at bounding box center [916, 246] width 51 height 13
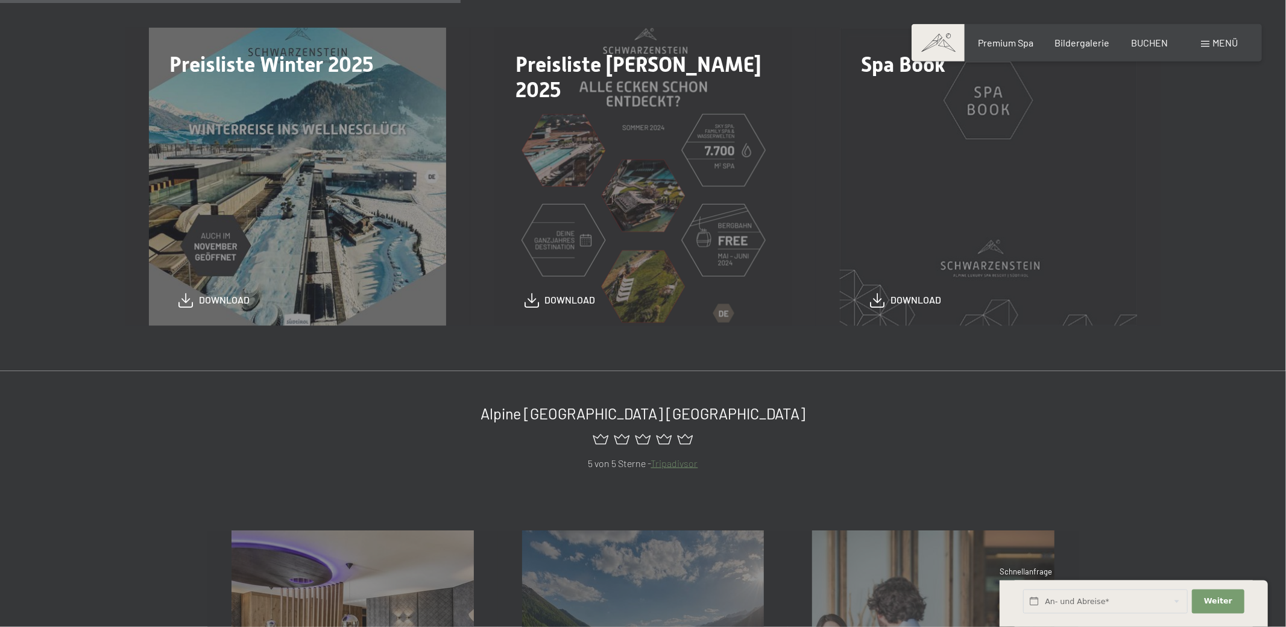
scroll to position [190, 0]
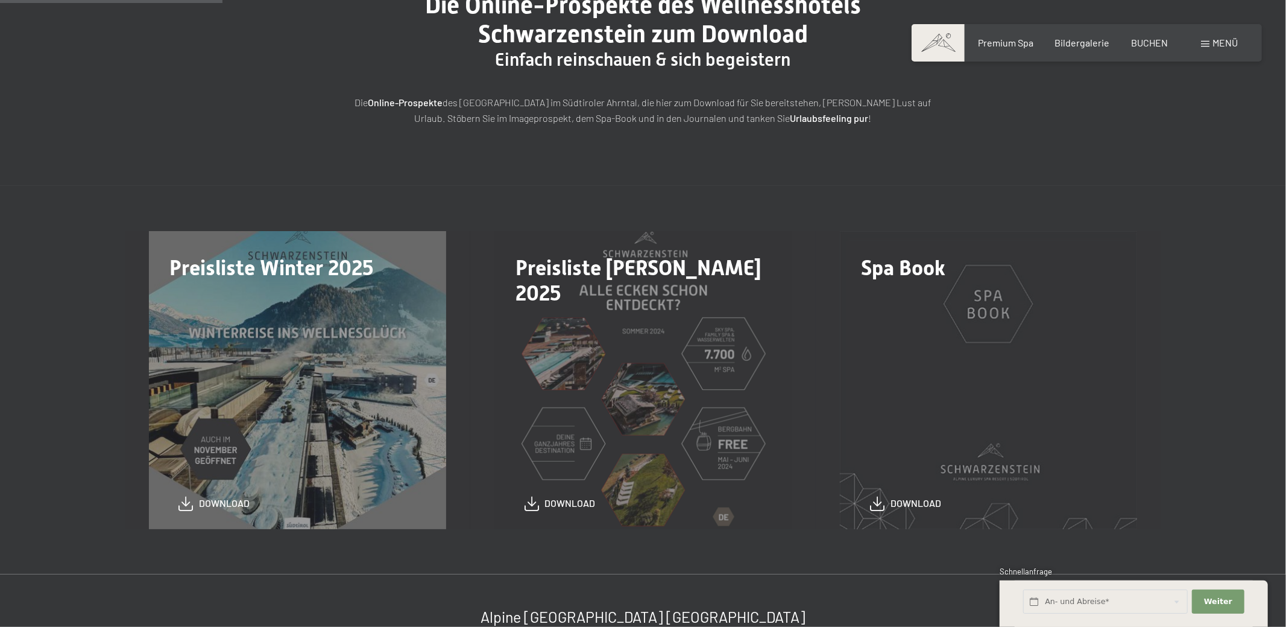
click at [564, 340] on div "Preisliste [PERSON_NAME] 2025 download" at bounding box center [643, 379] width 346 height 297
click at [550, 504] on span "download" at bounding box center [570, 499] width 51 height 13
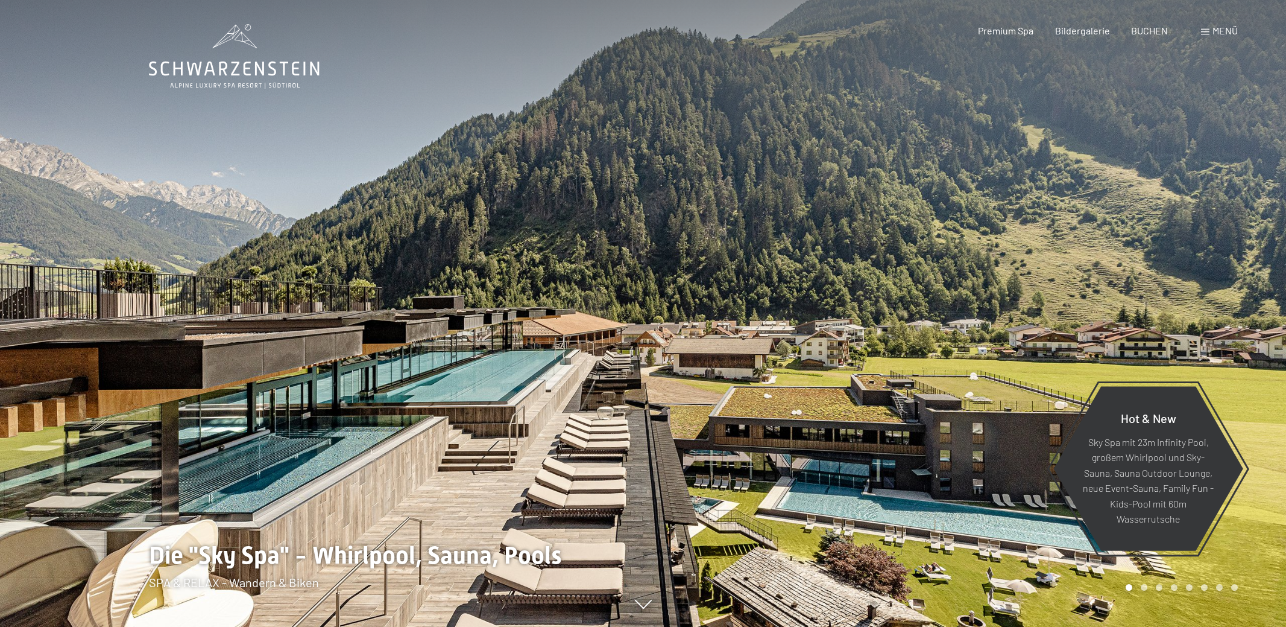
click at [1204, 34] on span at bounding box center [1205, 32] width 8 height 6
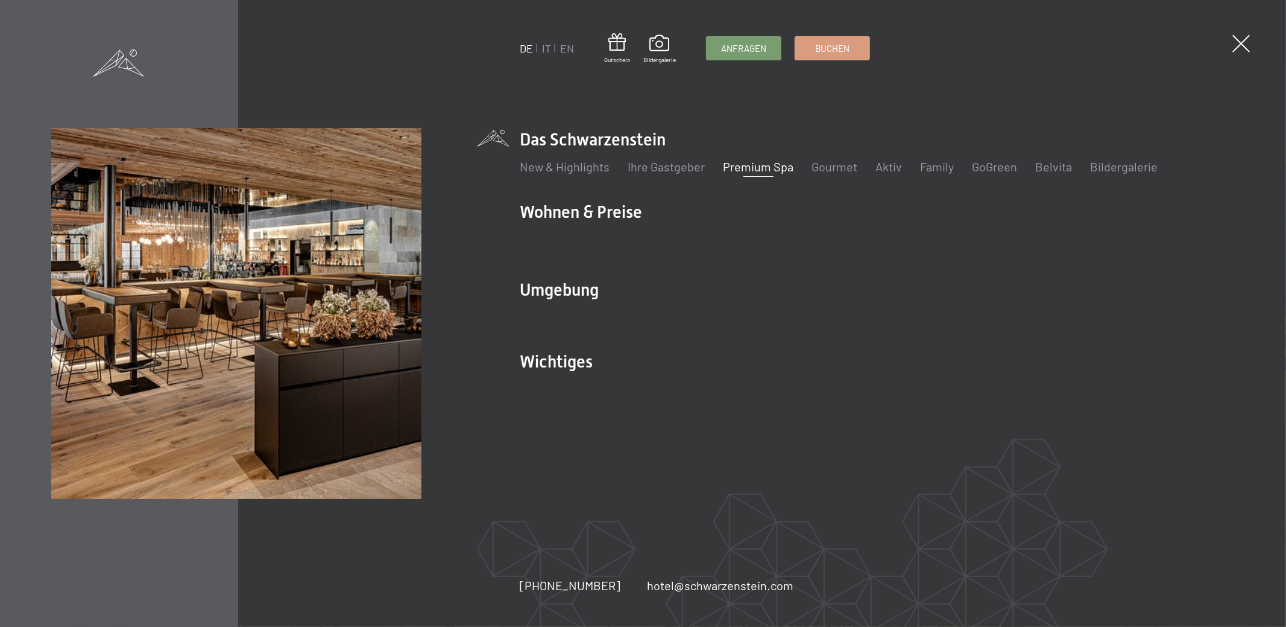
click at [753, 166] on link "Premium Spa" at bounding box center [758, 166] width 71 height 14
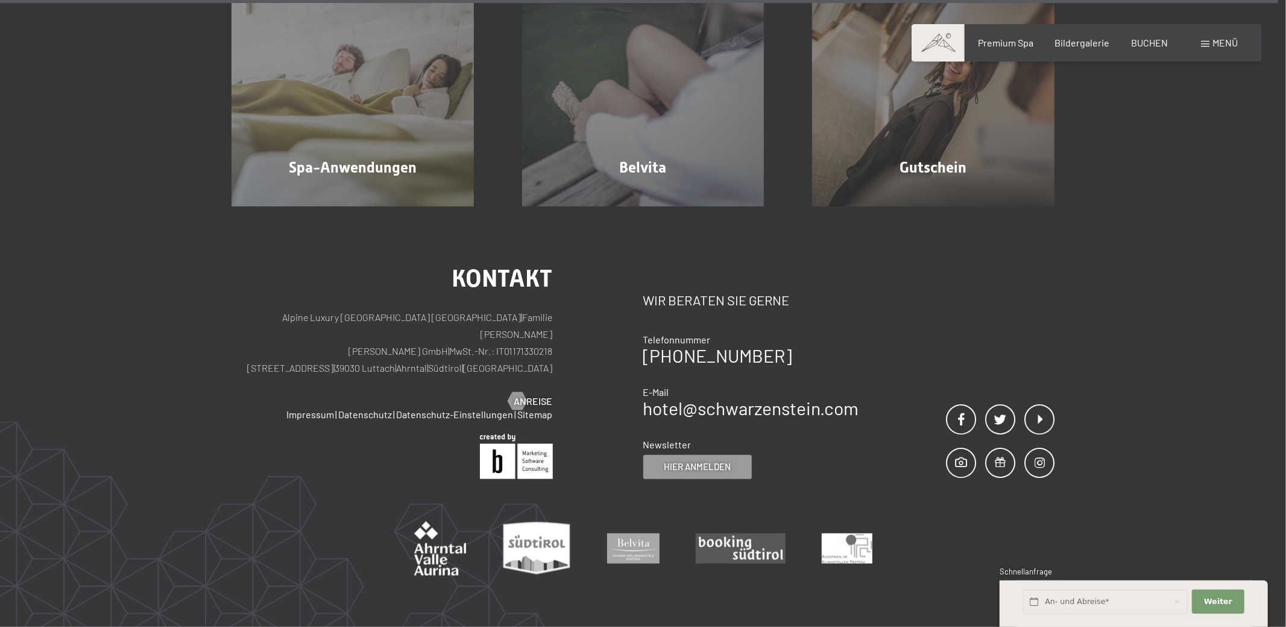
scroll to position [8232, 0]
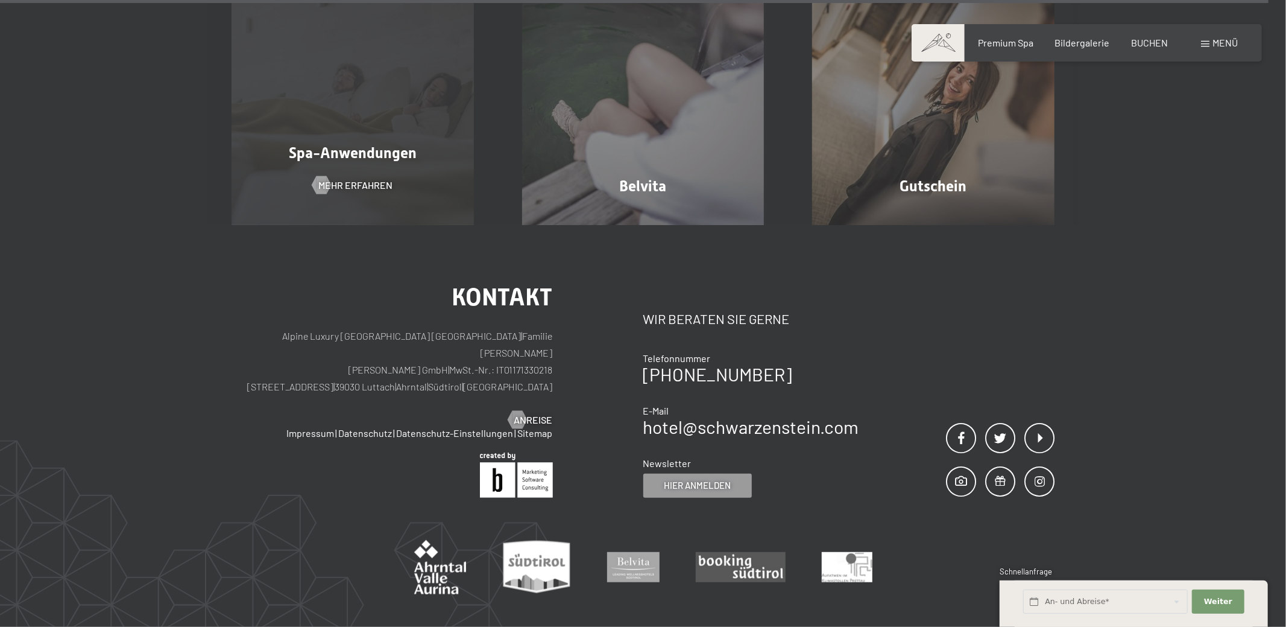
click at [341, 121] on div "Spa-Anwendungen Mehr erfahren" at bounding box center [352, 104] width 291 height 242
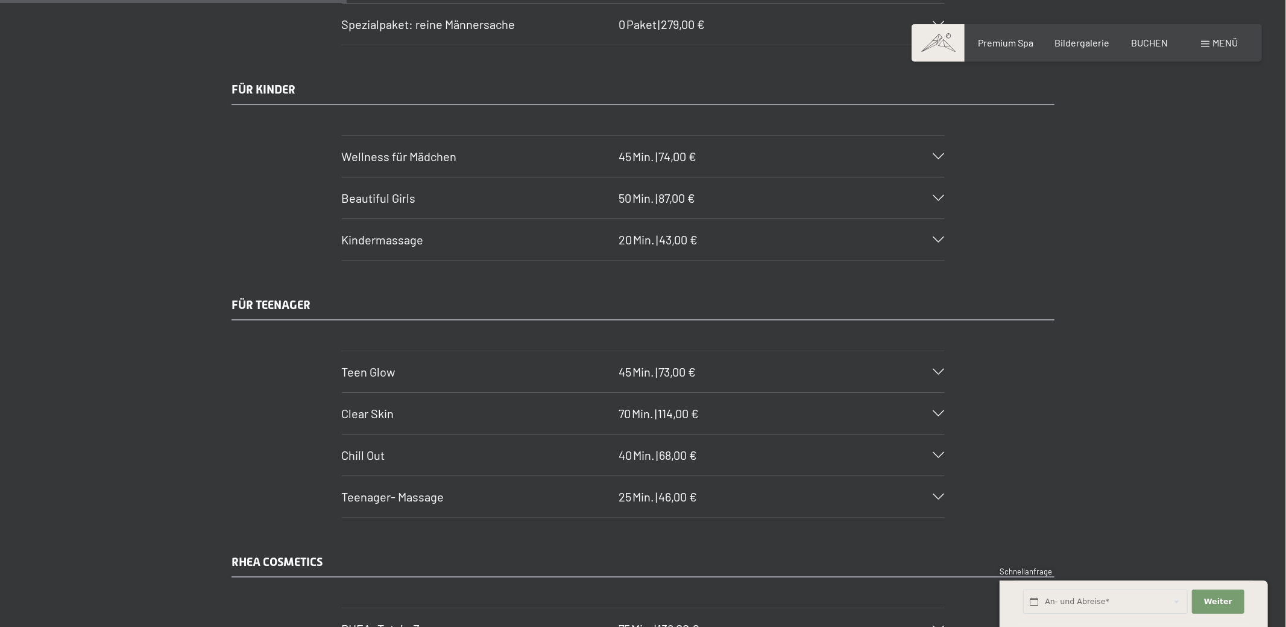
scroll to position [2596, 0]
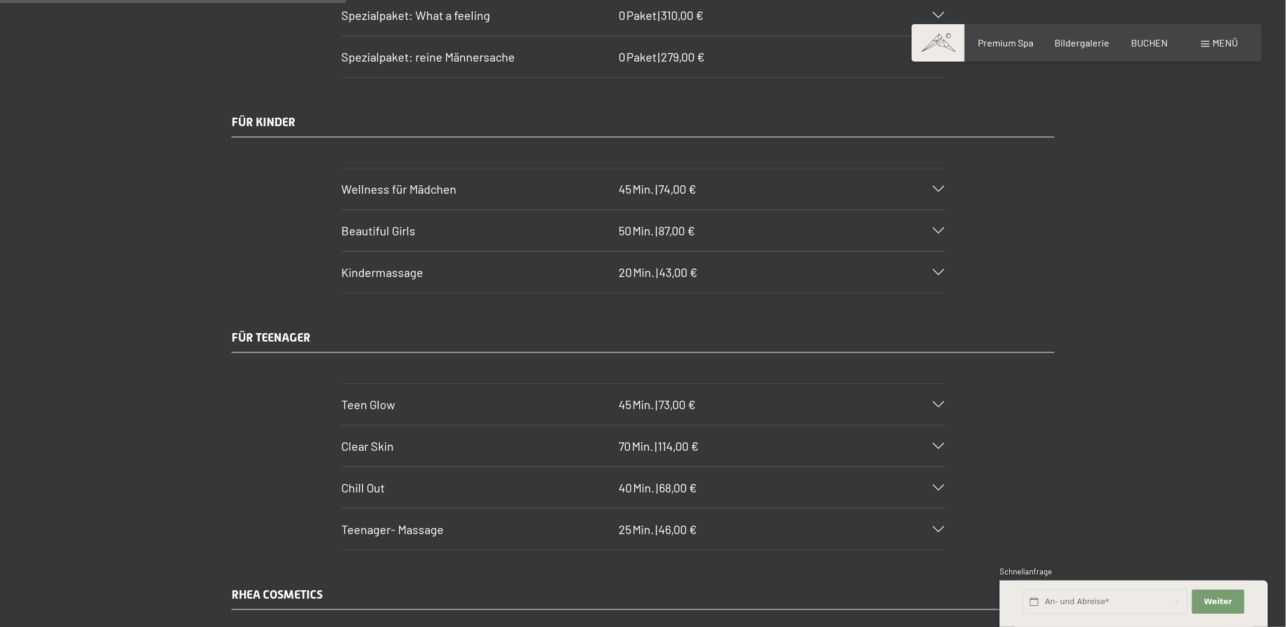
click at [934, 186] on icon at bounding box center [939, 189] width 11 height 6
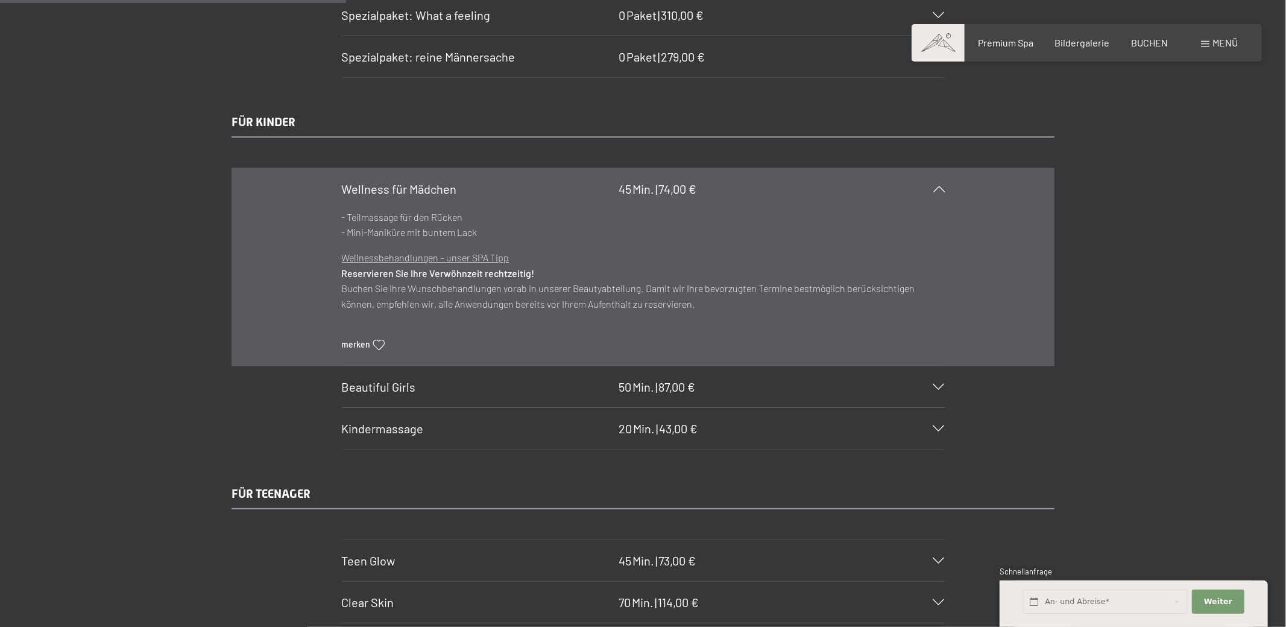
click at [937, 391] on div "Beautiful Girls 50 Min. | 87,00 €" at bounding box center [643, 386] width 603 height 41
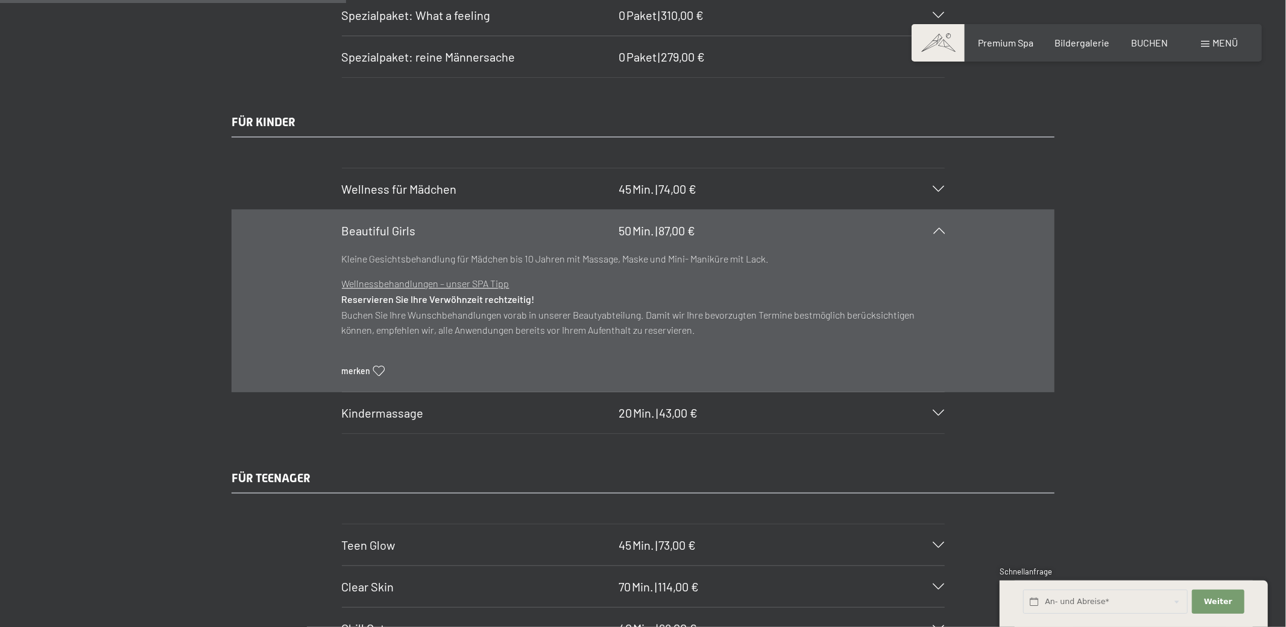
click at [934, 186] on icon at bounding box center [939, 189] width 11 height 6
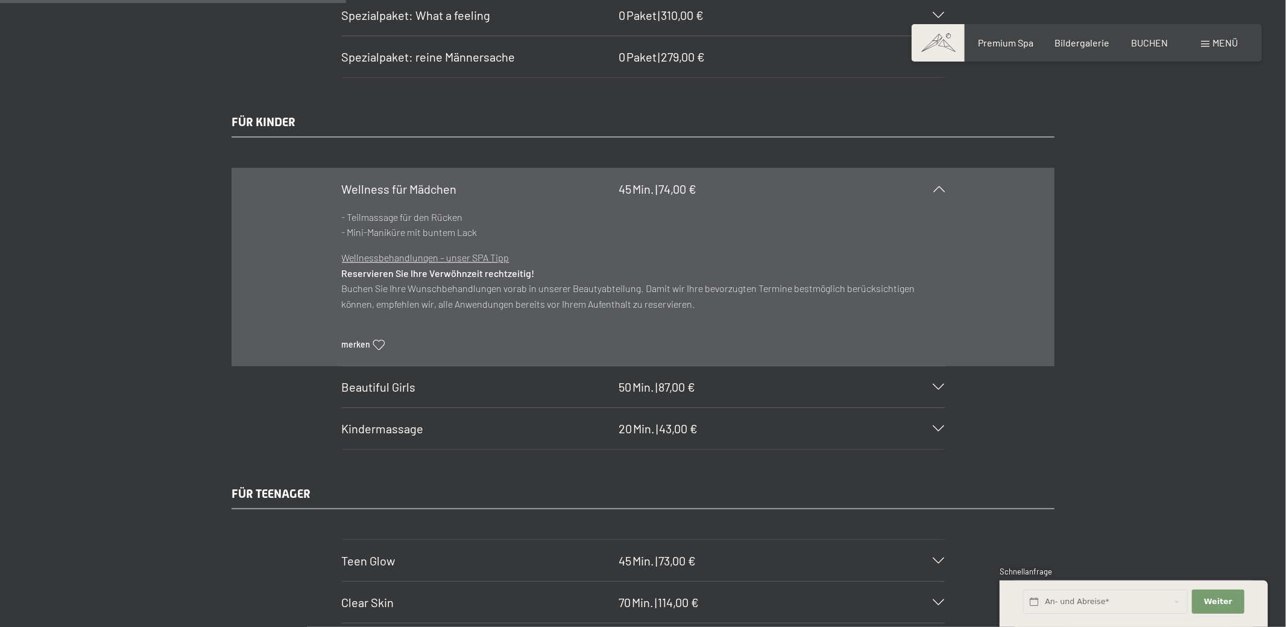
click at [938, 402] on div "Beautiful Girls 50 Min. | 87,00 €" at bounding box center [643, 386] width 603 height 41
